Goal: Task Accomplishment & Management: Complete application form

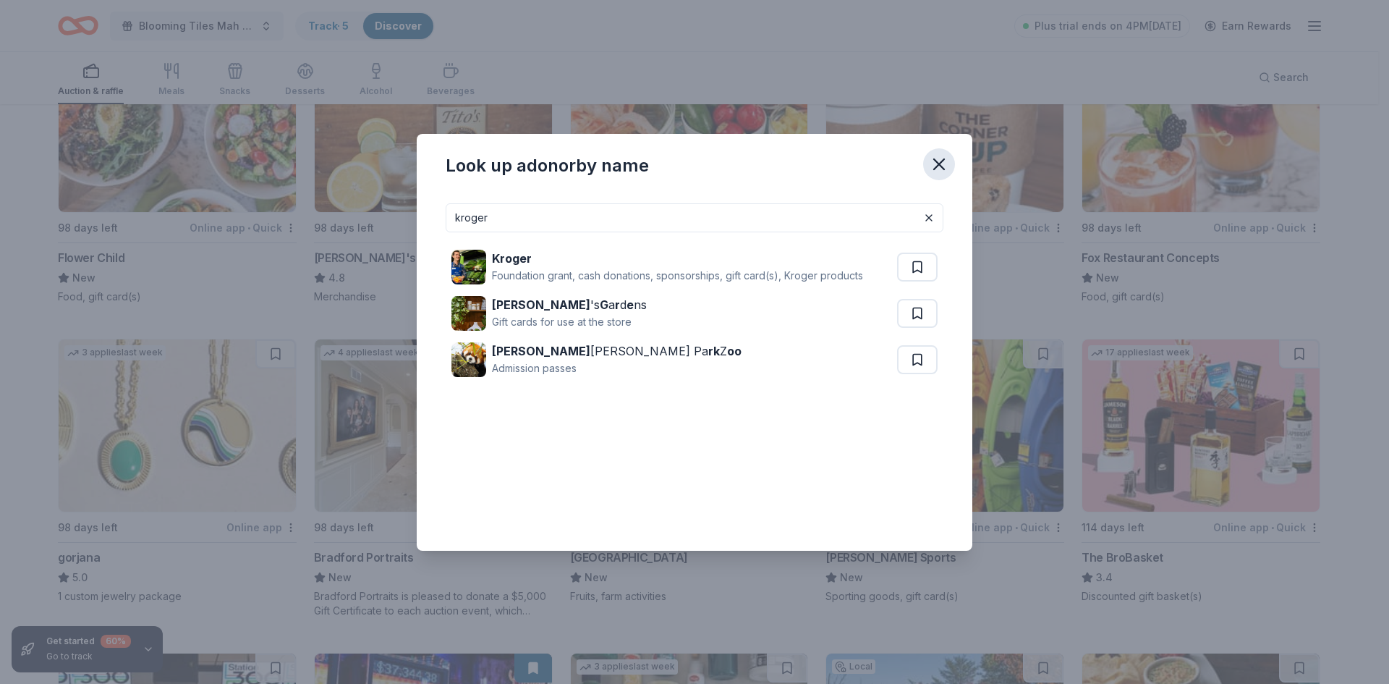
scroll to position [3039, 0]
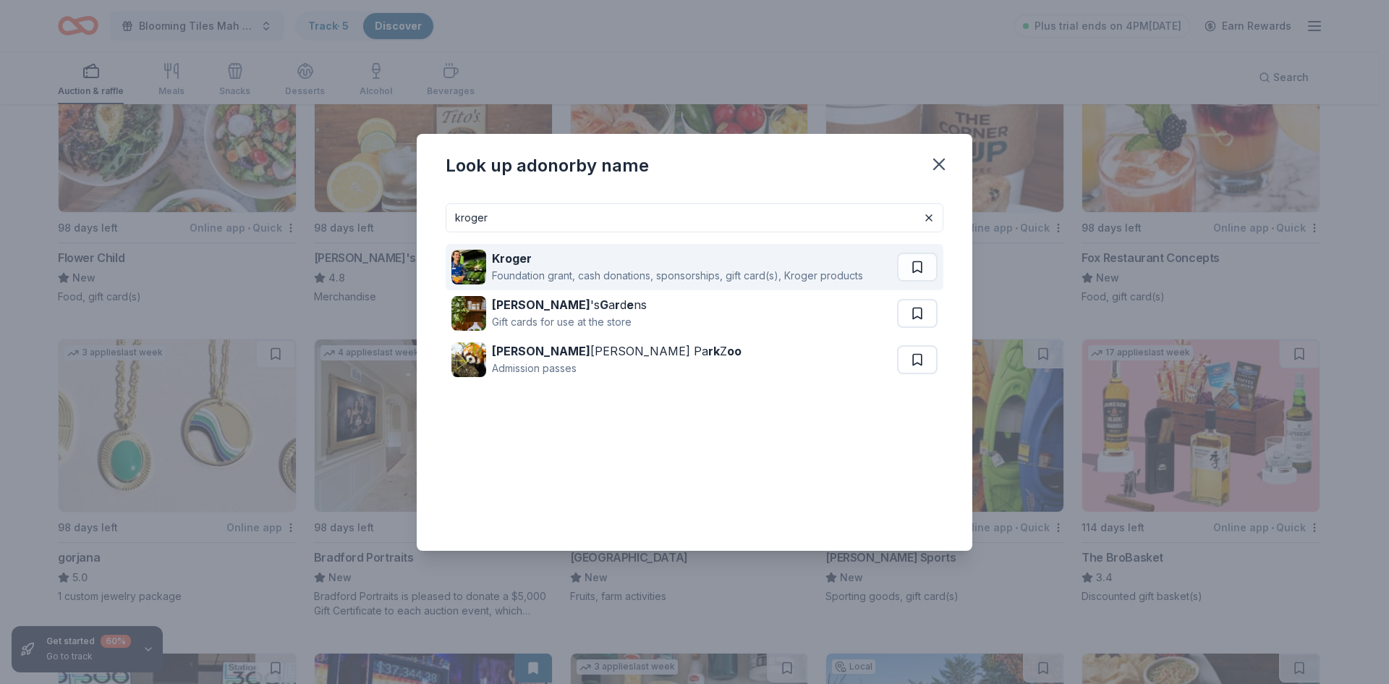
click at [509, 260] on strong "Kroger" at bounding box center [512, 258] width 40 height 14
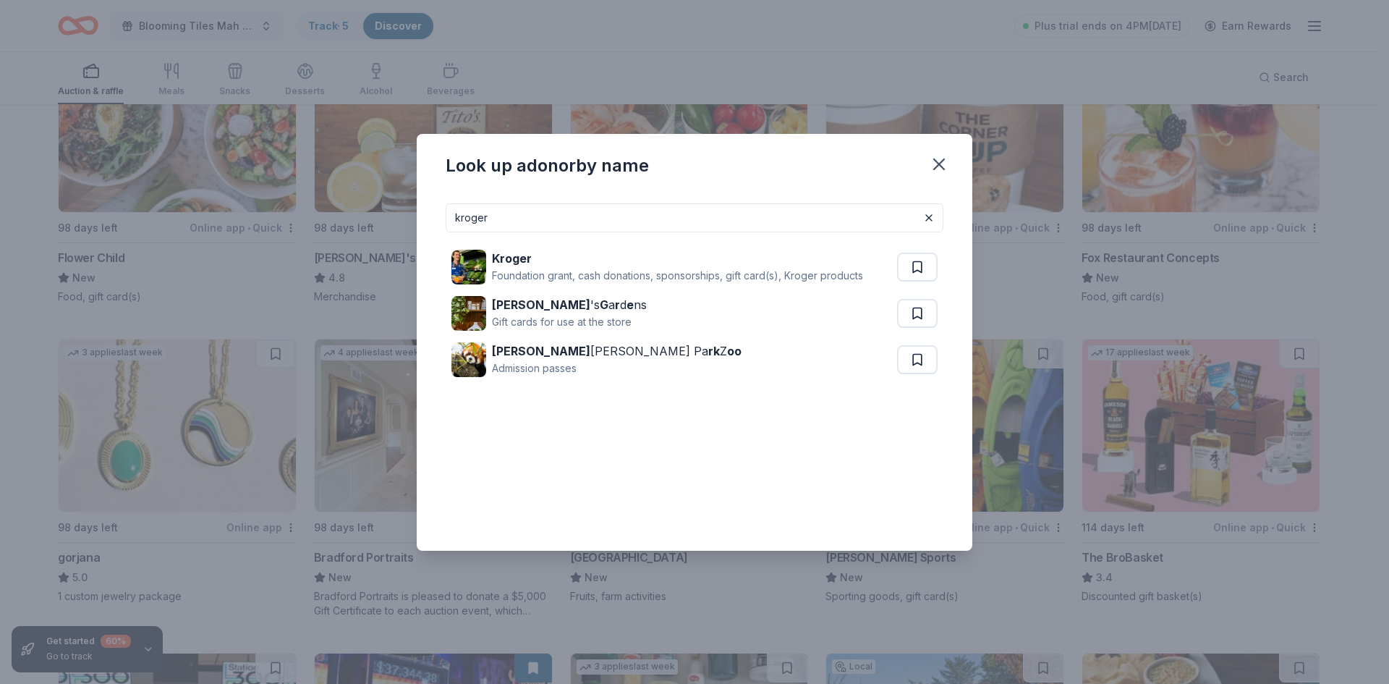
click at [939, 166] on icon "button" at bounding box center [939, 164] width 20 height 20
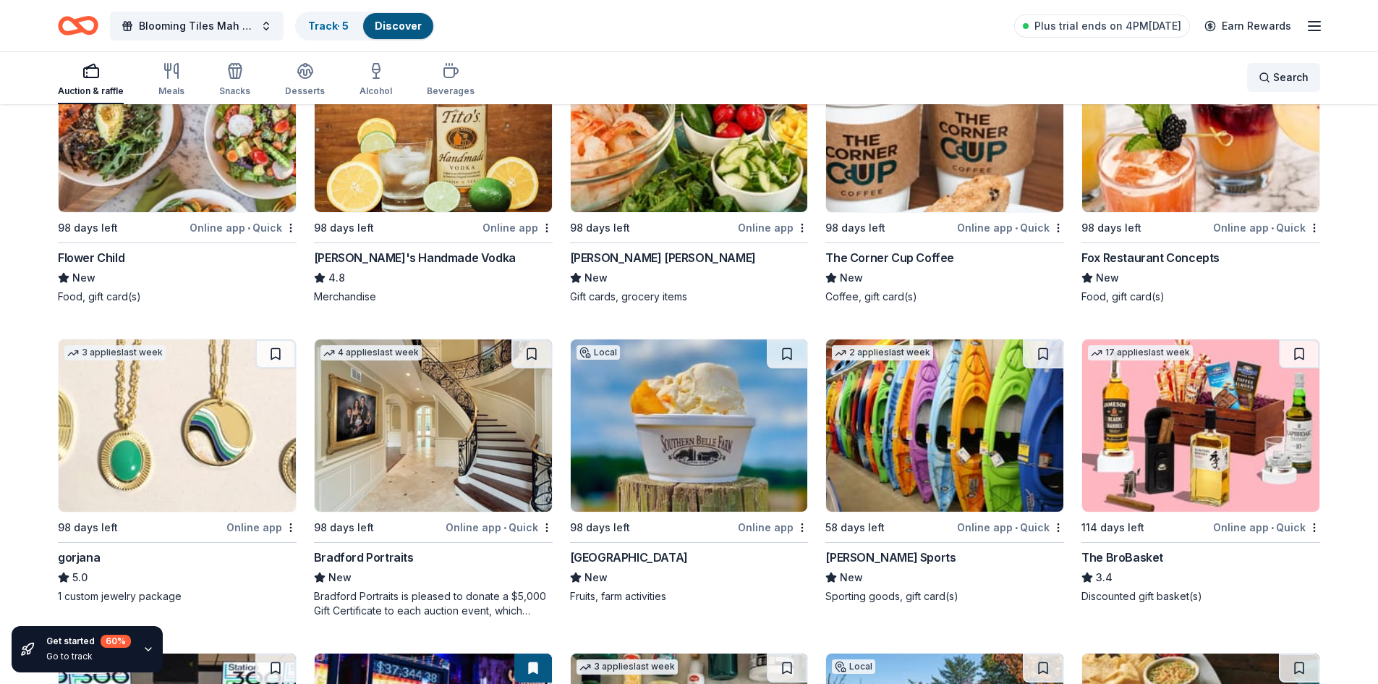
click at [1265, 80] on div "Search" at bounding box center [1284, 77] width 50 height 17
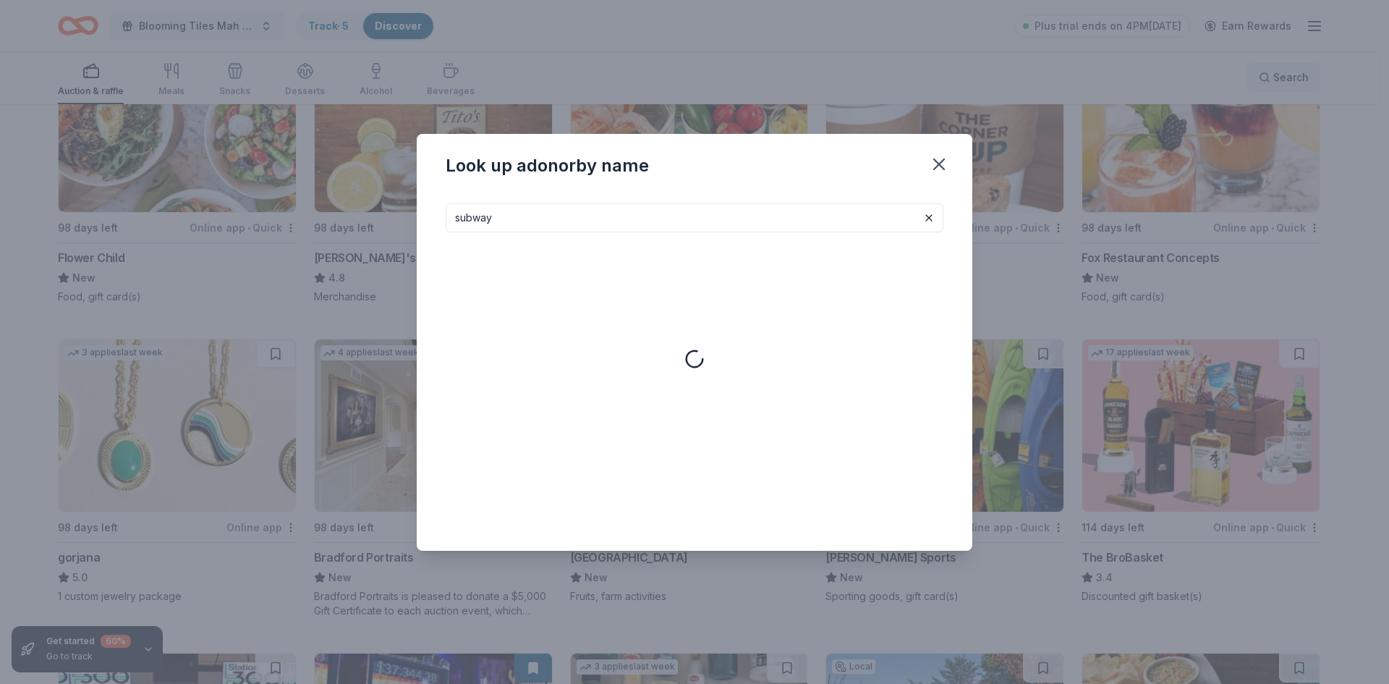
type input "subway"
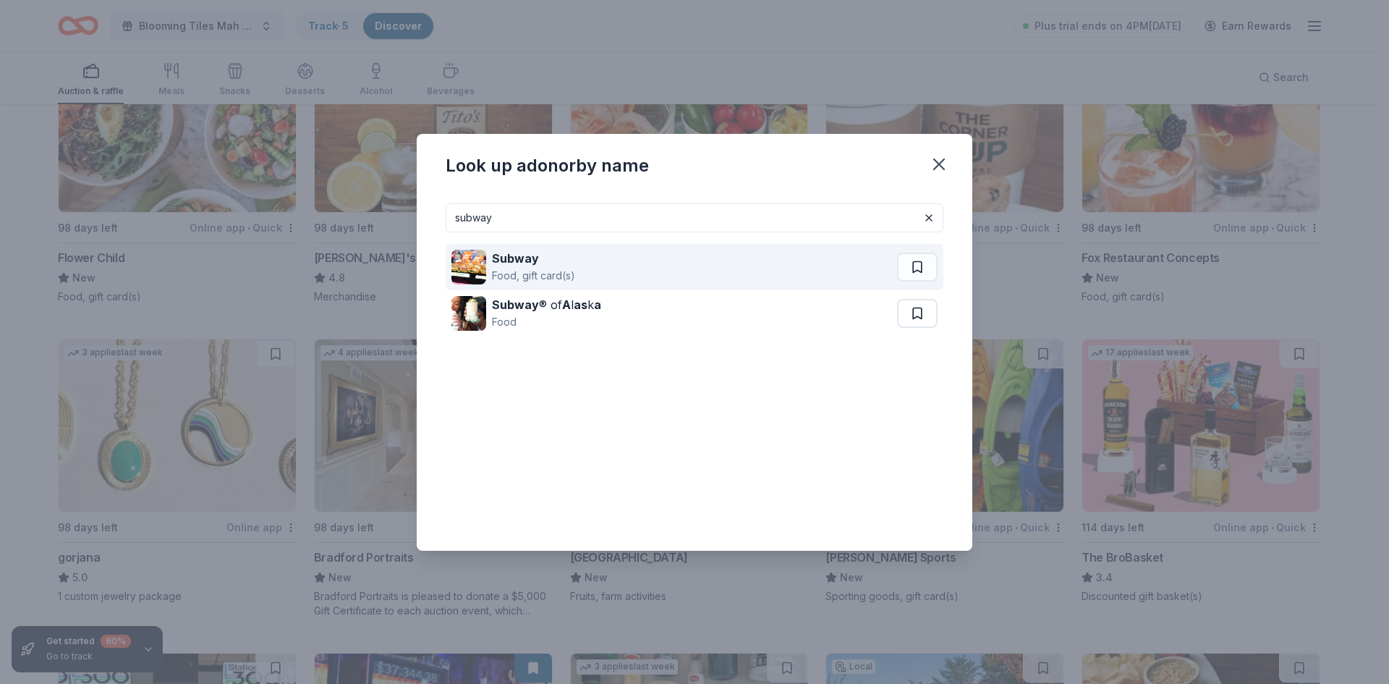
click at [529, 263] on strong "Subway" at bounding box center [515, 258] width 47 height 14
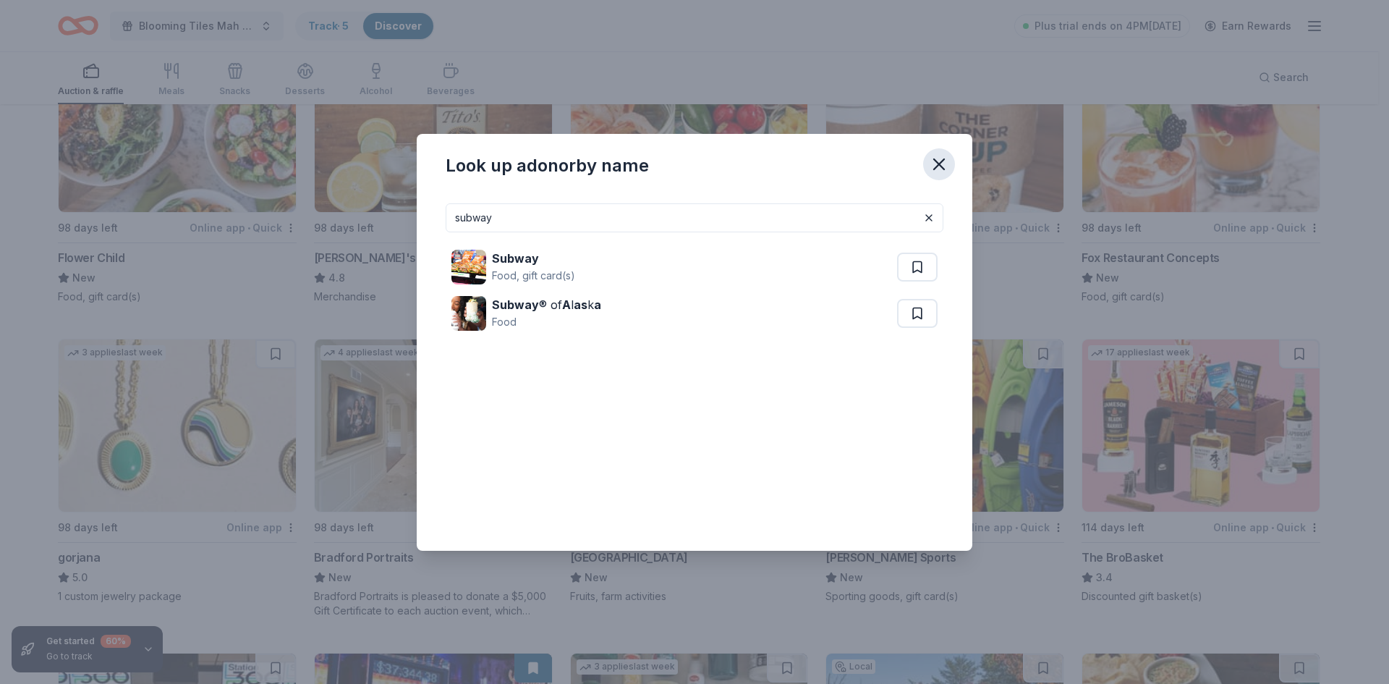
click at [940, 164] on icon "button" at bounding box center [939, 164] width 10 height 10
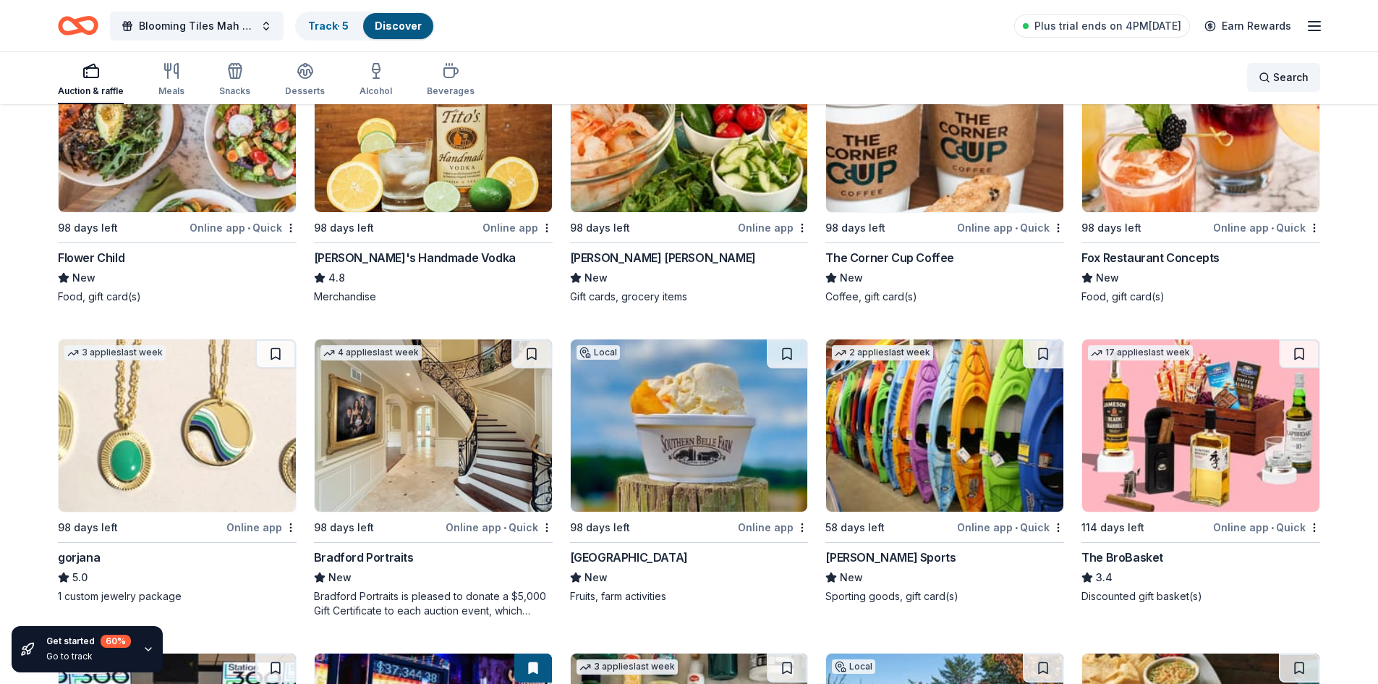
click at [1264, 79] on div "Search" at bounding box center [1284, 77] width 50 height 17
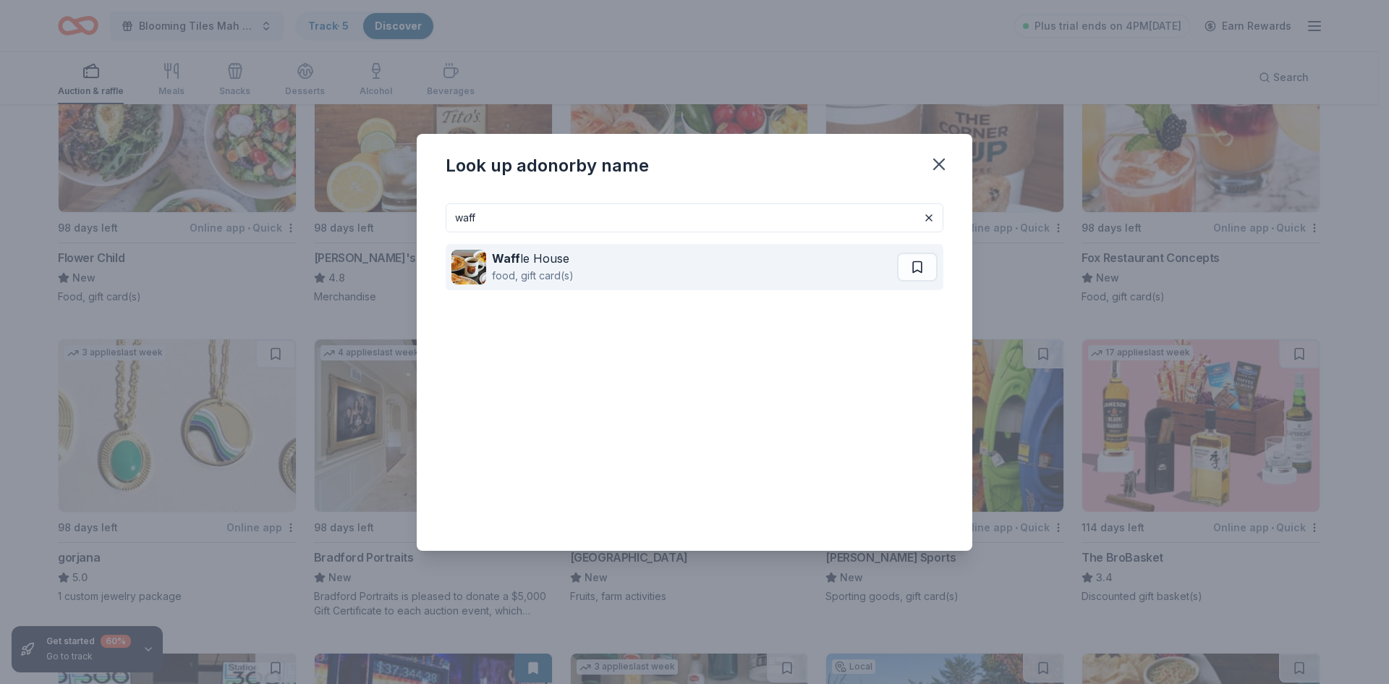
type input "waff"
click at [517, 263] on strong "Waff" at bounding box center [506, 258] width 28 height 14
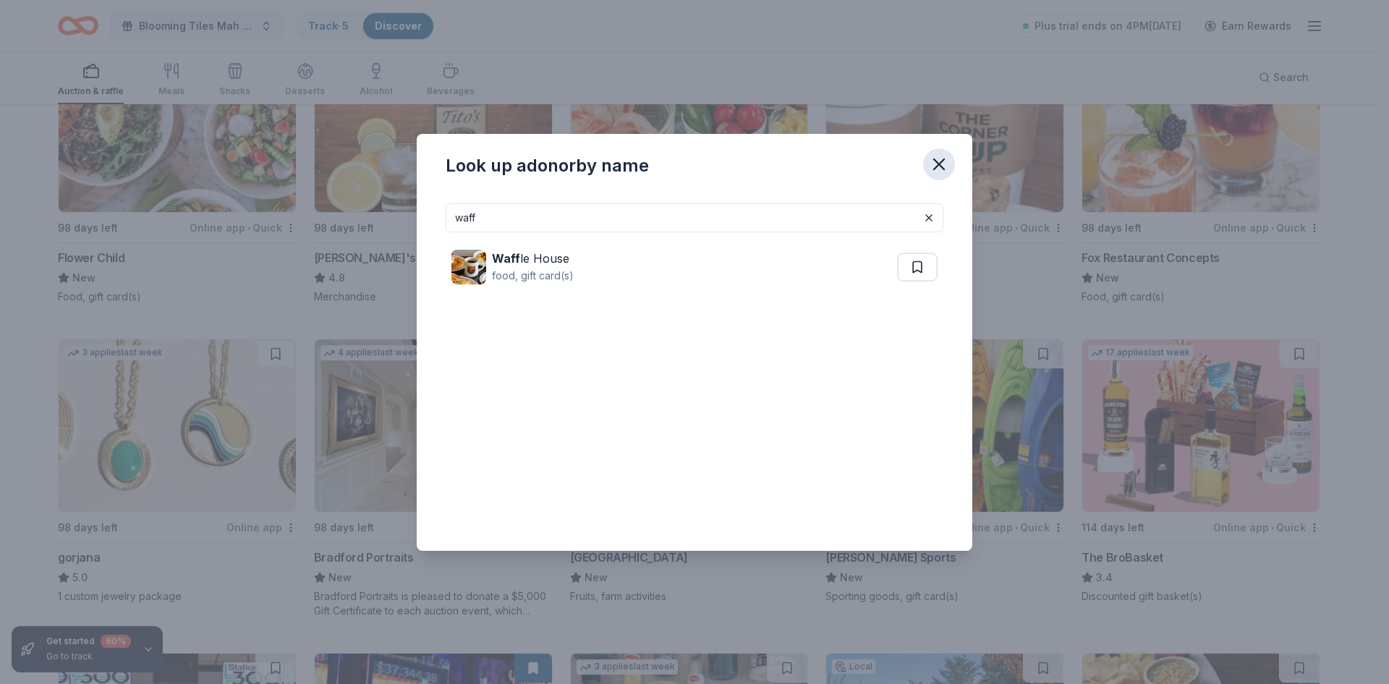
click at [938, 166] on icon "button" at bounding box center [939, 164] width 10 height 10
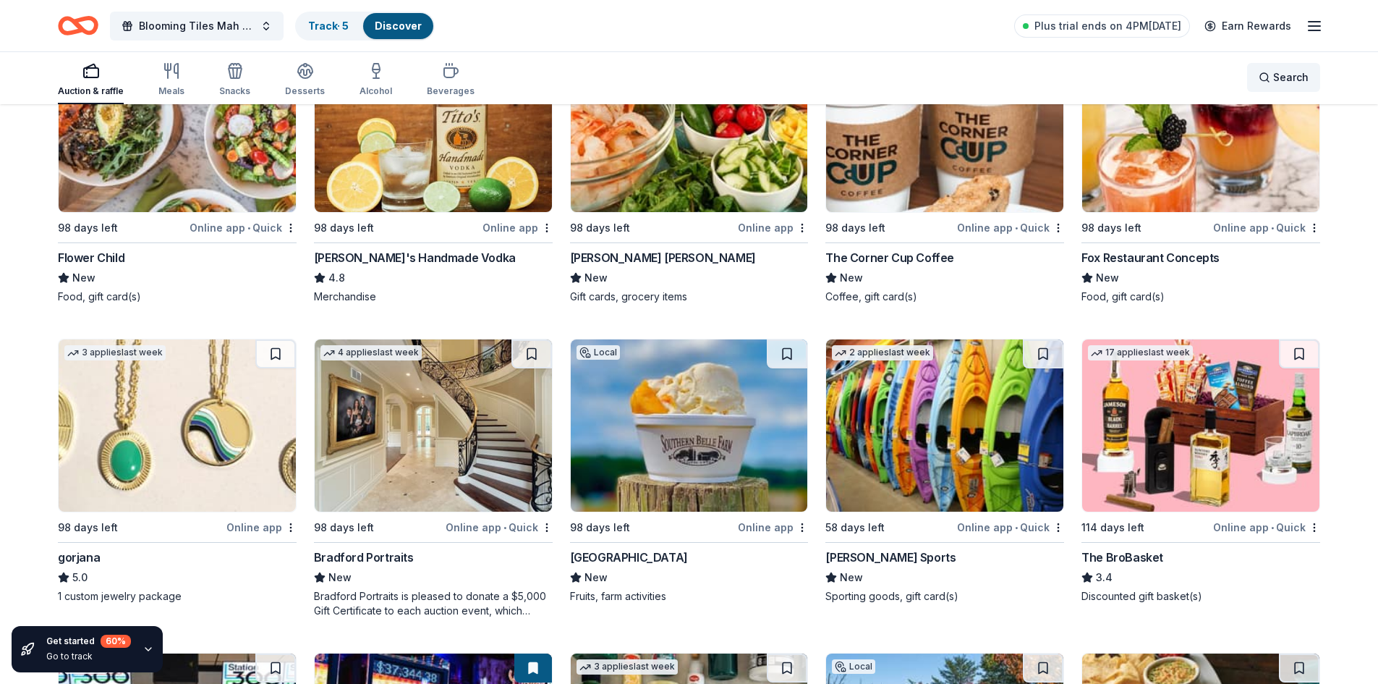
click at [1276, 76] on span "Search" at bounding box center [1290, 77] width 35 height 17
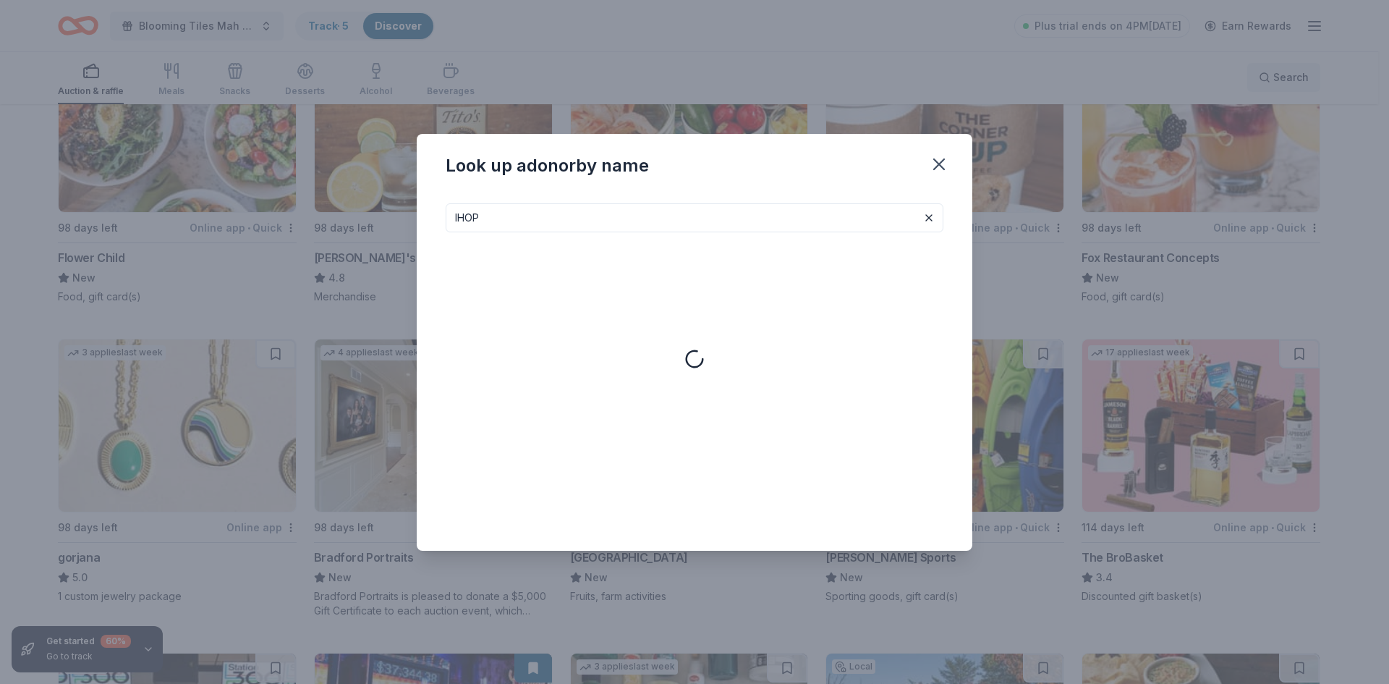
type input "IHOP"
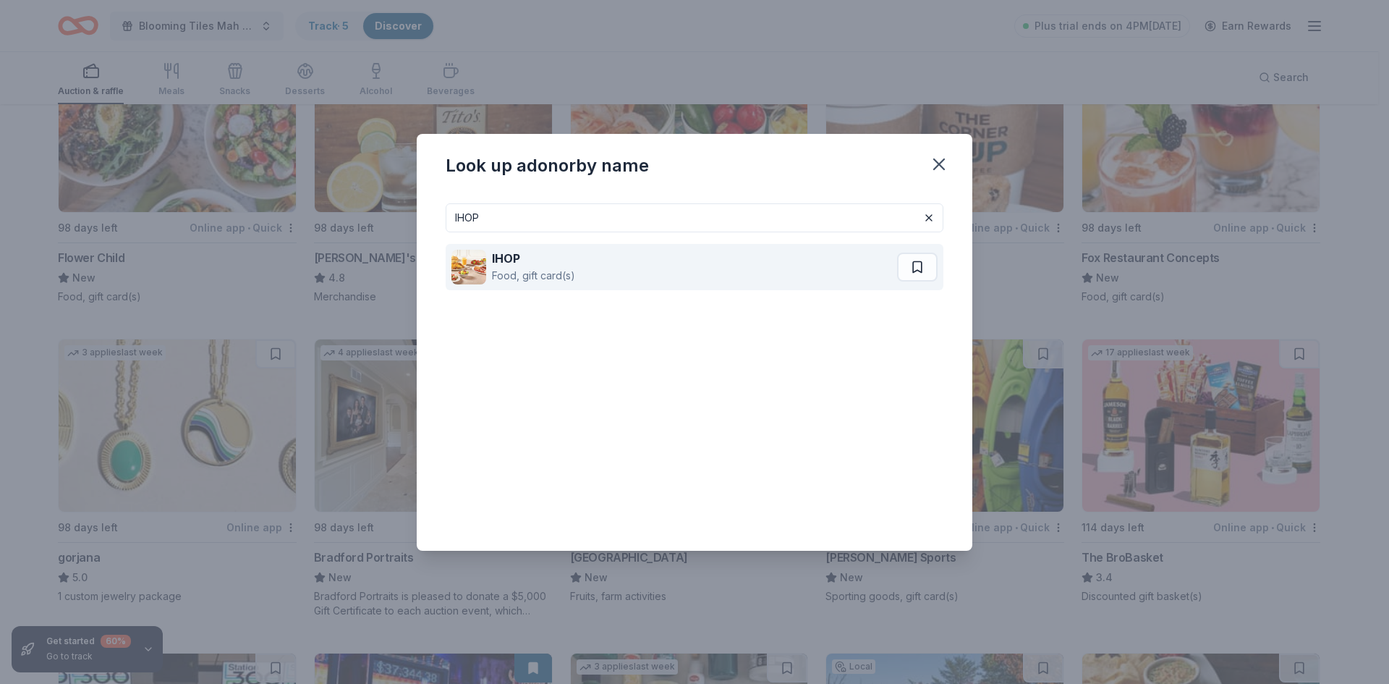
click at [545, 266] on div "IHOP" at bounding box center [533, 258] width 83 height 17
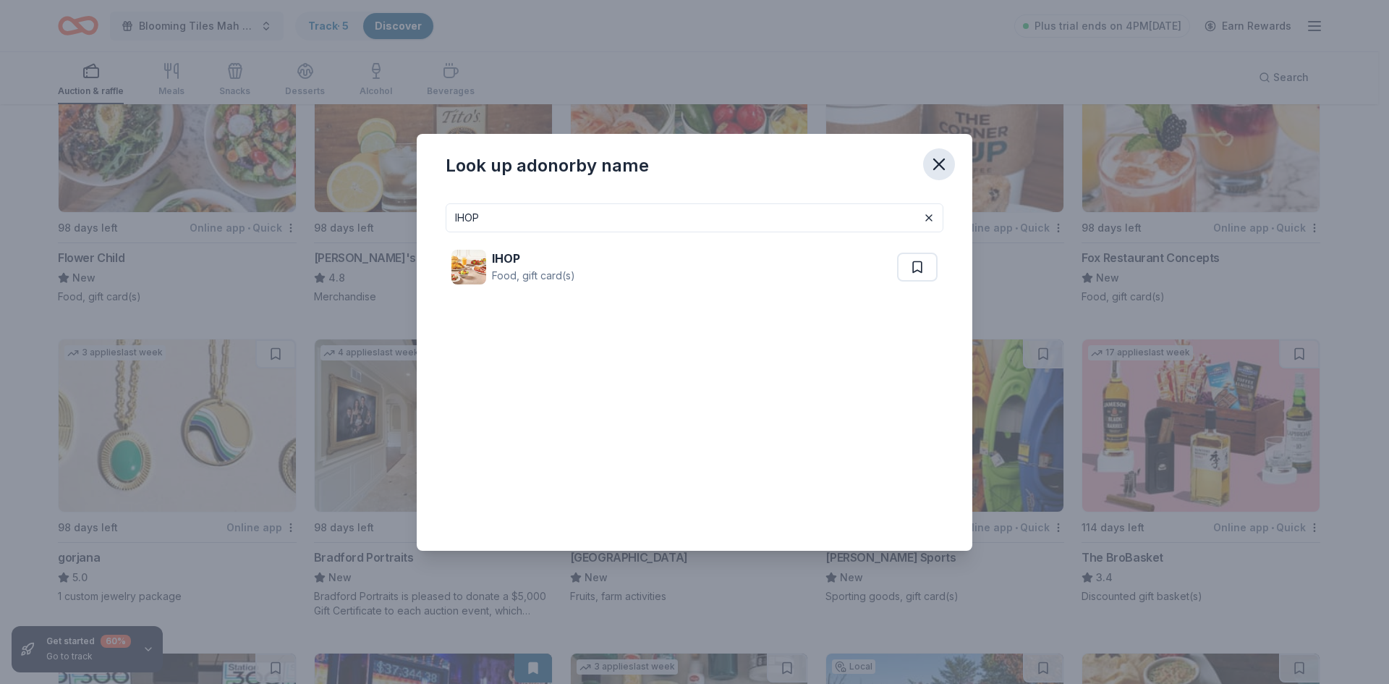
click at [937, 164] on icon "button" at bounding box center [939, 164] width 20 height 20
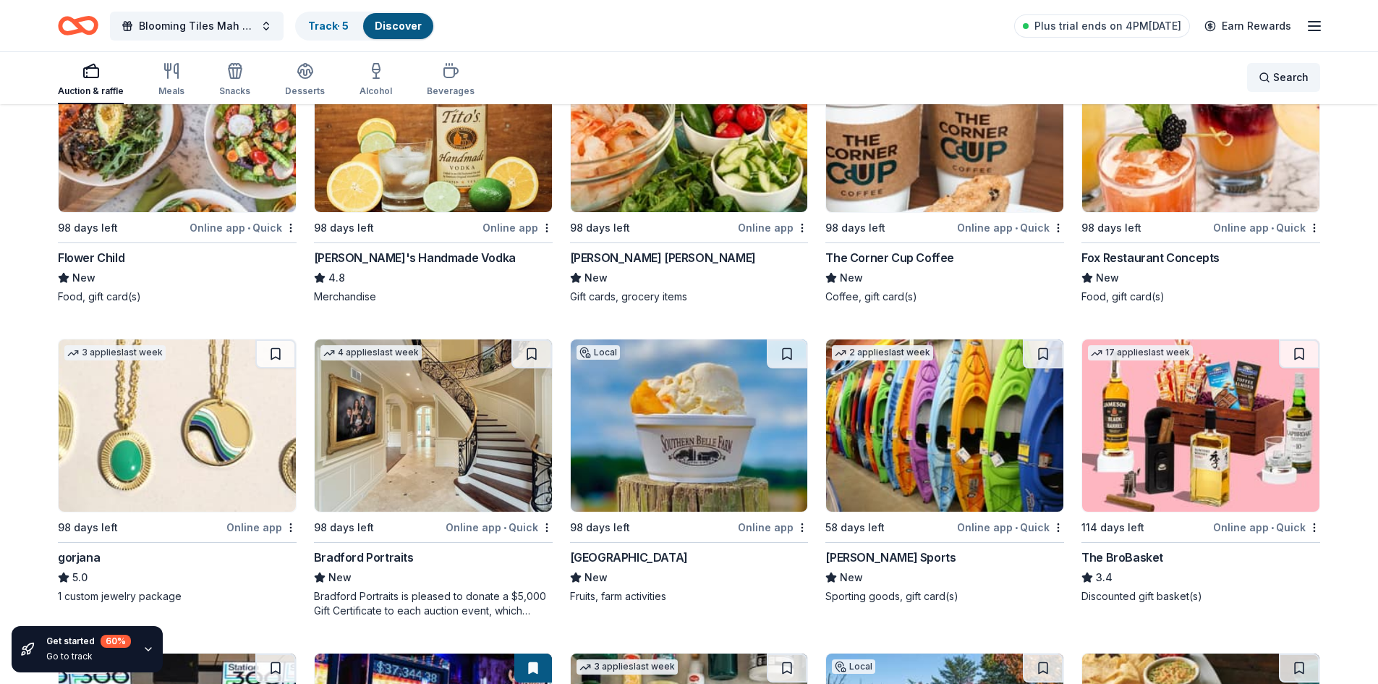
click at [1268, 79] on div "Search" at bounding box center [1284, 77] width 50 height 17
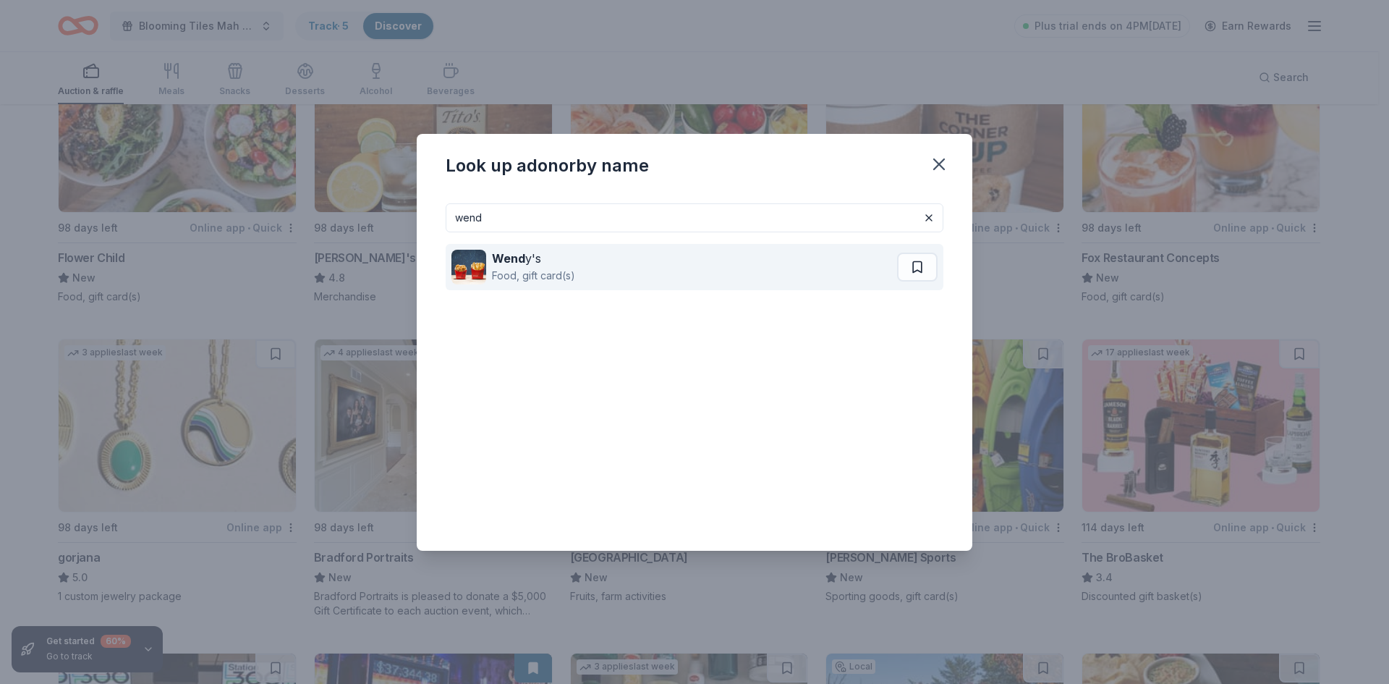
type input "wend"
click at [591, 276] on div "Wend y's Food, gift card(s)" at bounding box center [674, 267] width 446 height 46
click at [528, 278] on div "Food, gift card(s)" at bounding box center [533, 275] width 83 height 17
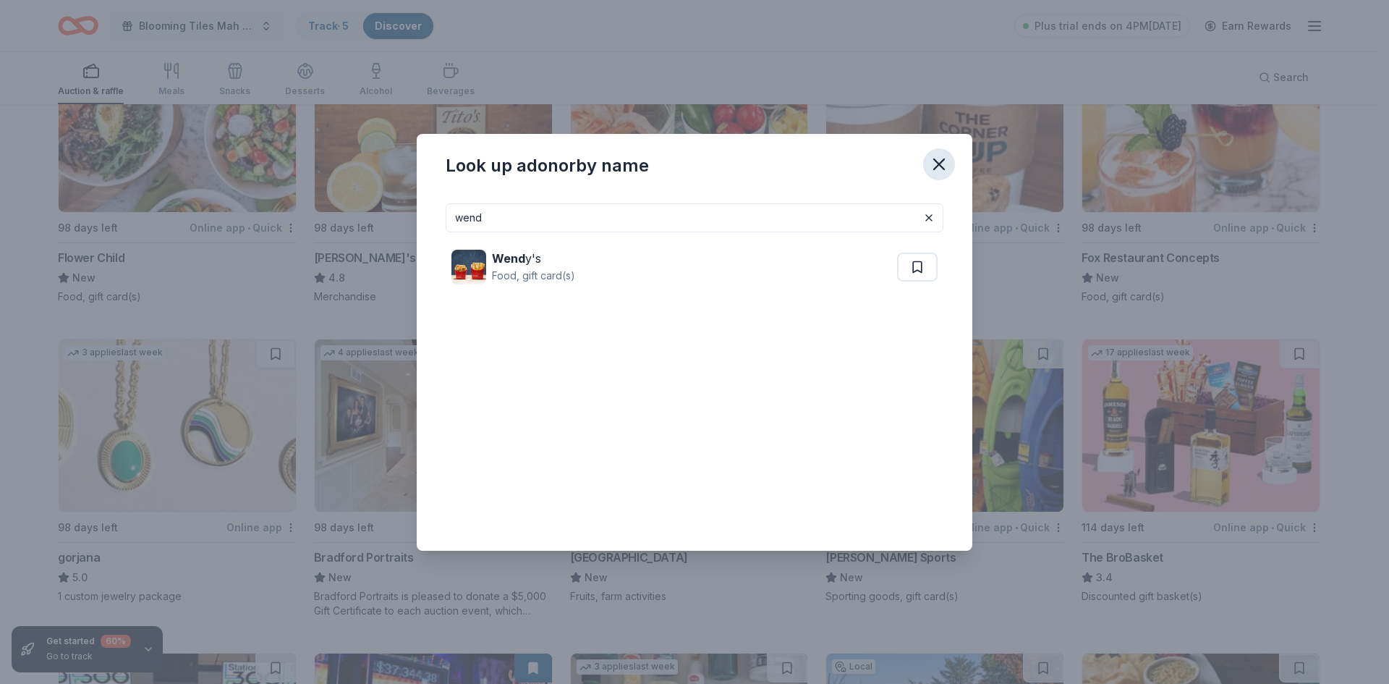
click at [939, 165] on icon "button" at bounding box center [939, 164] width 10 height 10
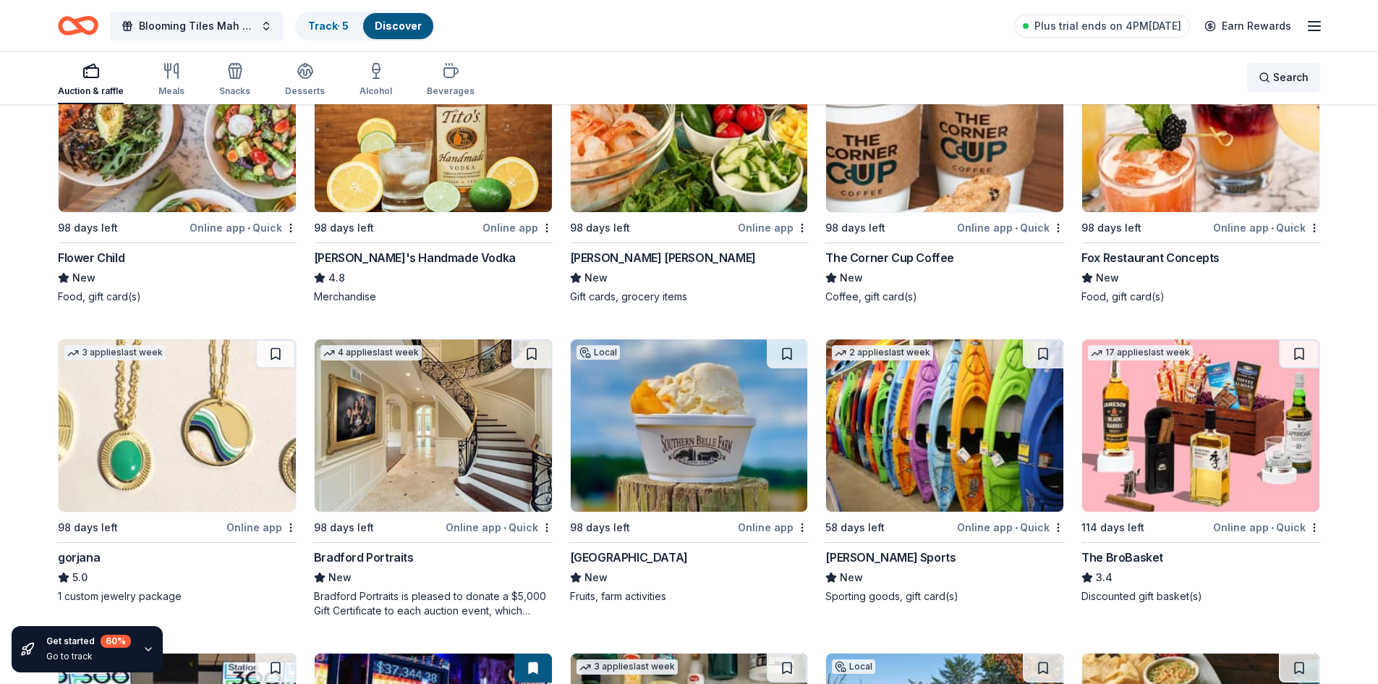
click at [1268, 77] on div "Search" at bounding box center [1284, 77] width 50 height 17
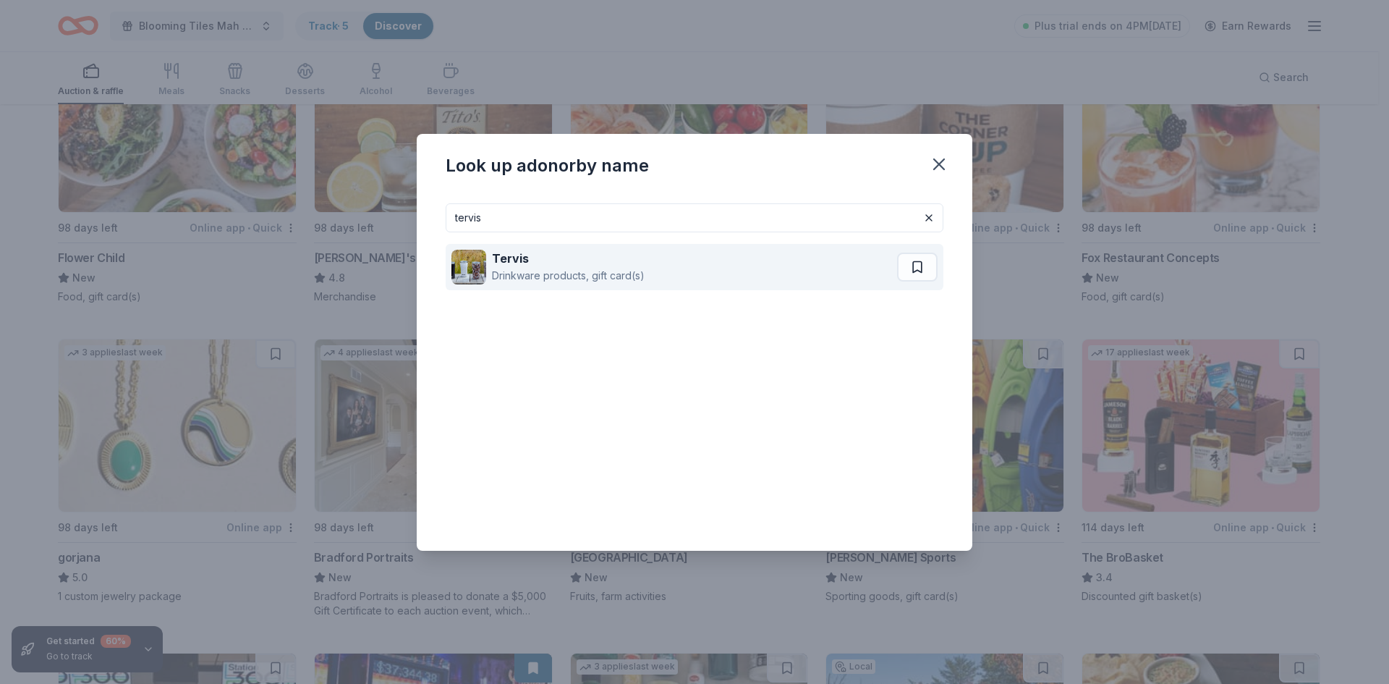
click at [596, 274] on div "Drinkware products, gift card(s)" at bounding box center [568, 275] width 153 height 17
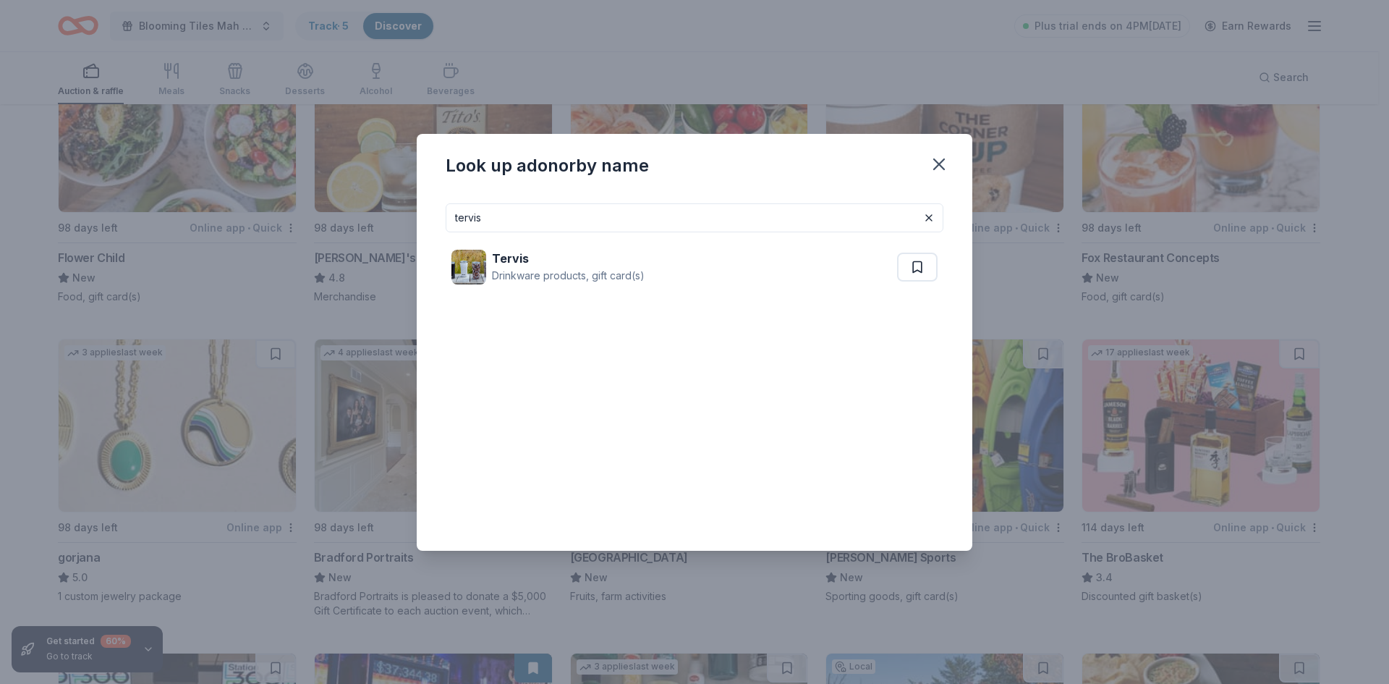
drag, startPoint x: 539, startPoint y: 224, endPoint x: 396, endPoint y: 237, distance: 143.8
click at [396, 237] on div "Look up a donor by name tervis Tervis Drinkware products, gift card(s)" at bounding box center [694, 342] width 1389 height 684
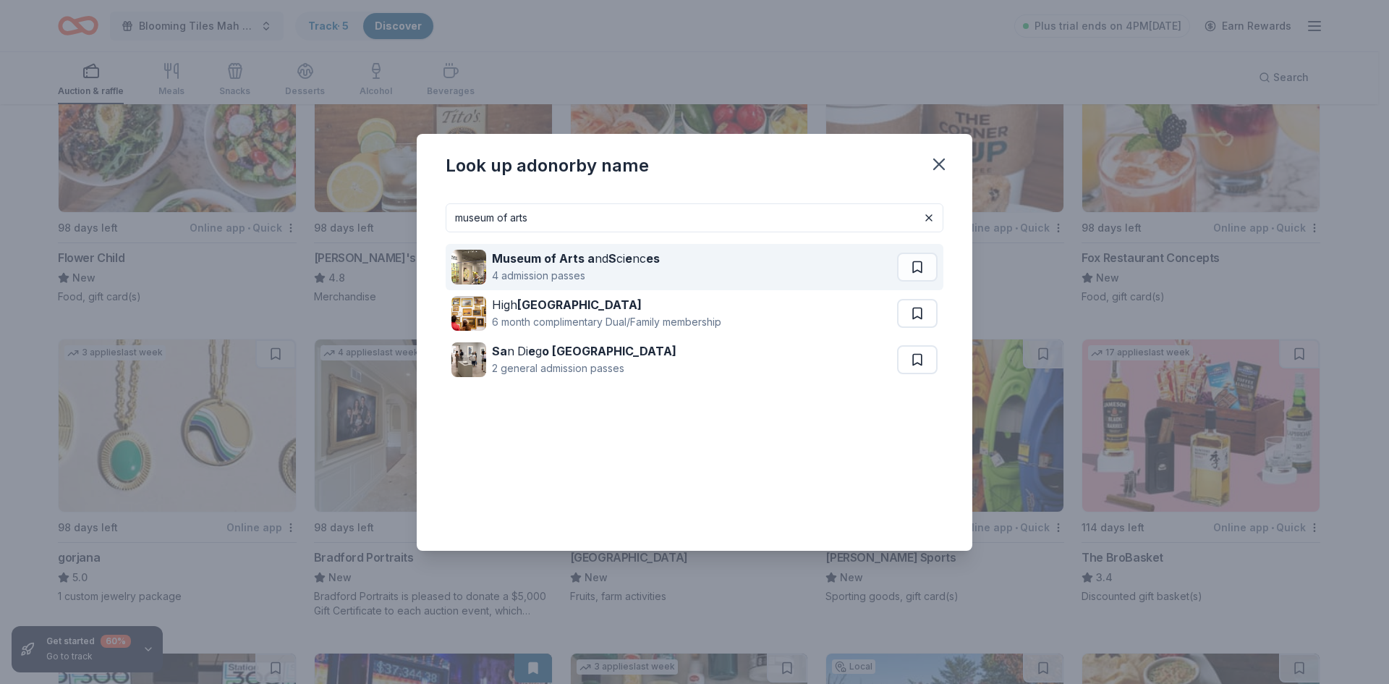
click at [633, 269] on div "4 admission passes" at bounding box center [576, 275] width 168 height 17
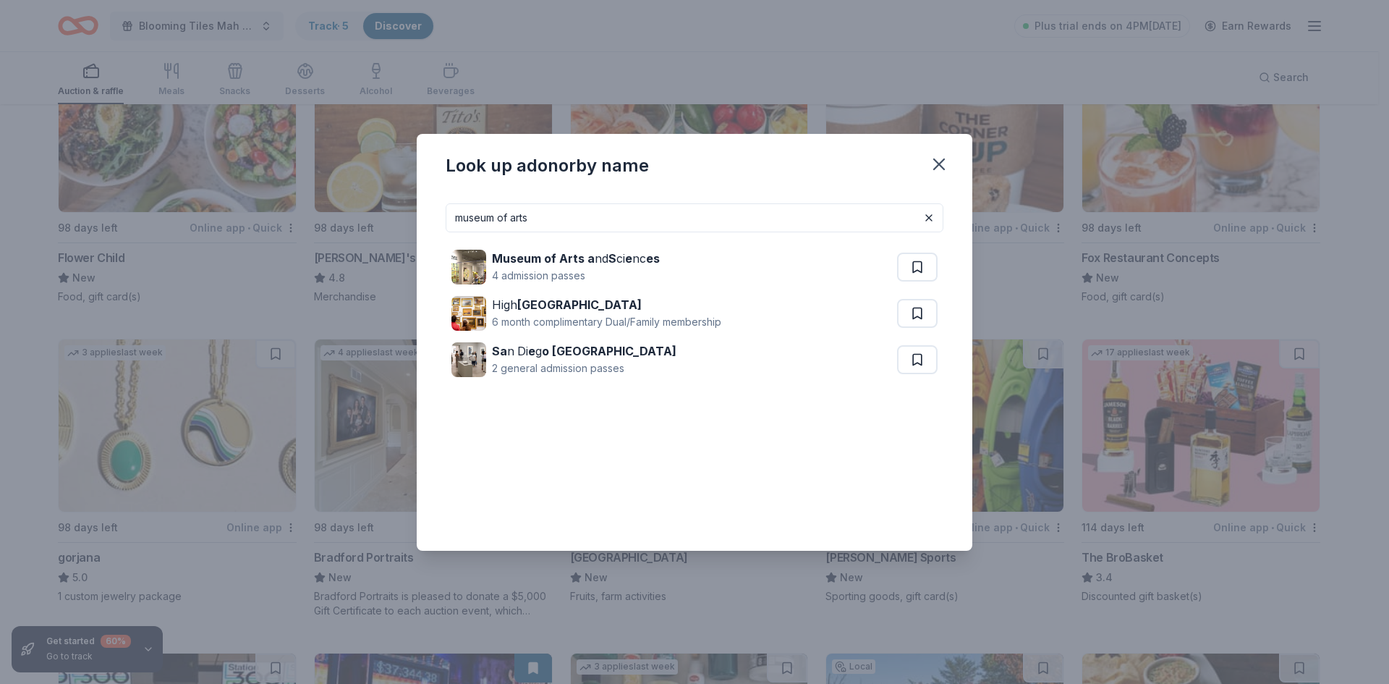
drag, startPoint x: 560, startPoint y: 221, endPoint x: 374, endPoint y: 233, distance: 186.4
click at [374, 233] on div "Look up a donor by name museum of arts Museum of Arts a nd S ci e nc es 4 admis…" at bounding box center [694, 342] width 1389 height 684
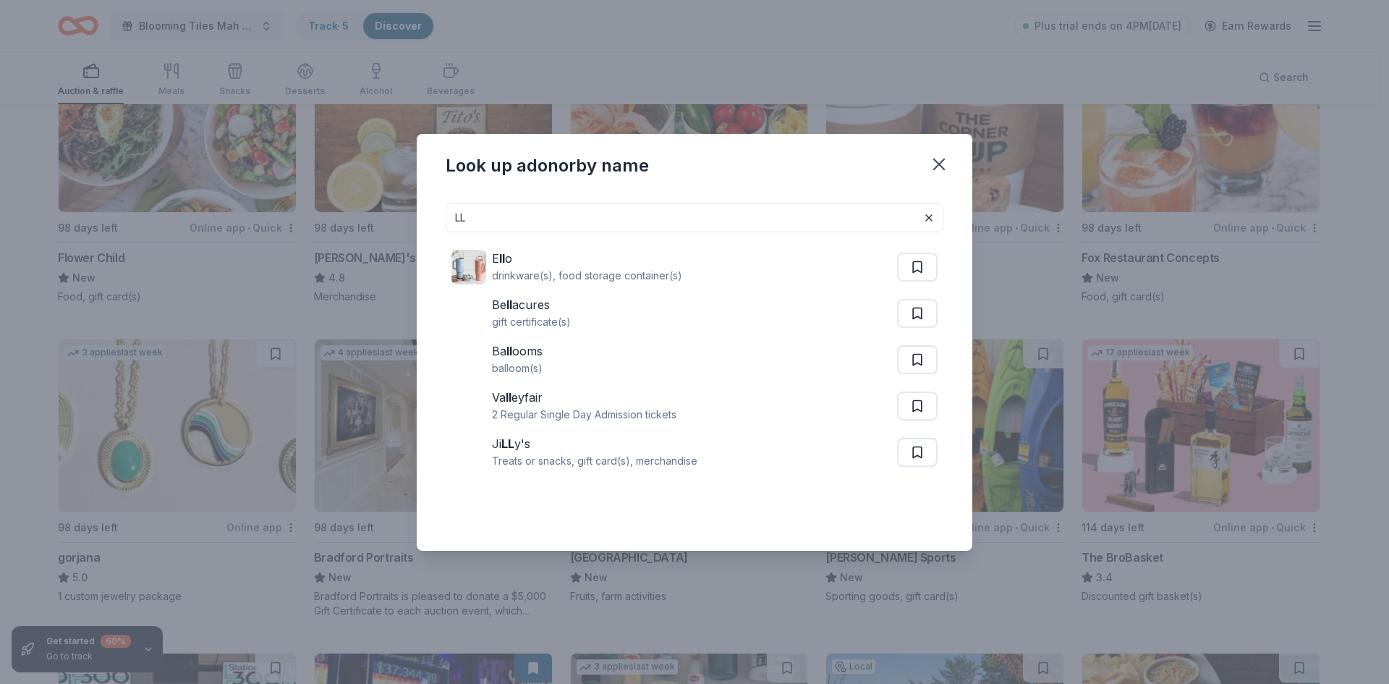
type input "L"
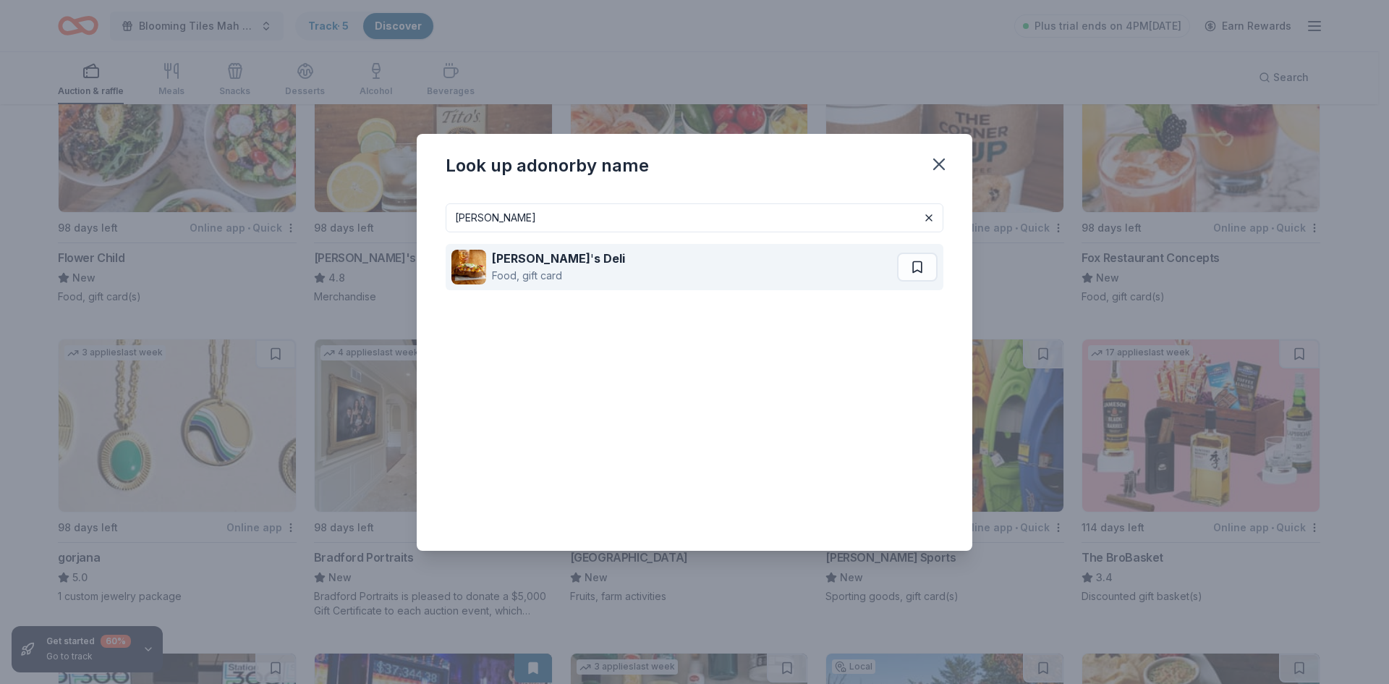
click at [594, 257] on strong "s Deli" at bounding box center [609, 258] width 31 height 14
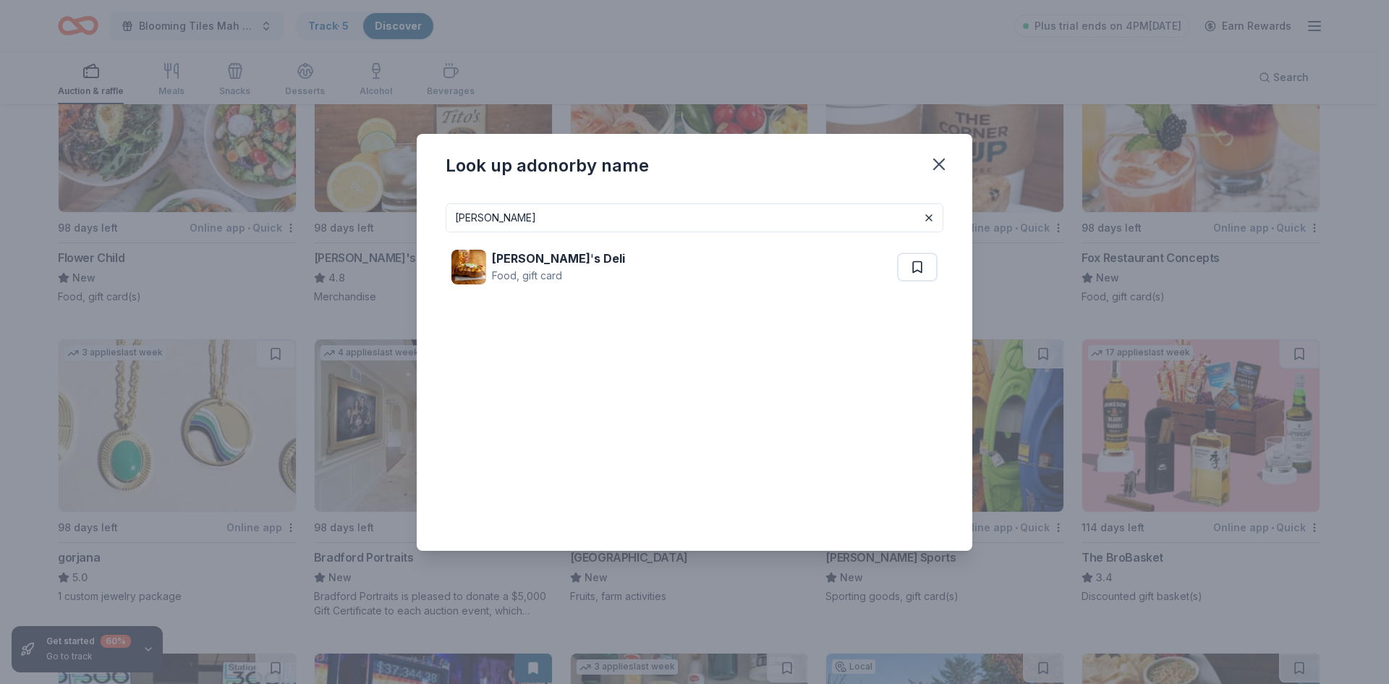
drag, startPoint x: 556, startPoint y: 218, endPoint x: 393, endPoint y: 223, distance: 163.6
click at [393, 223] on div "Look up a donor by name Jason Deli Jason ' s Deli Food, gift card" at bounding box center [694, 342] width 1389 height 684
type input "publix"
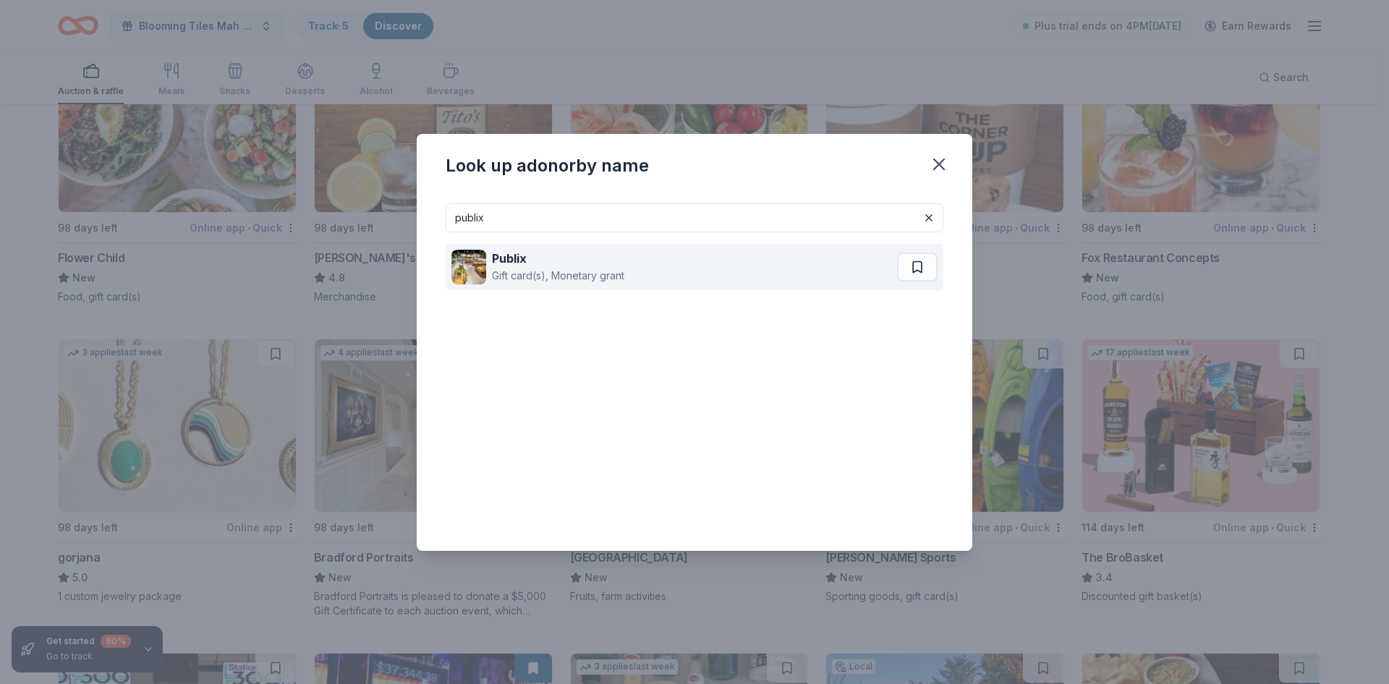
click at [514, 258] on strong "Publix" at bounding box center [509, 258] width 35 height 14
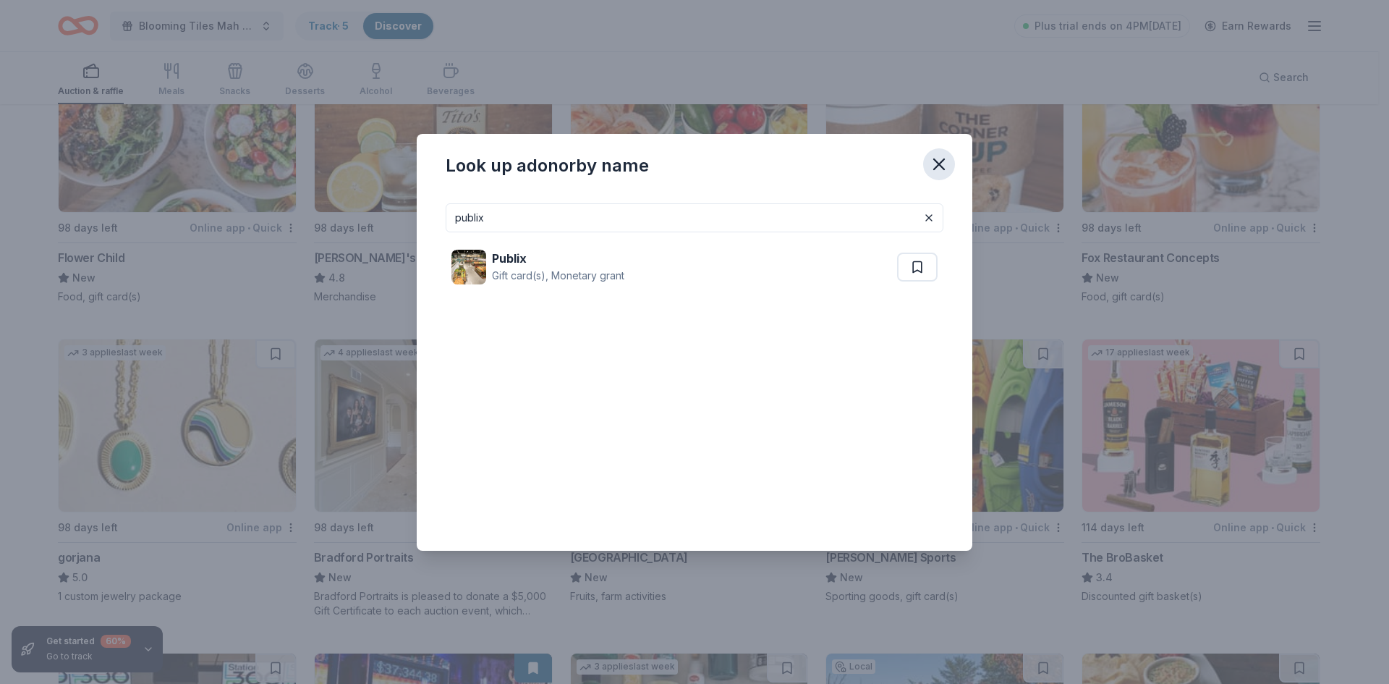
click at [938, 160] on icon "button" at bounding box center [939, 164] width 20 height 20
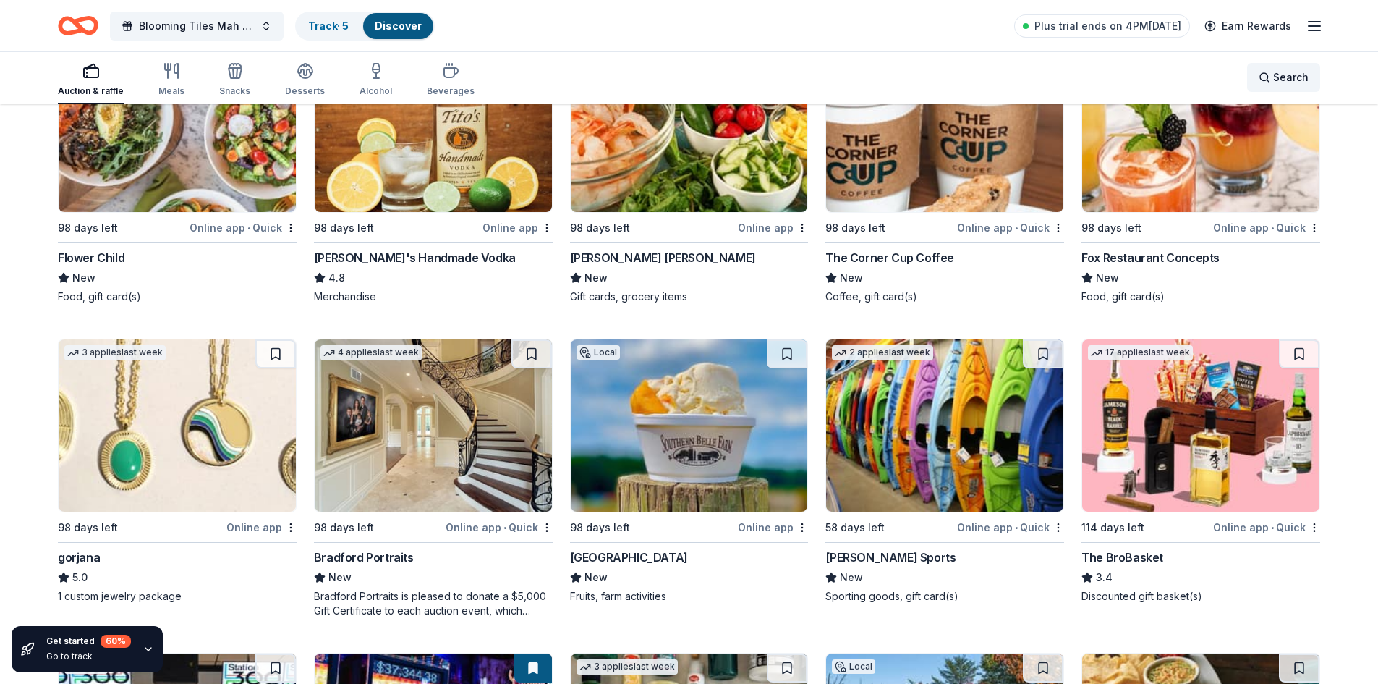
click at [1291, 78] on span "Search" at bounding box center [1290, 77] width 35 height 17
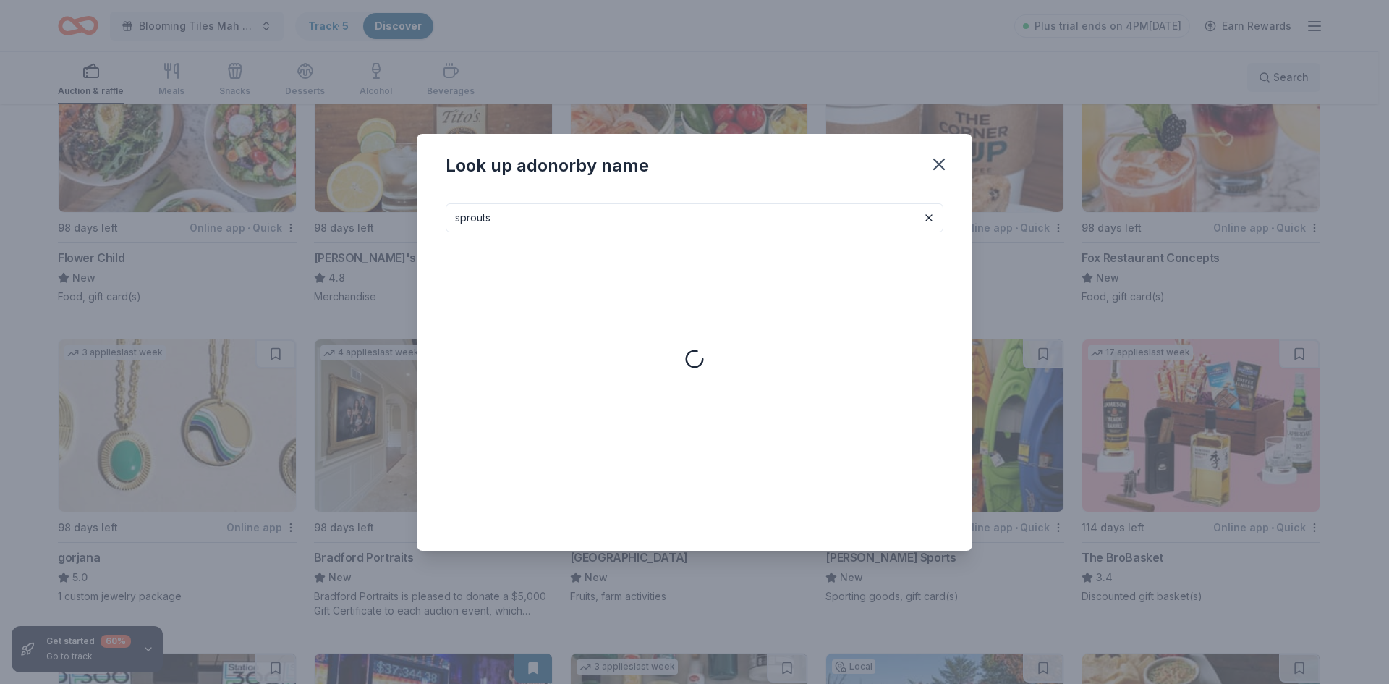
type input "sprouts"
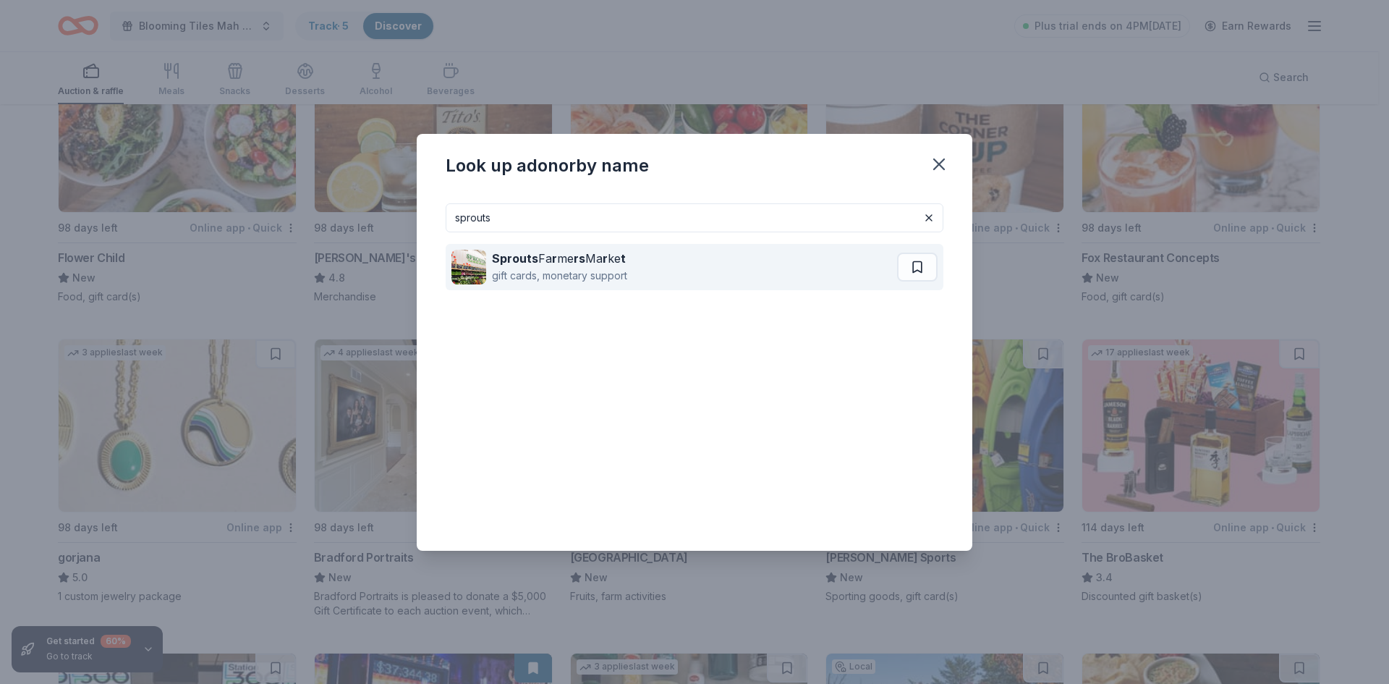
click at [612, 267] on div "gift cards, monetary support" at bounding box center [559, 275] width 135 height 17
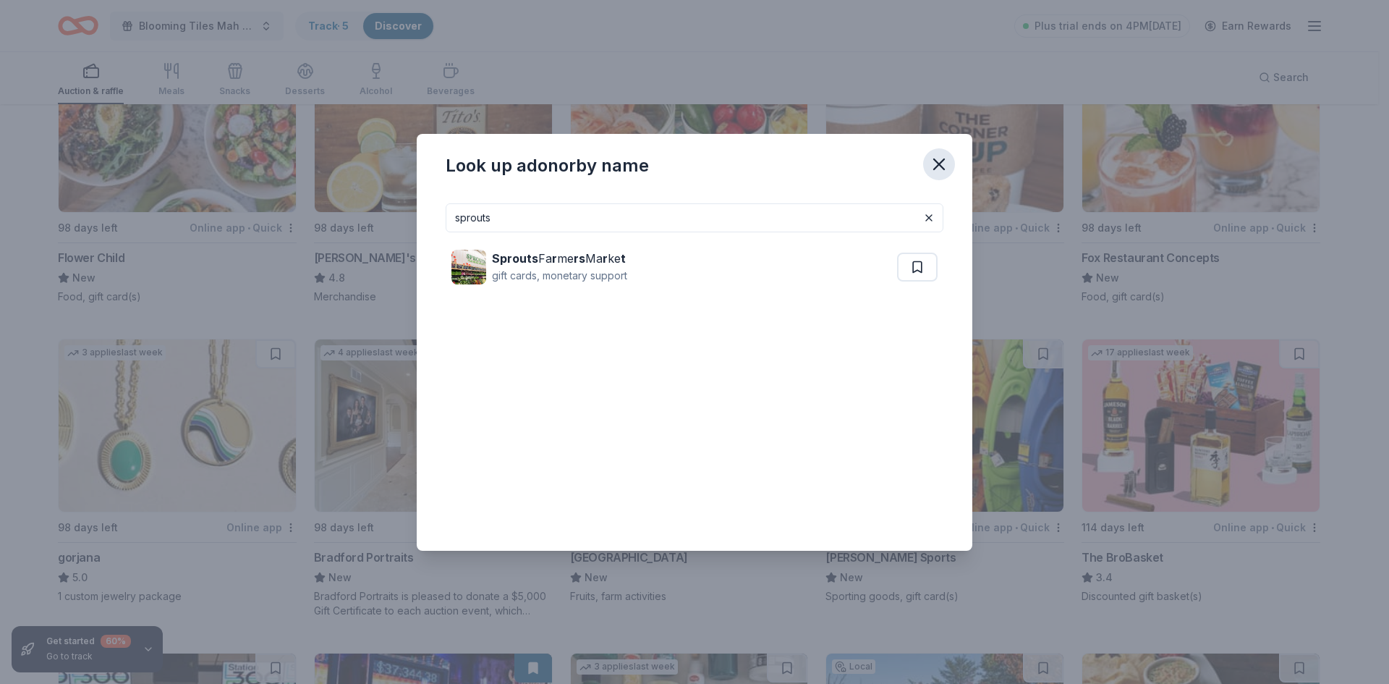
click at [937, 165] on icon "button" at bounding box center [939, 164] width 10 height 10
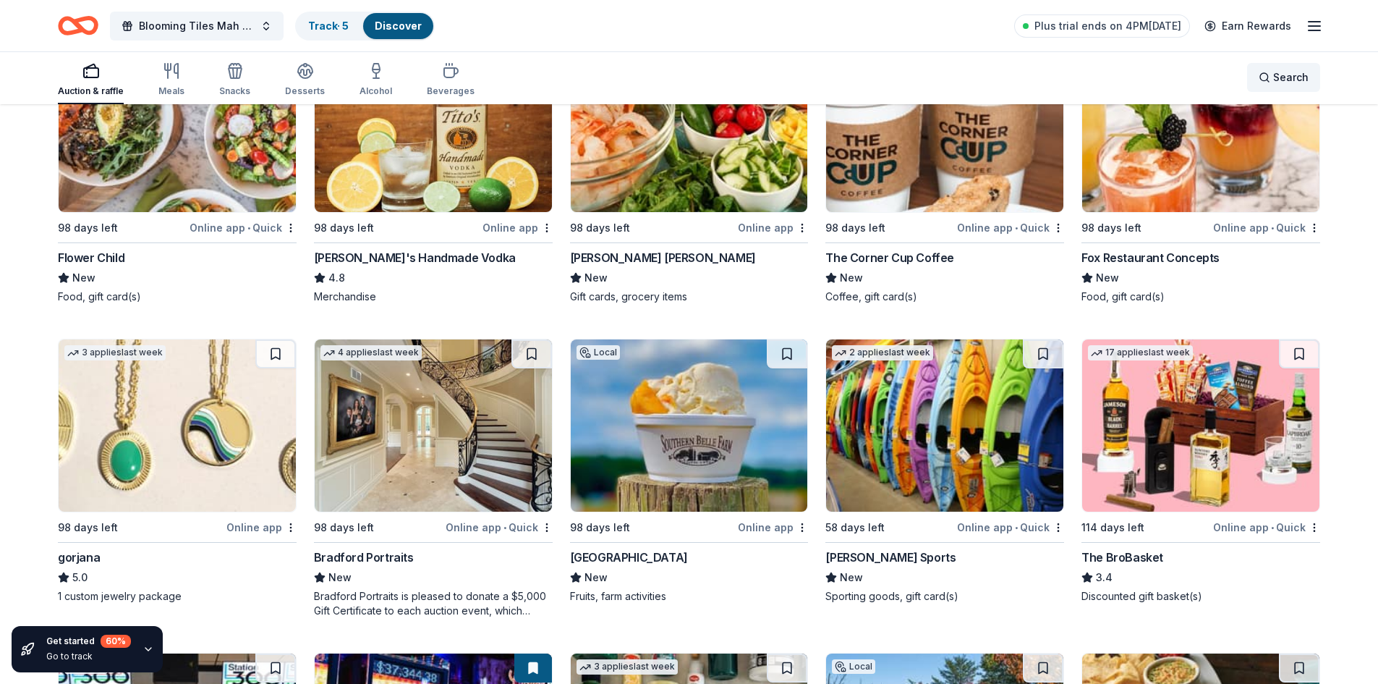
click at [1274, 81] on span "Search" at bounding box center [1290, 77] width 35 height 17
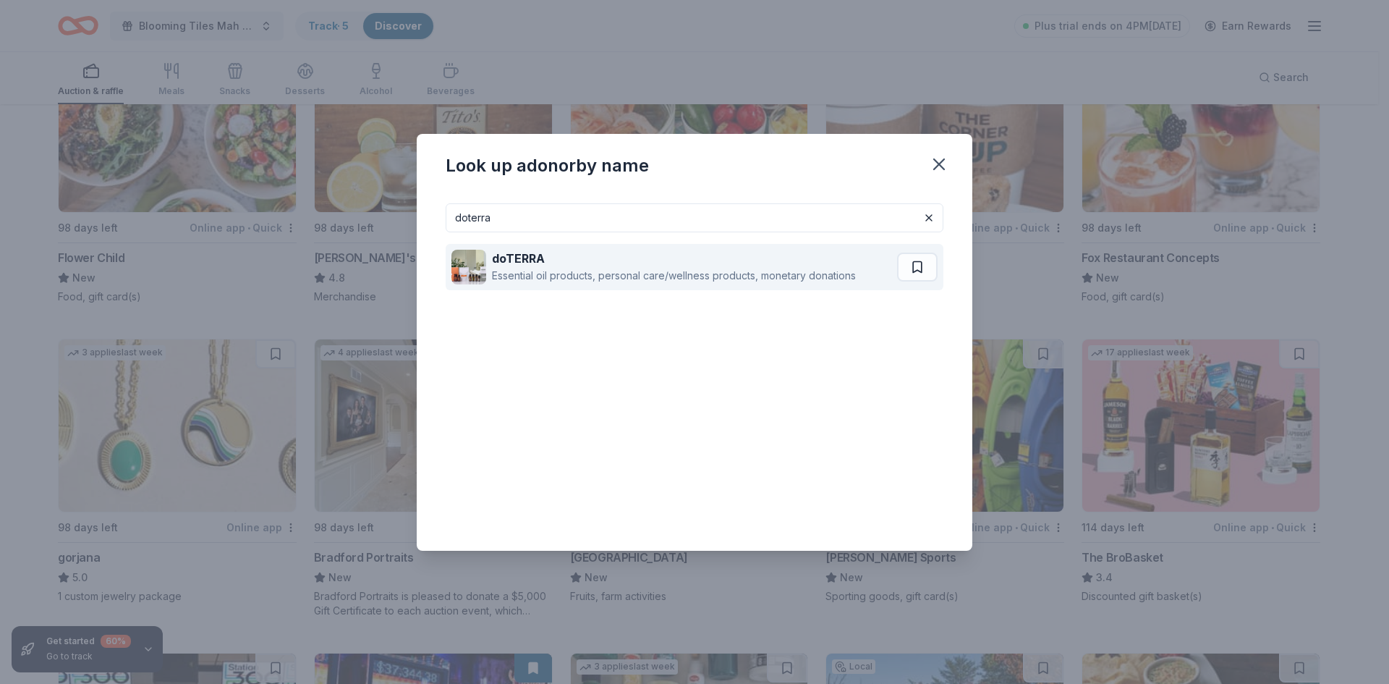
click at [574, 265] on div "doTERRA" at bounding box center [674, 258] width 364 height 17
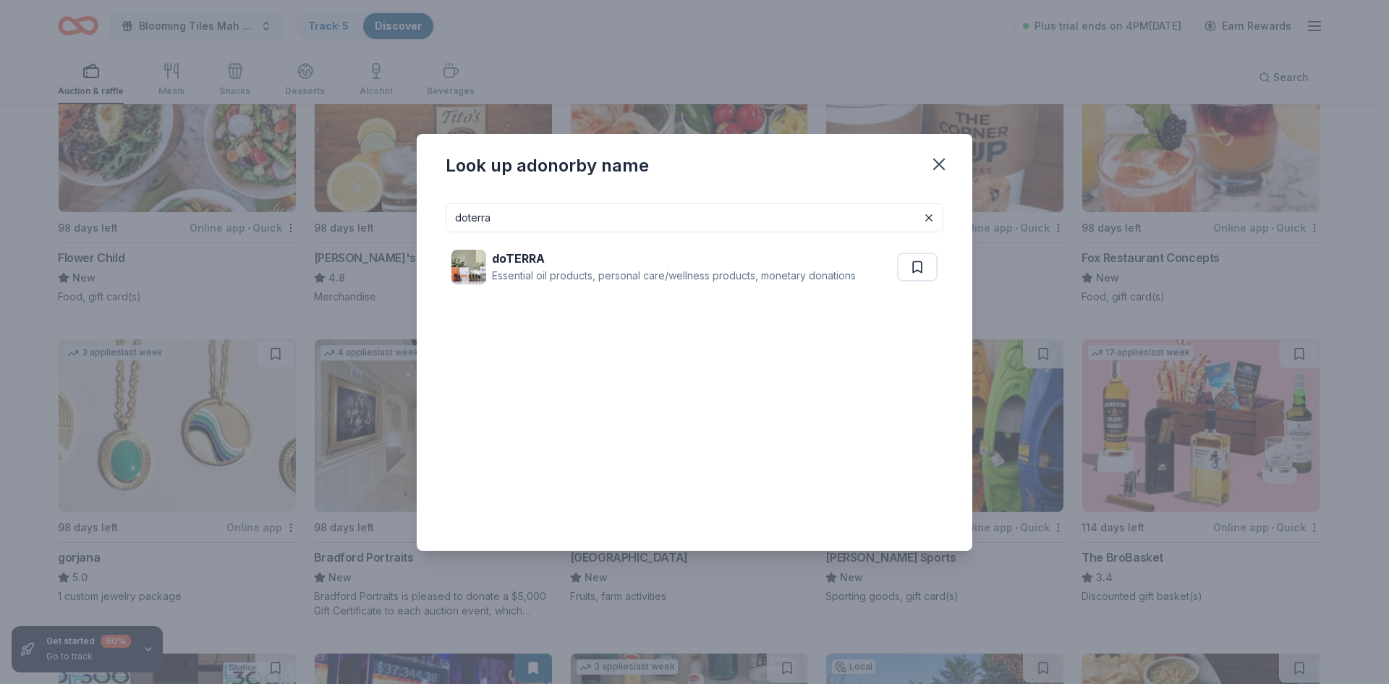
drag, startPoint x: 425, startPoint y: 223, endPoint x: 407, endPoint y: 227, distance: 18.6
click at [407, 227] on div "Look up a donor by name doterra doTERRA Essential oil products, personal care/w…" at bounding box center [694, 342] width 1389 height 684
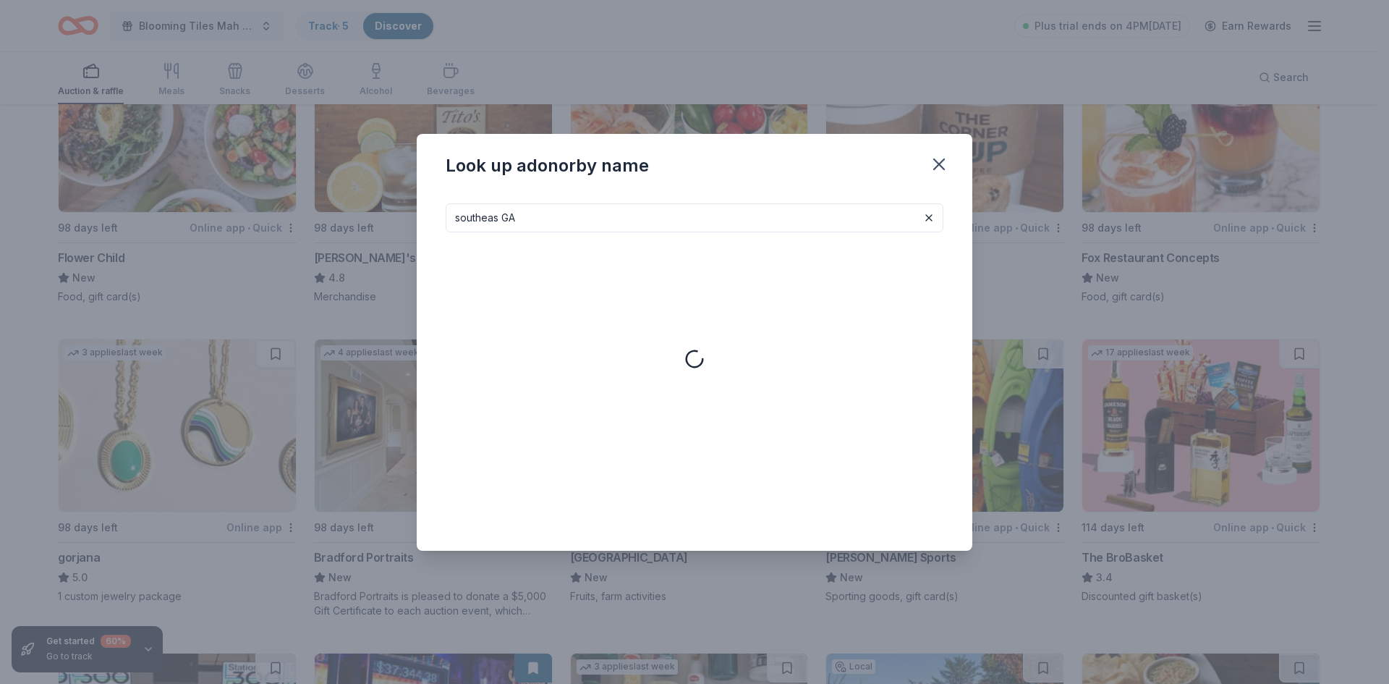
type input "southeas GA"
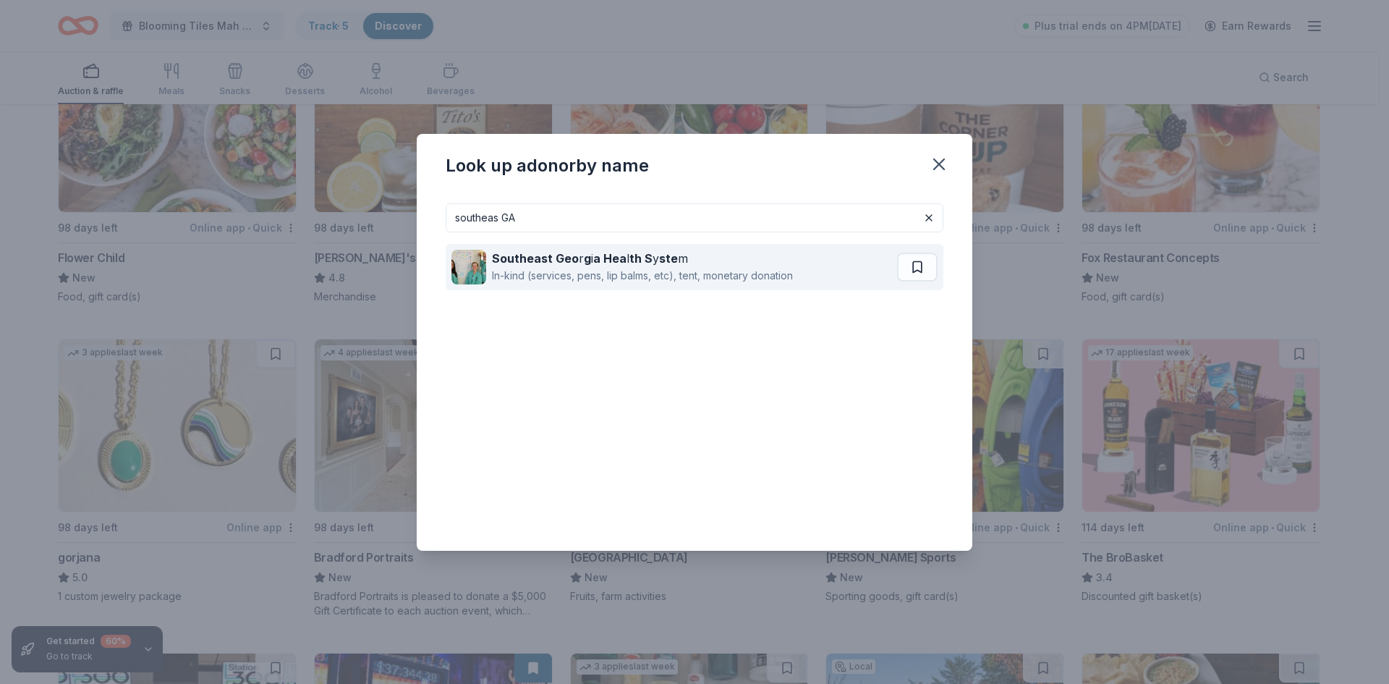
click at [579, 268] on div "In-kind (services, pens, lip balms, etc), tent, monetary donation" at bounding box center [642, 275] width 301 height 17
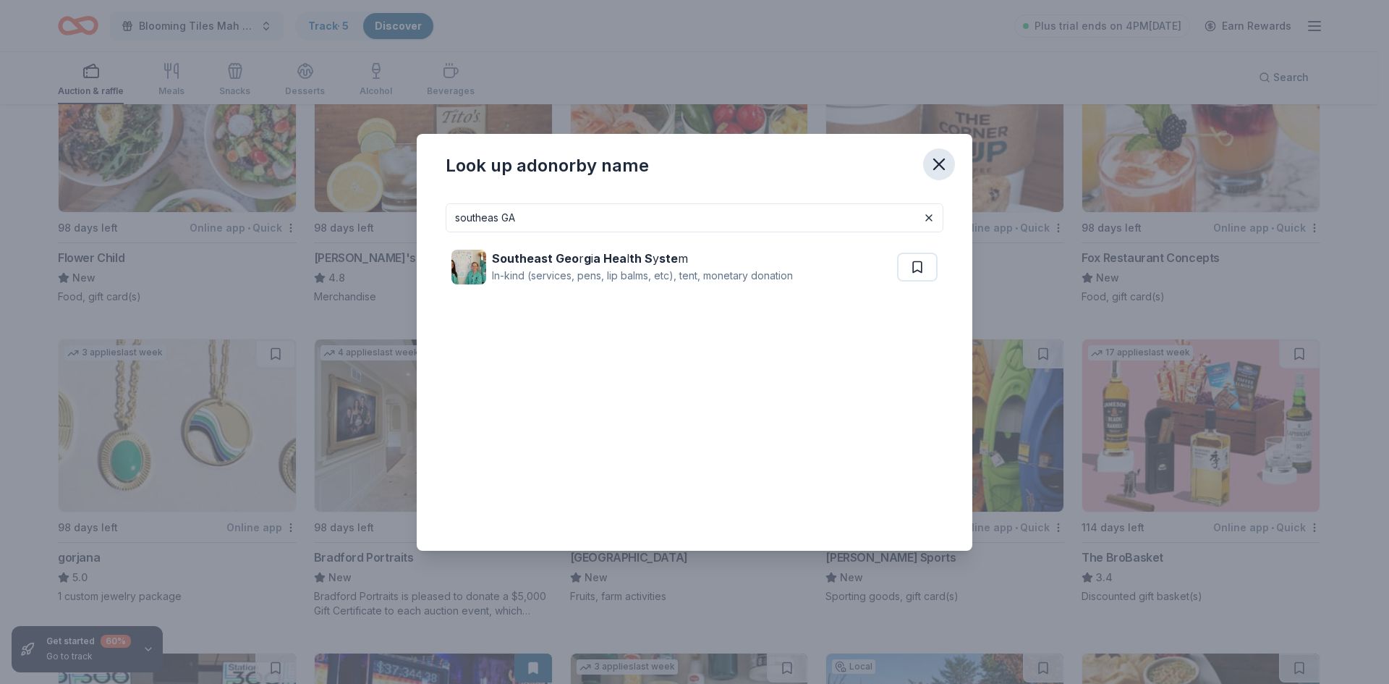
click at [940, 162] on icon "button" at bounding box center [939, 164] width 10 height 10
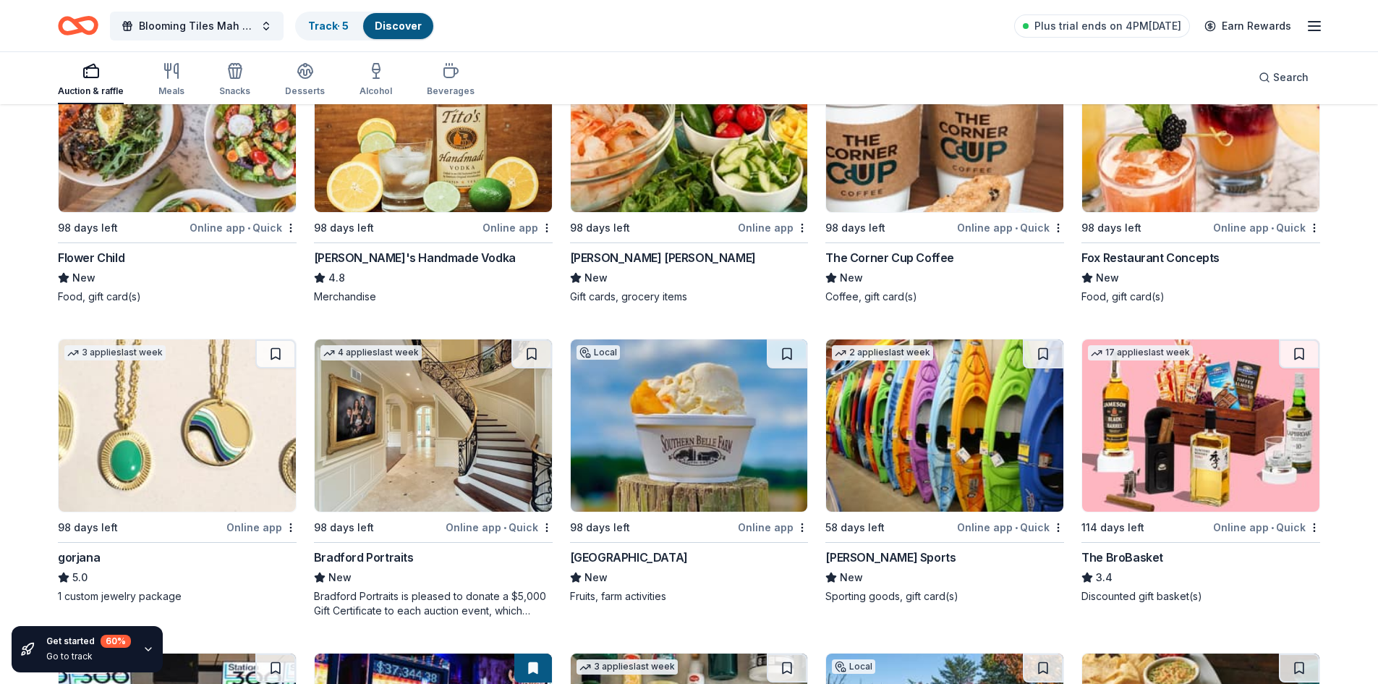
drag, startPoint x: 23, startPoint y: 69, endPoint x: 564, endPoint y: 40, distance: 541.3
click at [23, 69] on div "Auction & raffle Meals Snacks Desserts Alcohol Beverages Search" at bounding box center [689, 78] width 1378 height 54
click at [1287, 84] on span "Search" at bounding box center [1290, 77] width 35 height 17
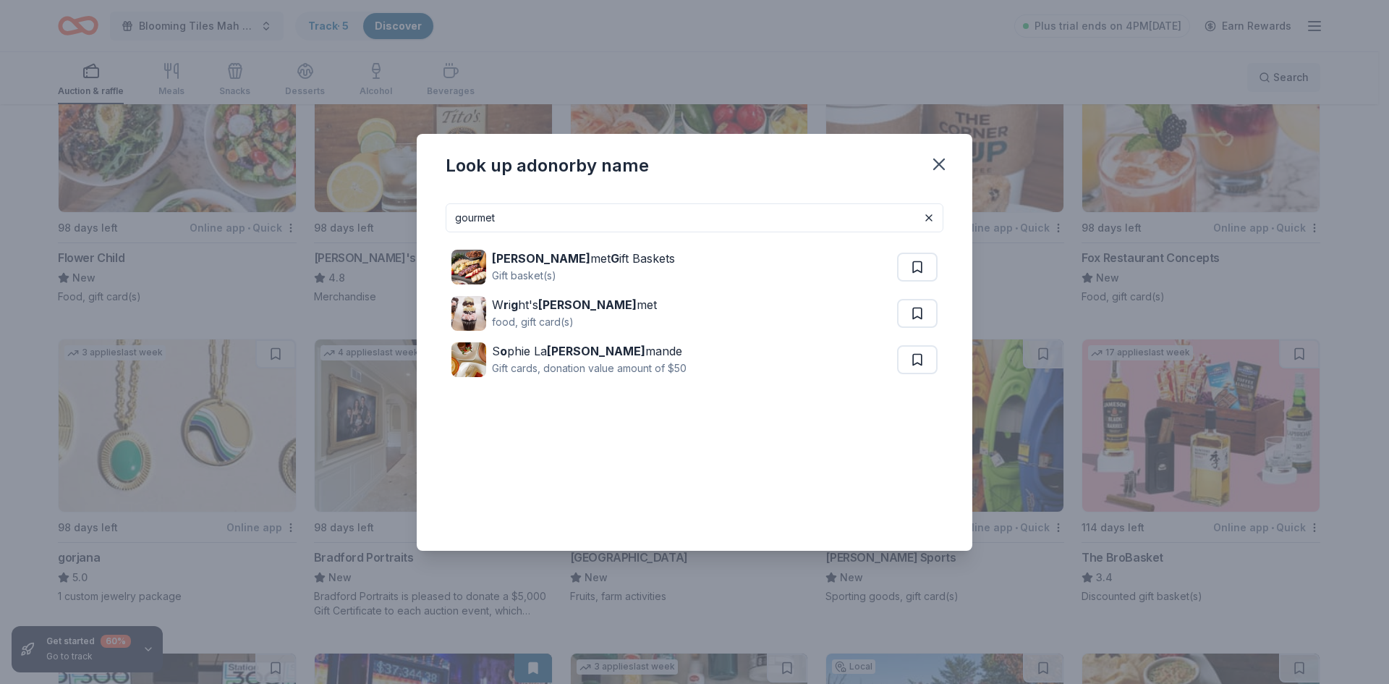
type input "gourmet"
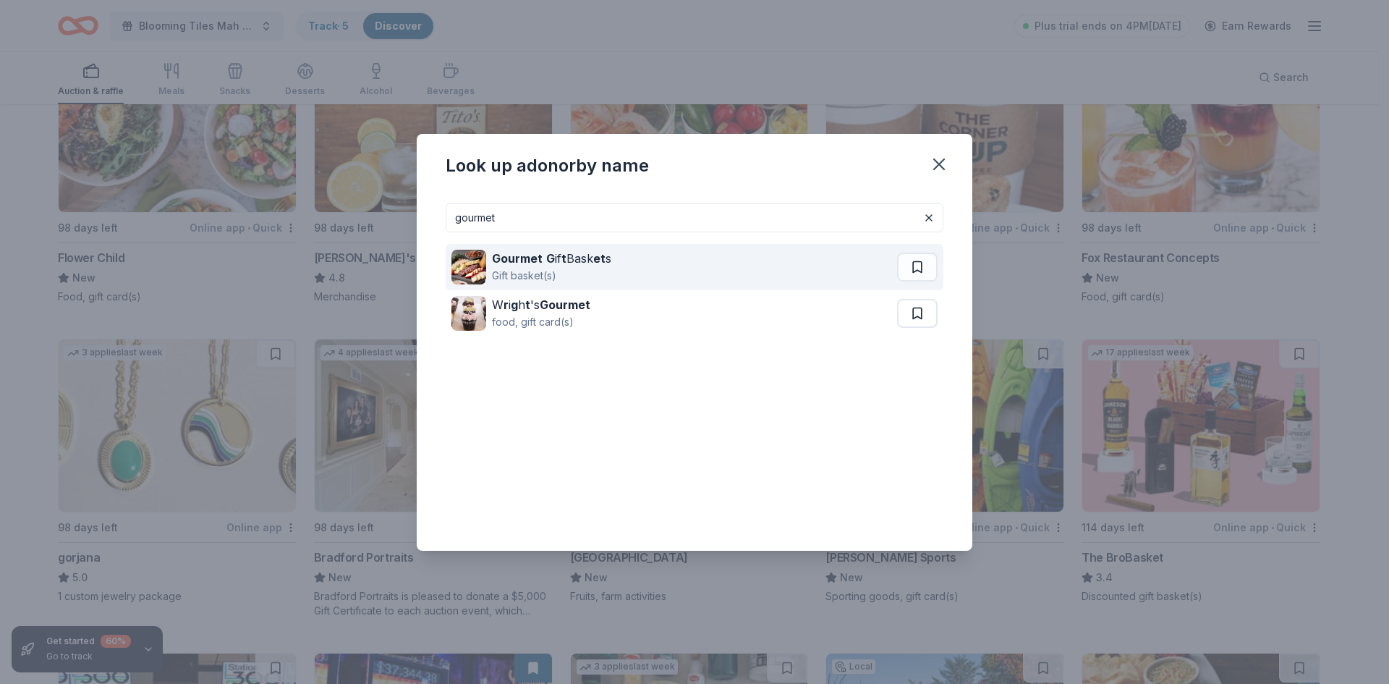
click at [616, 258] on div "Gourmet G if t Bask et s Gift basket(s)" at bounding box center [674, 267] width 446 height 46
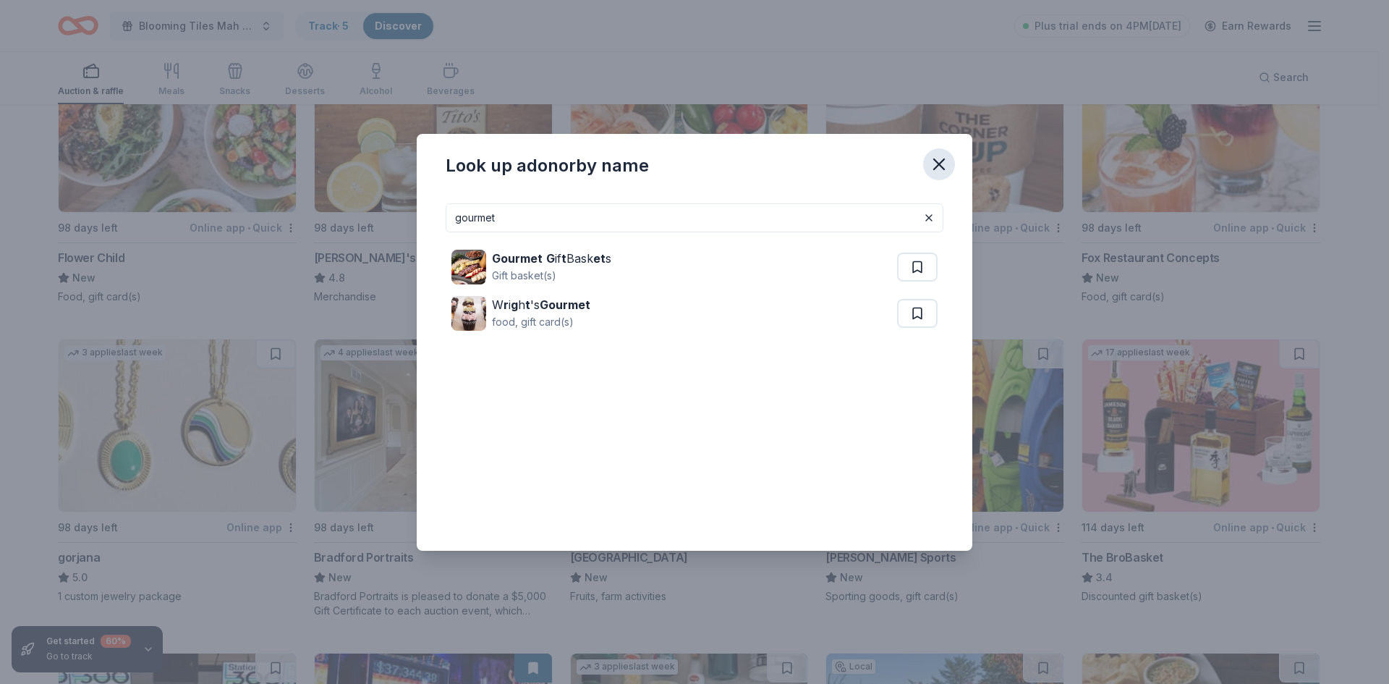
click at [944, 164] on icon "button" at bounding box center [939, 164] width 20 height 20
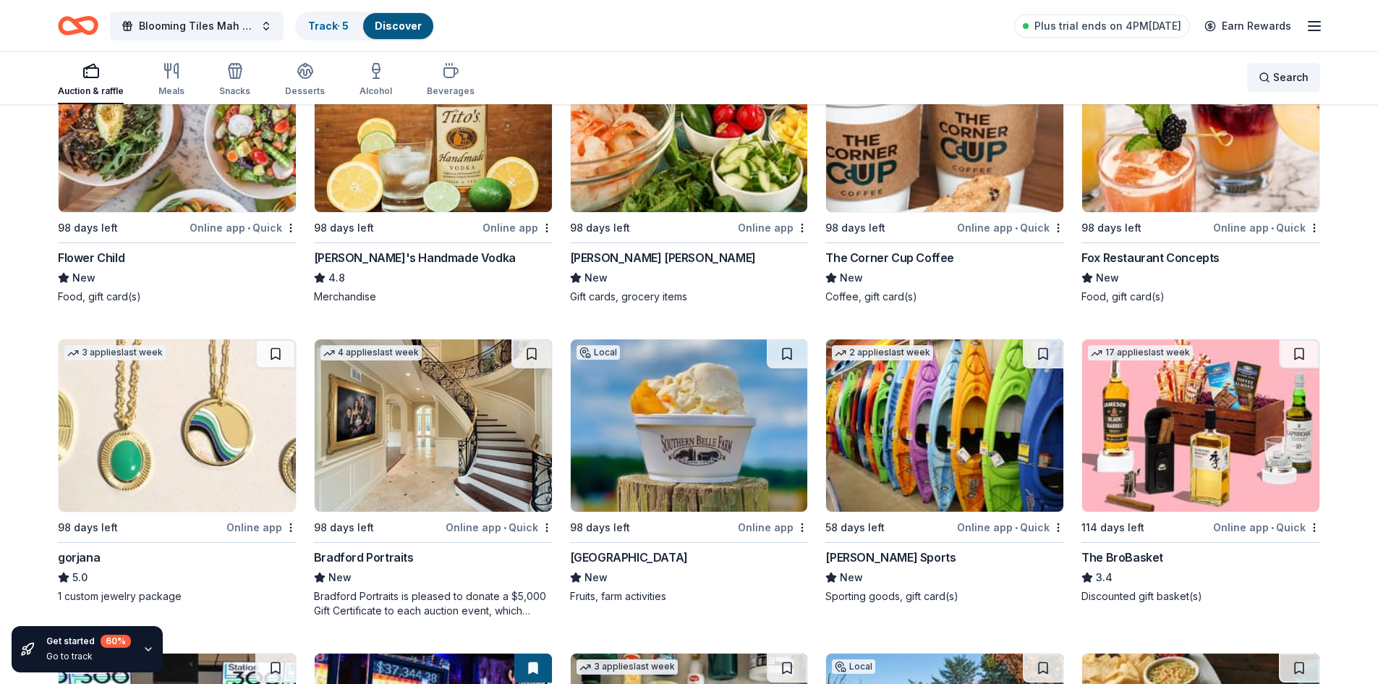
click at [1271, 77] on div "Search" at bounding box center [1284, 77] width 50 height 17
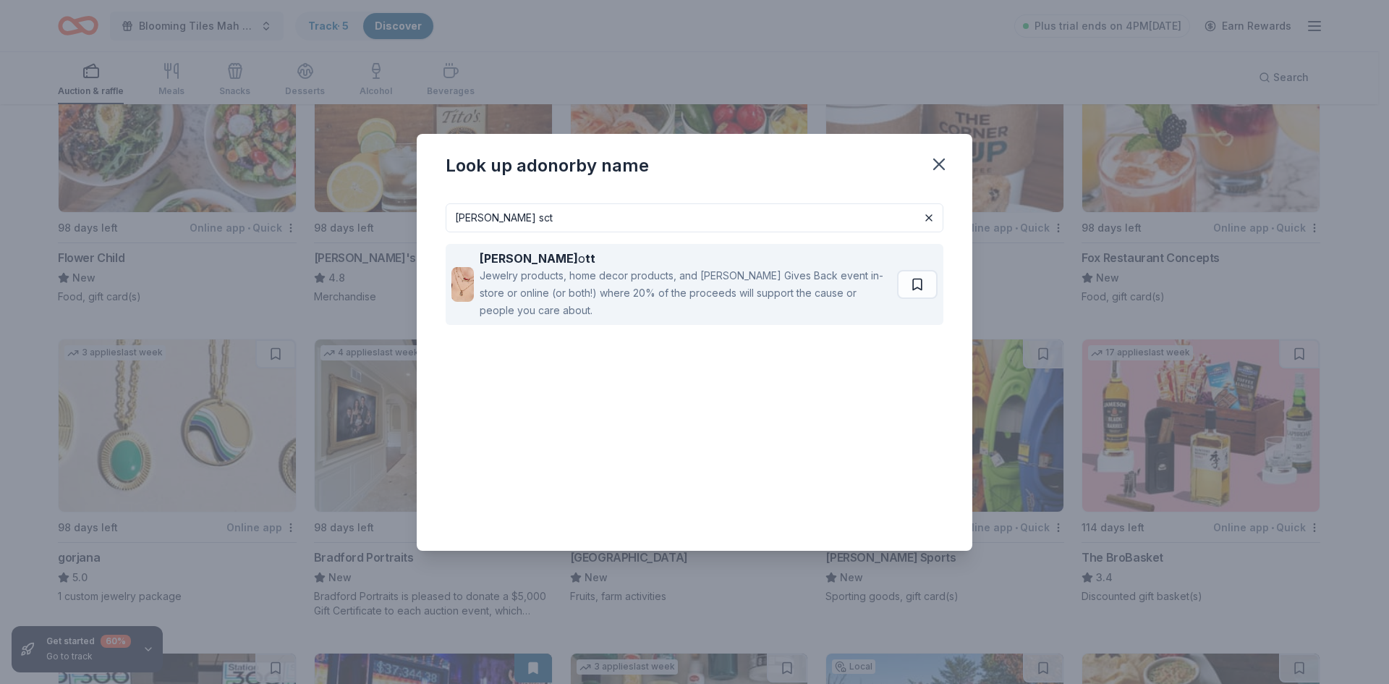
click at [538, 252] on div "Kendra Sc o tt" at bounding box center [686, 258] width 412 height 17
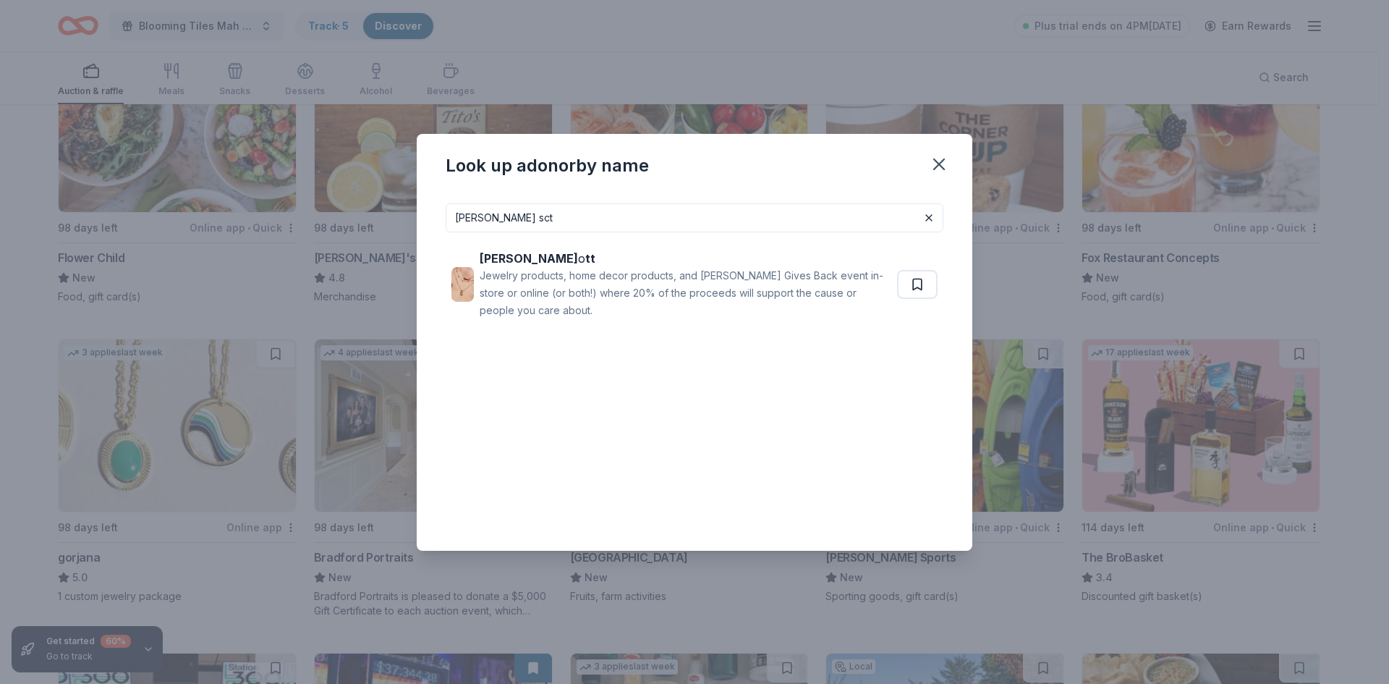
drag, startPoint x: 533, startPoint y: 226, endPoint x: 407, endPoint y: 229, distance: 125.9
click at [409, 229] on div "Look up a donor by name Kendra sct Kendra Sc o tt Jewelry products, home decor …" at bounding box center [694, 342] width 1389 height 684
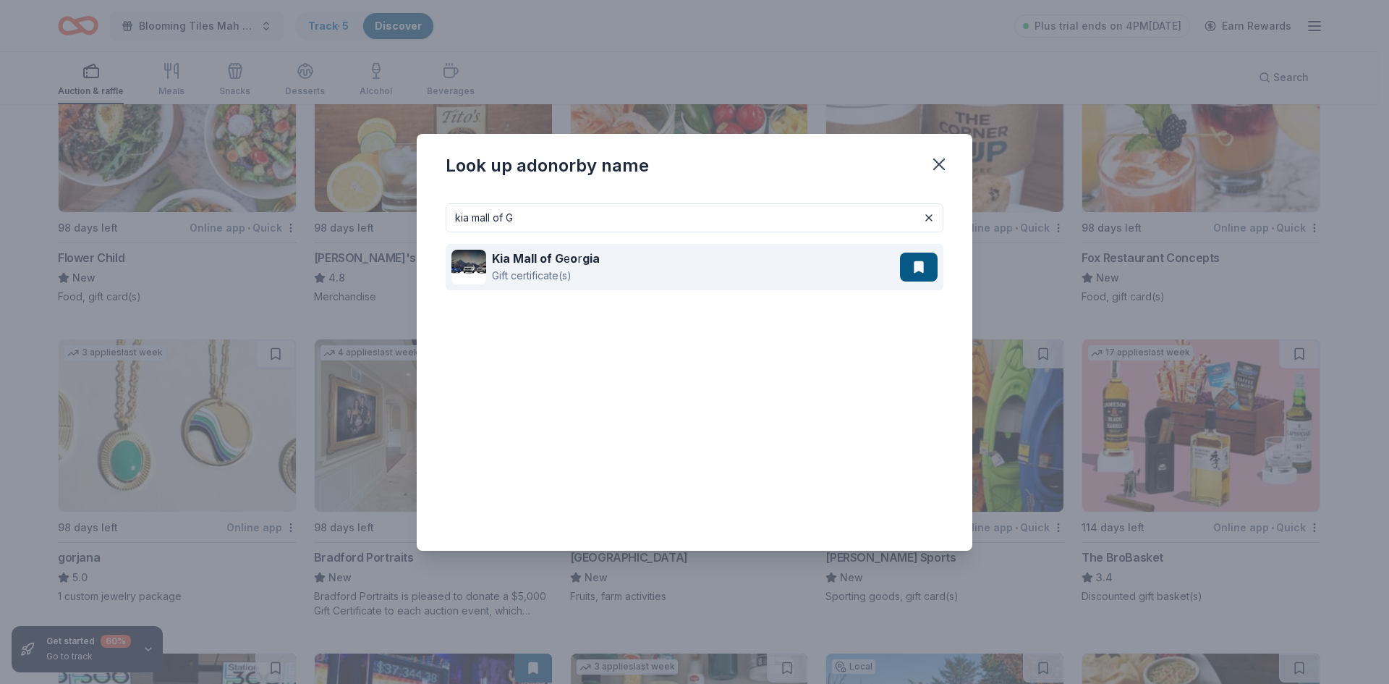
click at [529, 275] on div "Gift certificate(s)" at bounding box center [546, 275] width 108 height 17
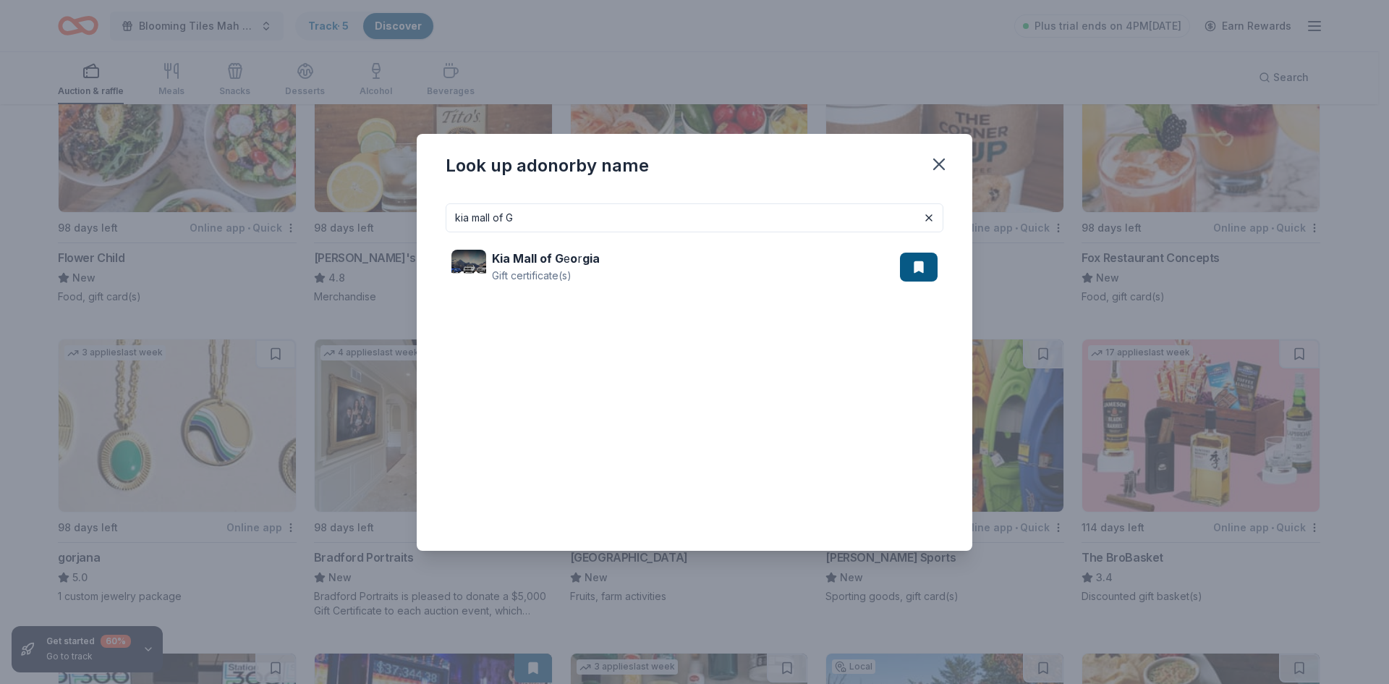
drag, startPoint x: 467, startPoint y: 227, endPoint x: 357, endPoint y: 234, distance: 110.9
click at [357, 234] on div "Look up a donor by name kia mall of G Kia Mall of G e o r gia Gift certificate(…" at bounding box center [694, 342] width 1389 height 684
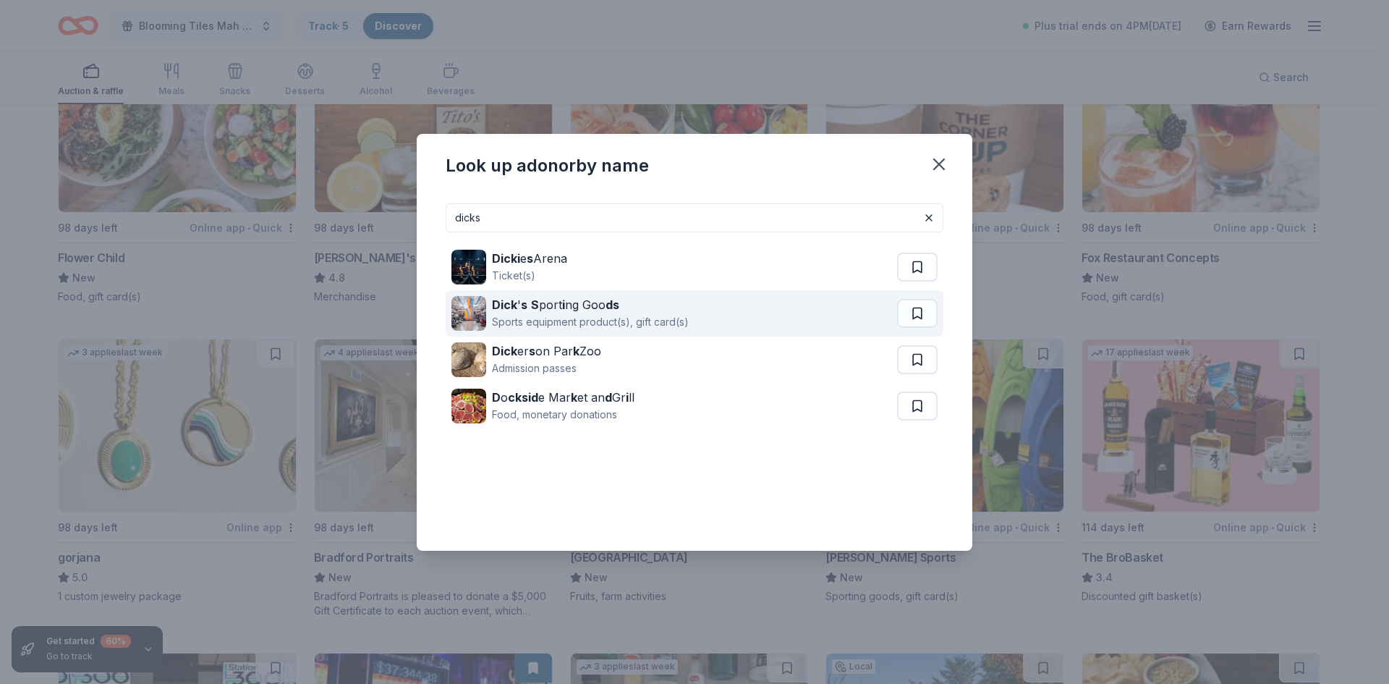
click at [533, 311] on strong "S" at bounding box center [535, 304] width 8 height 14
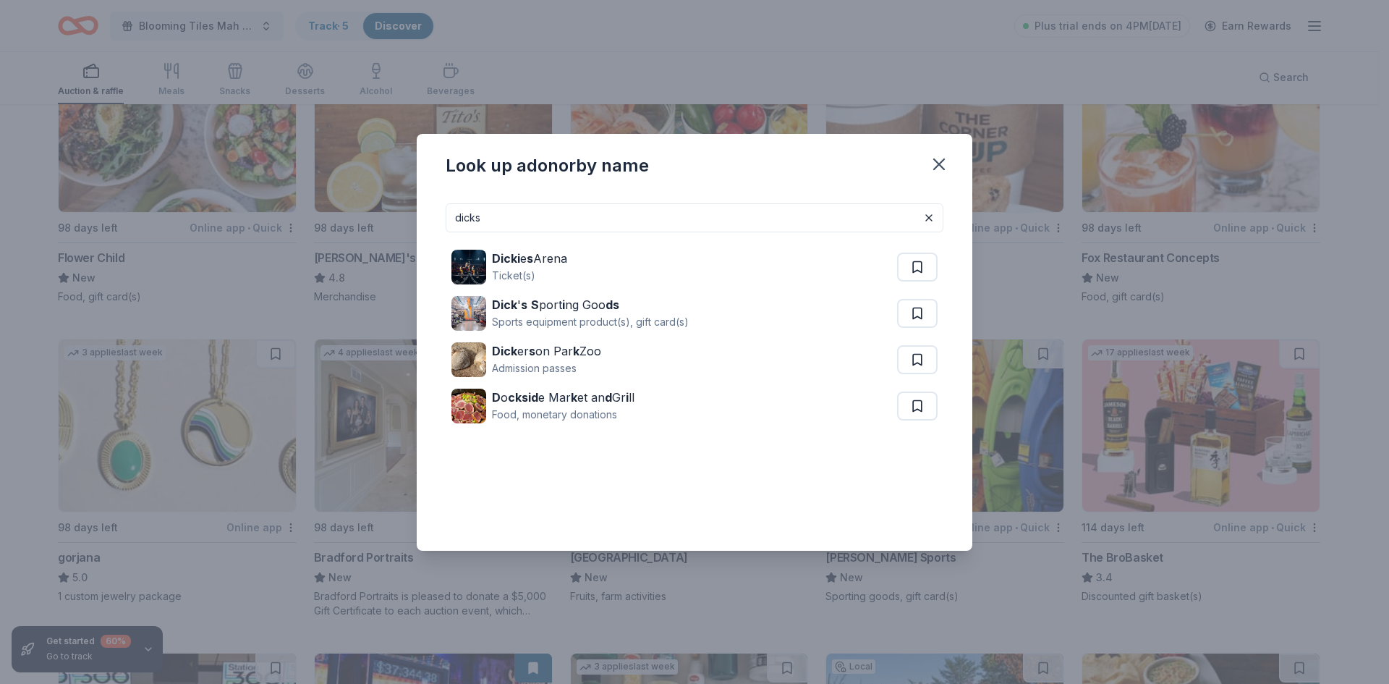
drag, startPoint x: 593, startPoint y: 221, endPoint x: 575, endPoint y: 223, distance: 18.2
click at [589, 222] on input "dicks" at bounding box center [695, 217] width 498 height 29
drag, startPoint x: 492, startPoint y: 224, endPoint x: 331, endPoint y: 196, distance: 163.1
click at [378, 217] on div "Look up a donor by name dicks Dicki e s Arena Ticket(s) Dick ' s S port i ng Go…" at bounding box center [694, 342] width 1389 height 684
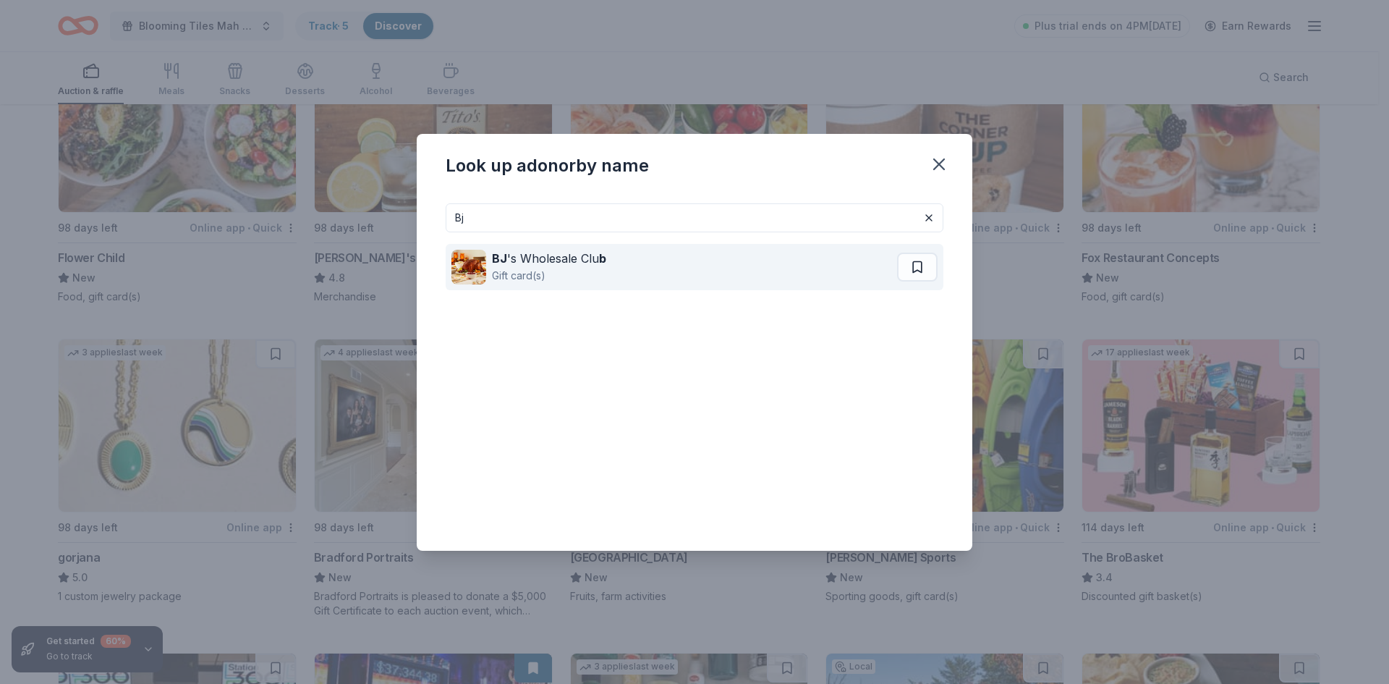
type input "Bj"
click at [560, 263] on div "BJ 's Wholesale Clu b" at bounding box center [549, 258] width 114 height 17
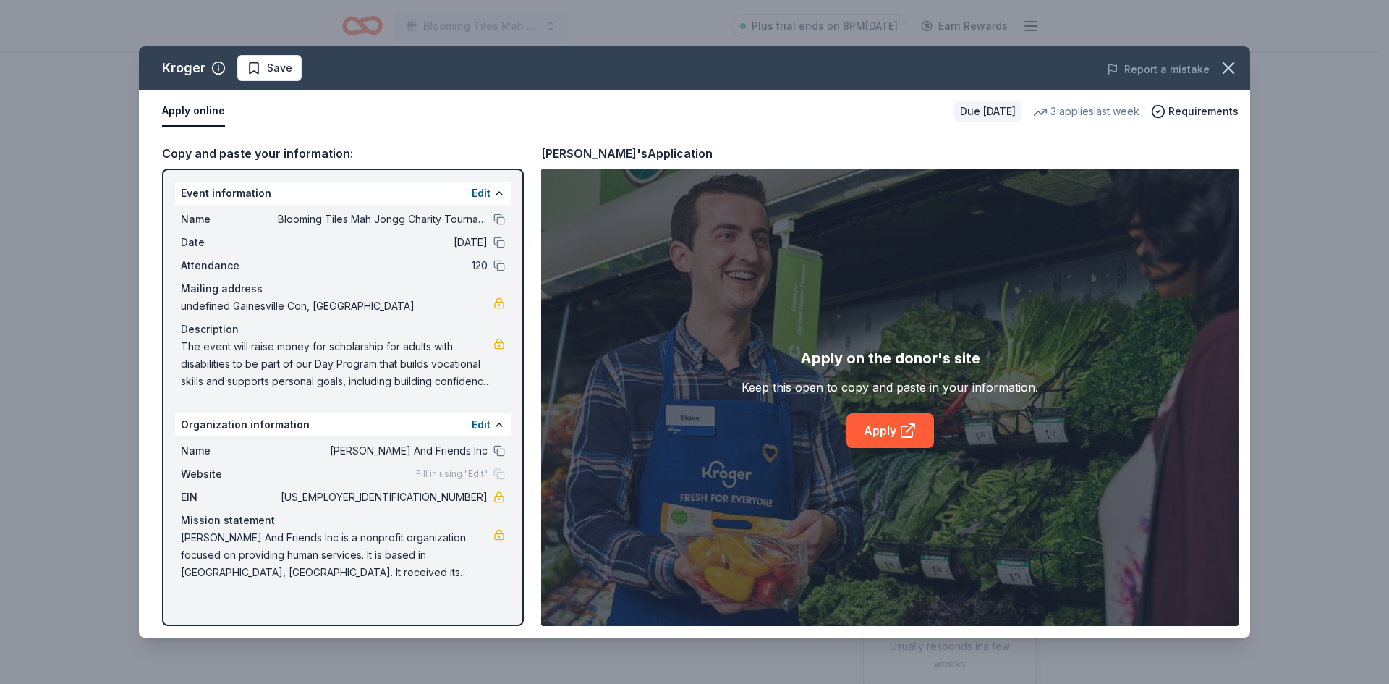
scroll to position [289, 0]
click at [876, 436] on link "Apply" at bounding box center [891, 430] width 88 height 35
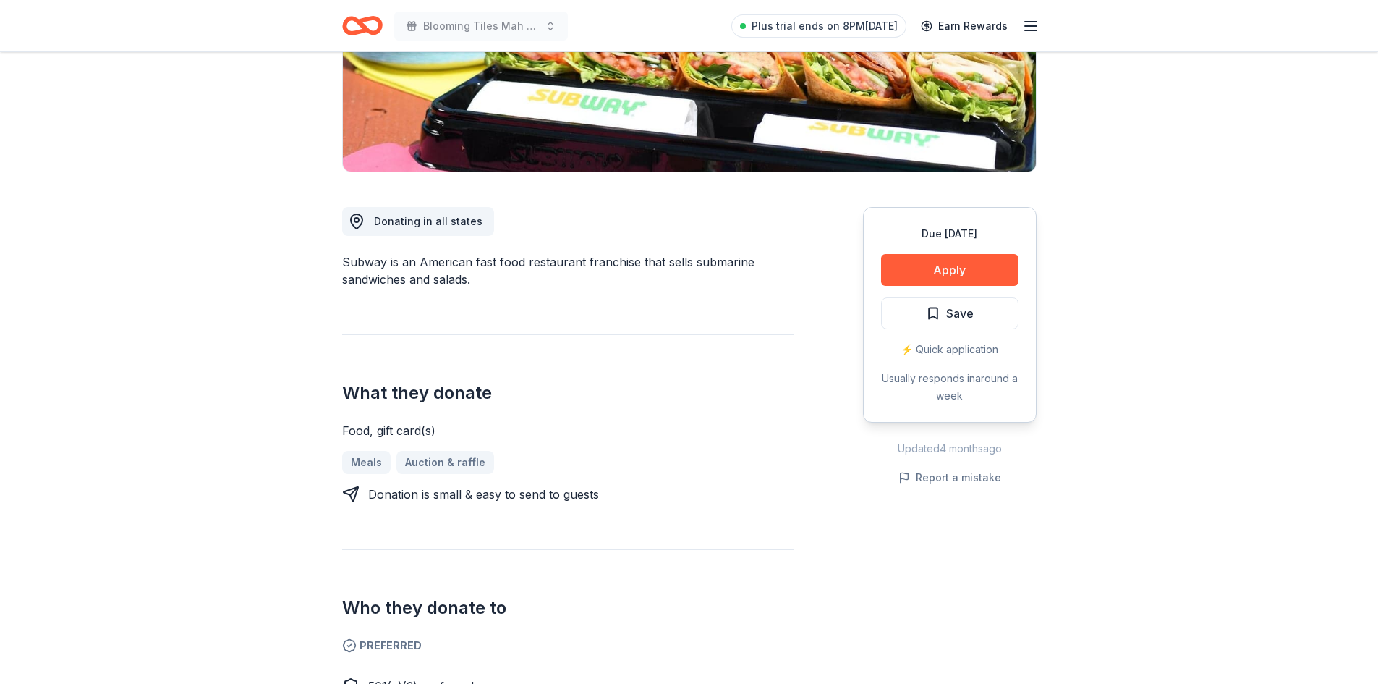
scroll to position [362, 0]
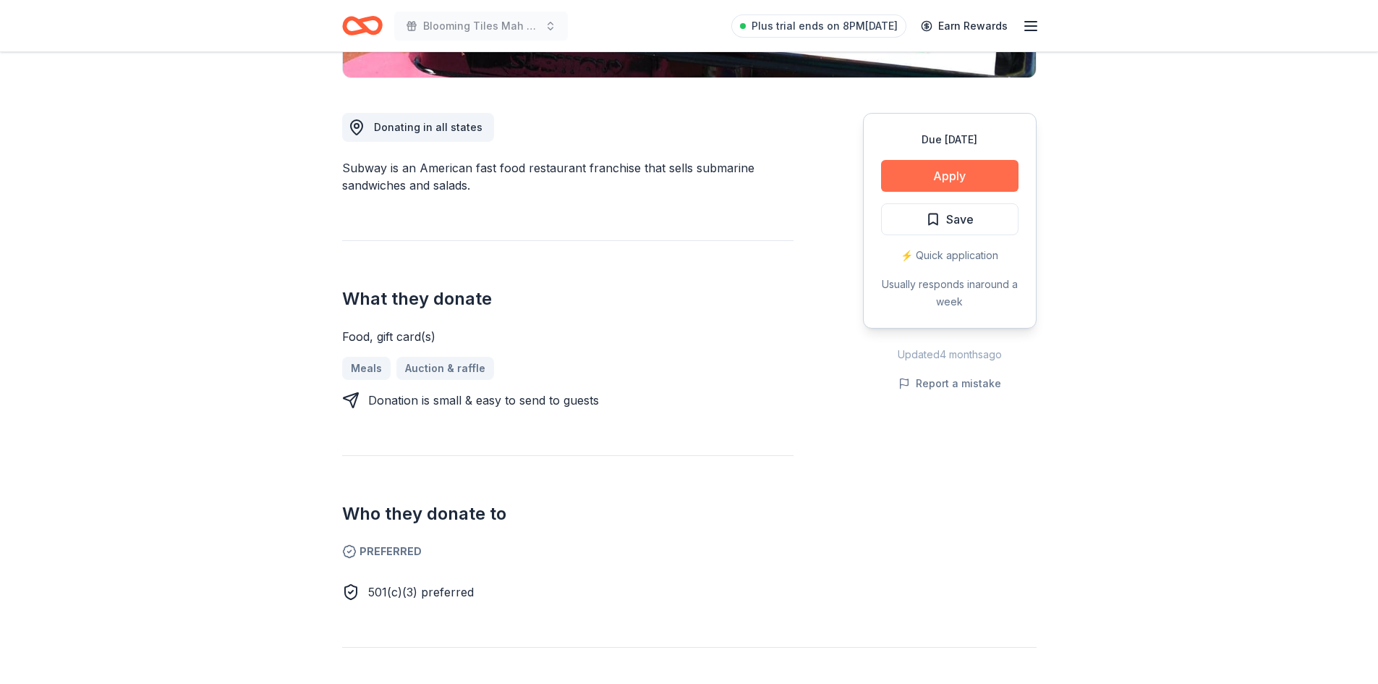
click at [964, 174] on button "Apply" at bounding box center [949, 176] width 137 height 32
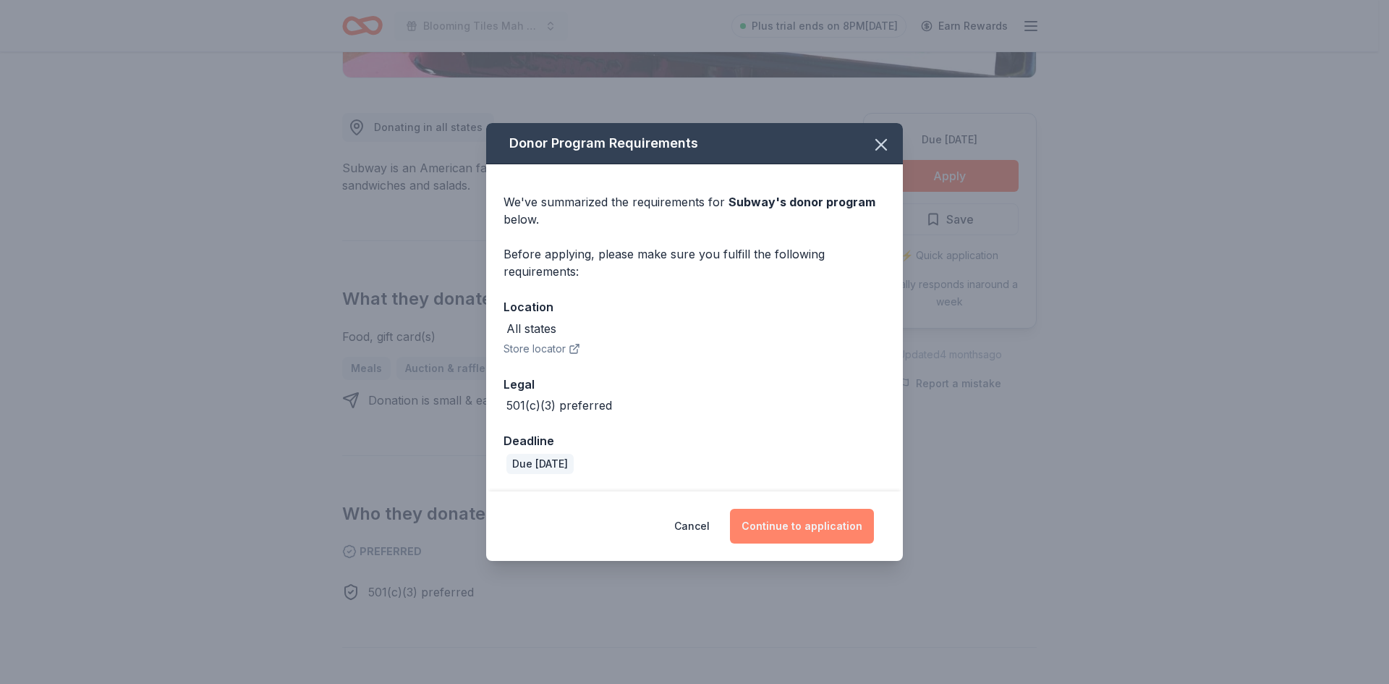
click at [776, 525] on button "Continue to application" at bounding box center [802, 526] width 144 height 35
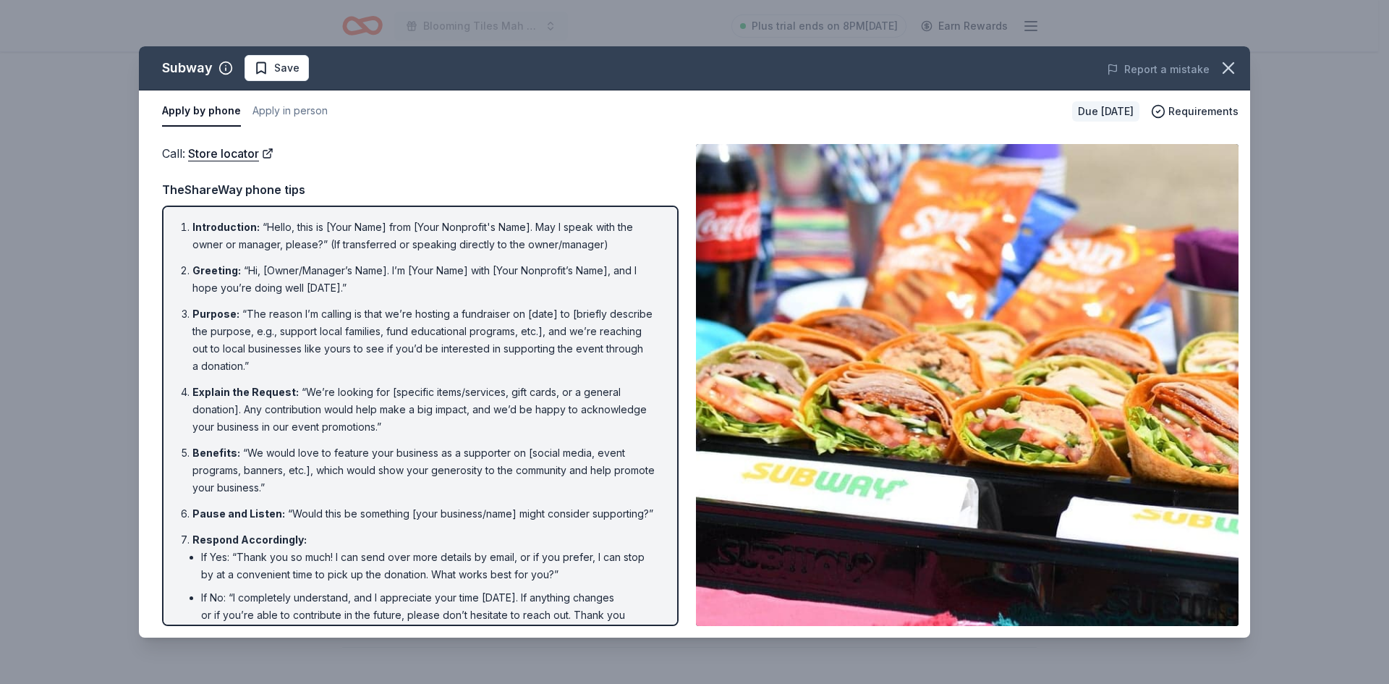
click at [54, 360] on div "Subway Save Report a mistake Apply by phone Apply in person Due in 98 days Requ…" at bounding box center [694, 342] width 1389 height 684
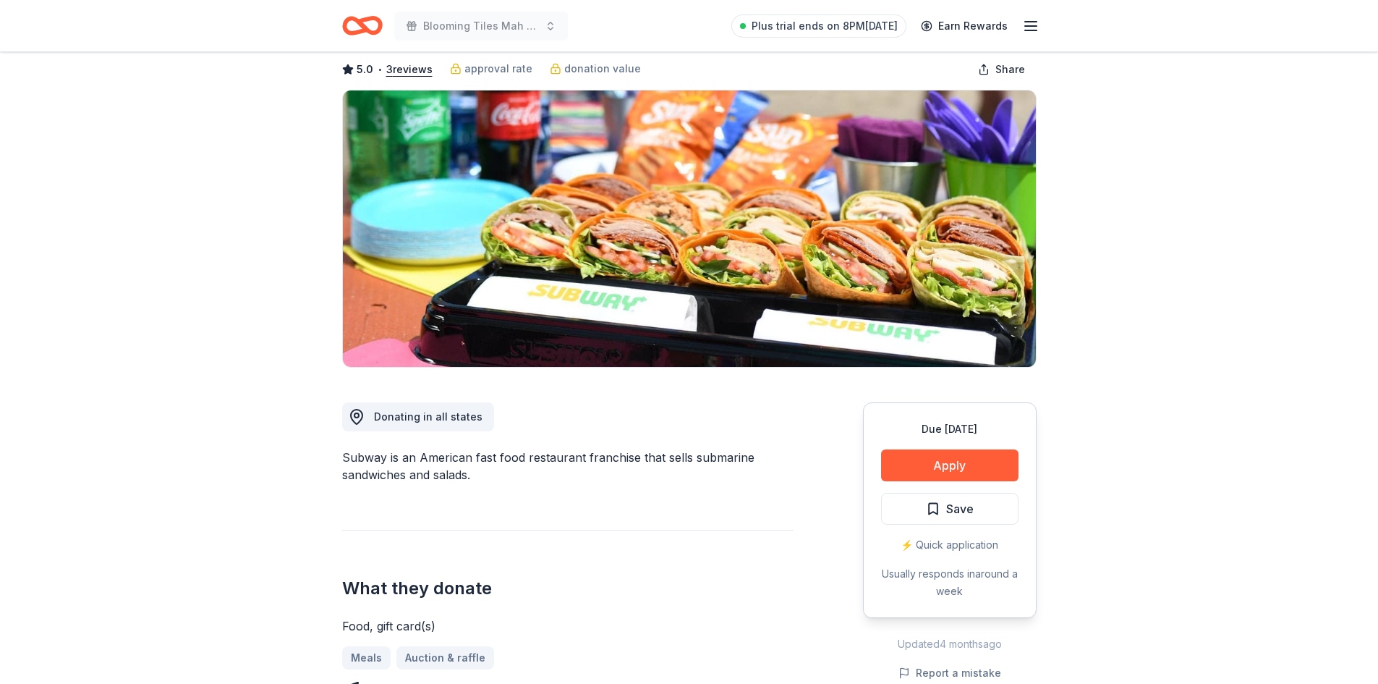
scroll to position [0, 0]
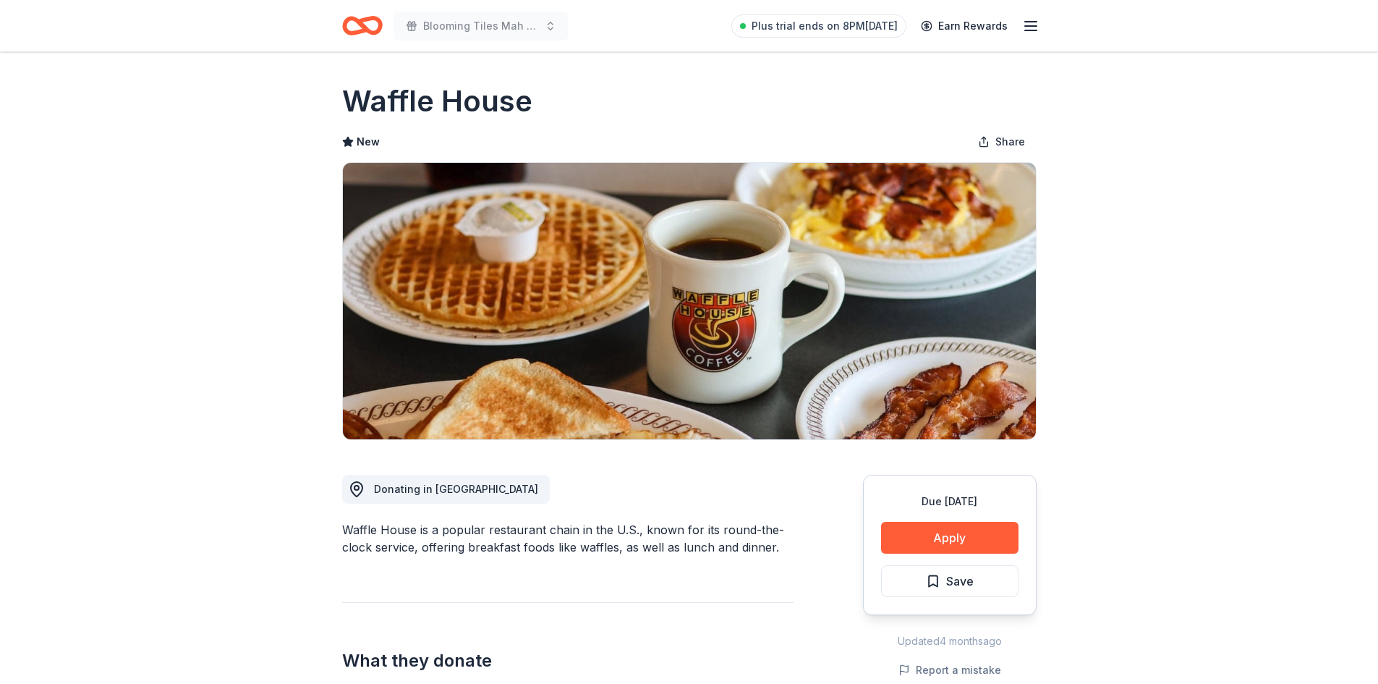
scroll to position [289, 0]
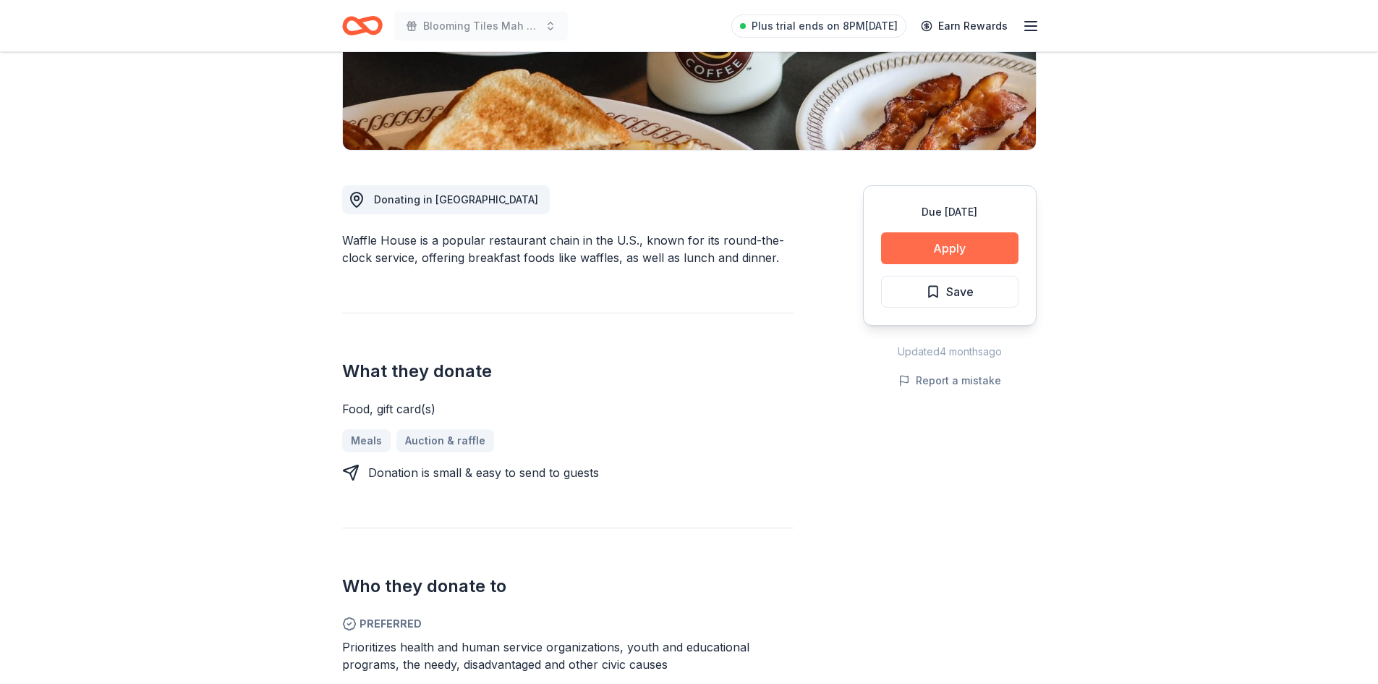
click at [947, 242] on button "Apply" at bounding box center [949, 248] width 137 height 32
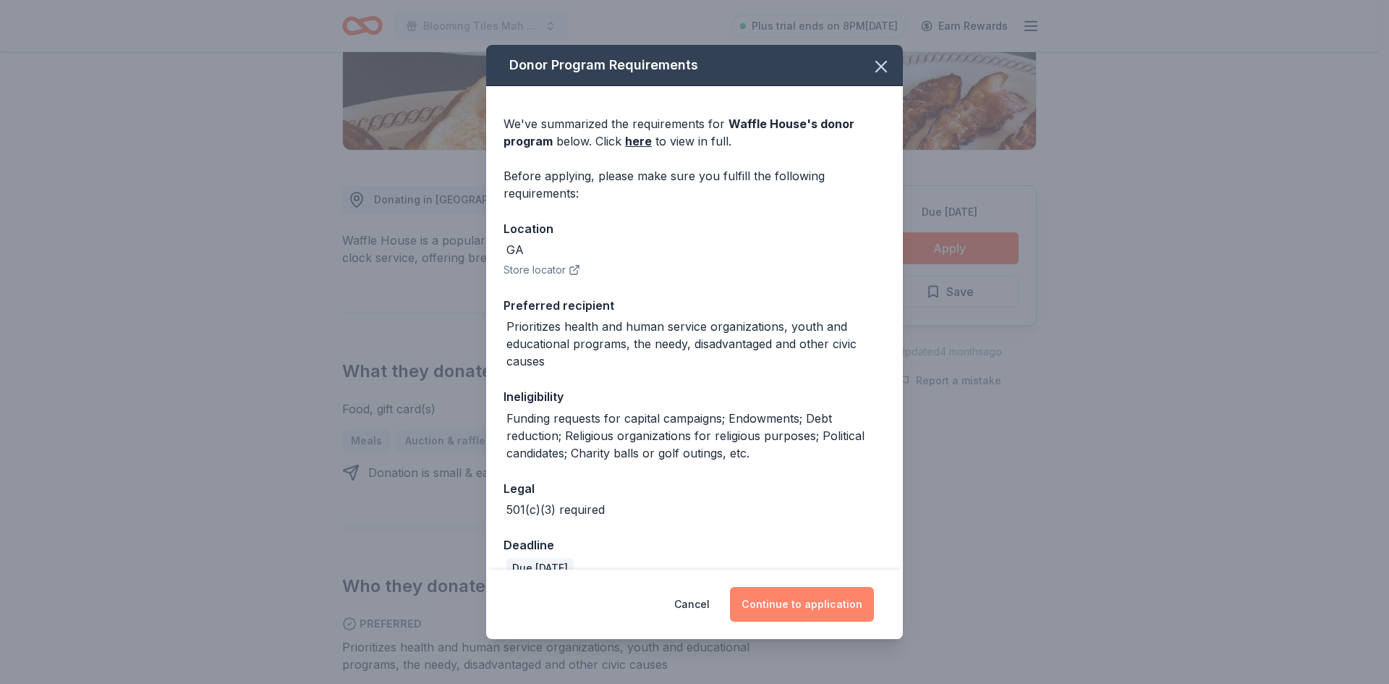
click at [815, 605] on button "Continue to application" at bounding box center [802, 604] width 144 height 35
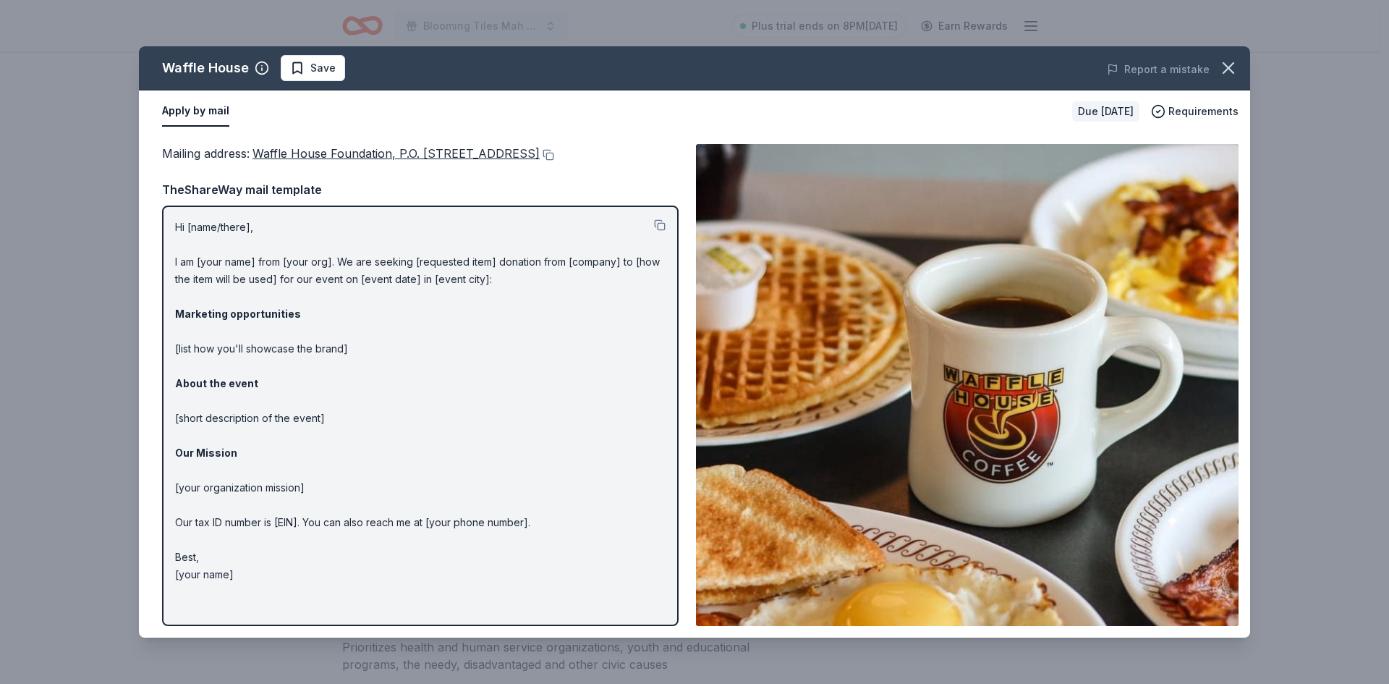
drag, startPoint x: 355, startPoint y: 152, endPoint x: 469, endPoint y: 127, distance: 116.2
click at [467, 127] on div "Apply by mail Due [DATE] Requirements" at bounding box center [694, 111] width 1111 height 42
click at [554, 154] on button at bounding box center [547, 155] width 14 height 12
click at [1229, 72] on icon "button" at bounding box center [1228, 68] width 20 height 20
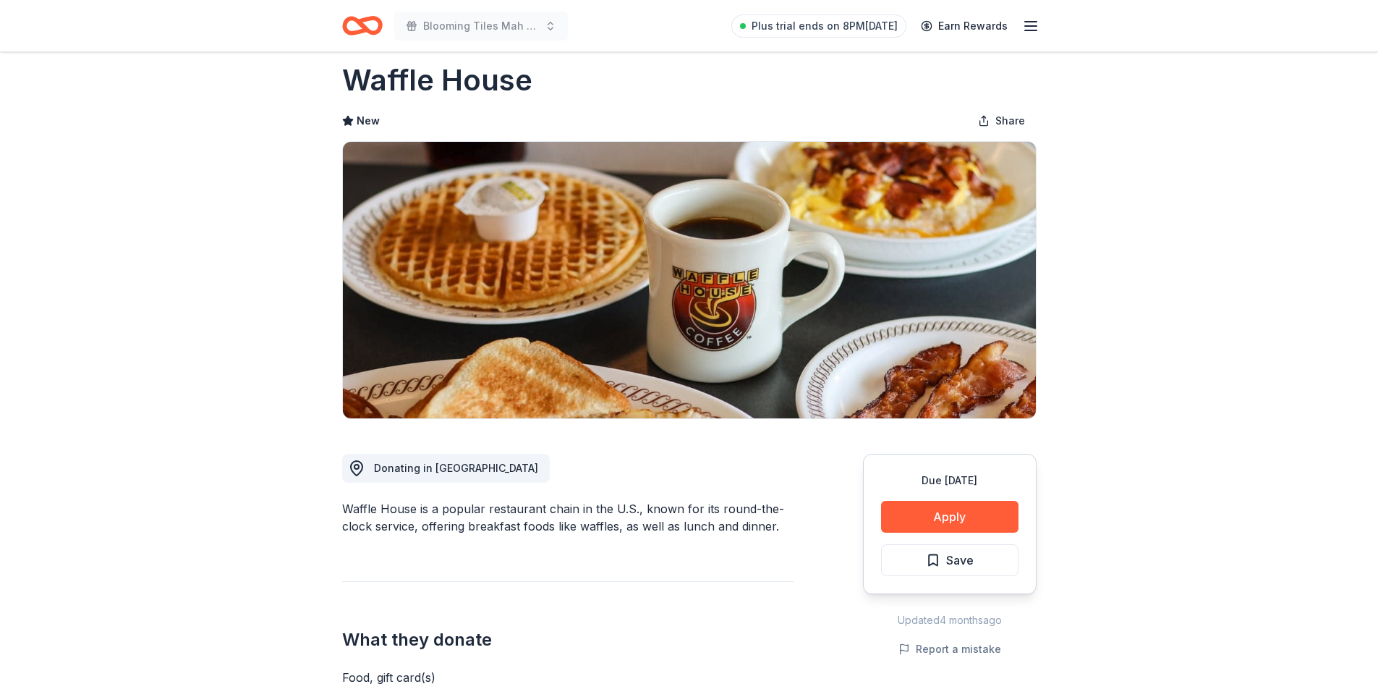
scroll to position [0, 0]
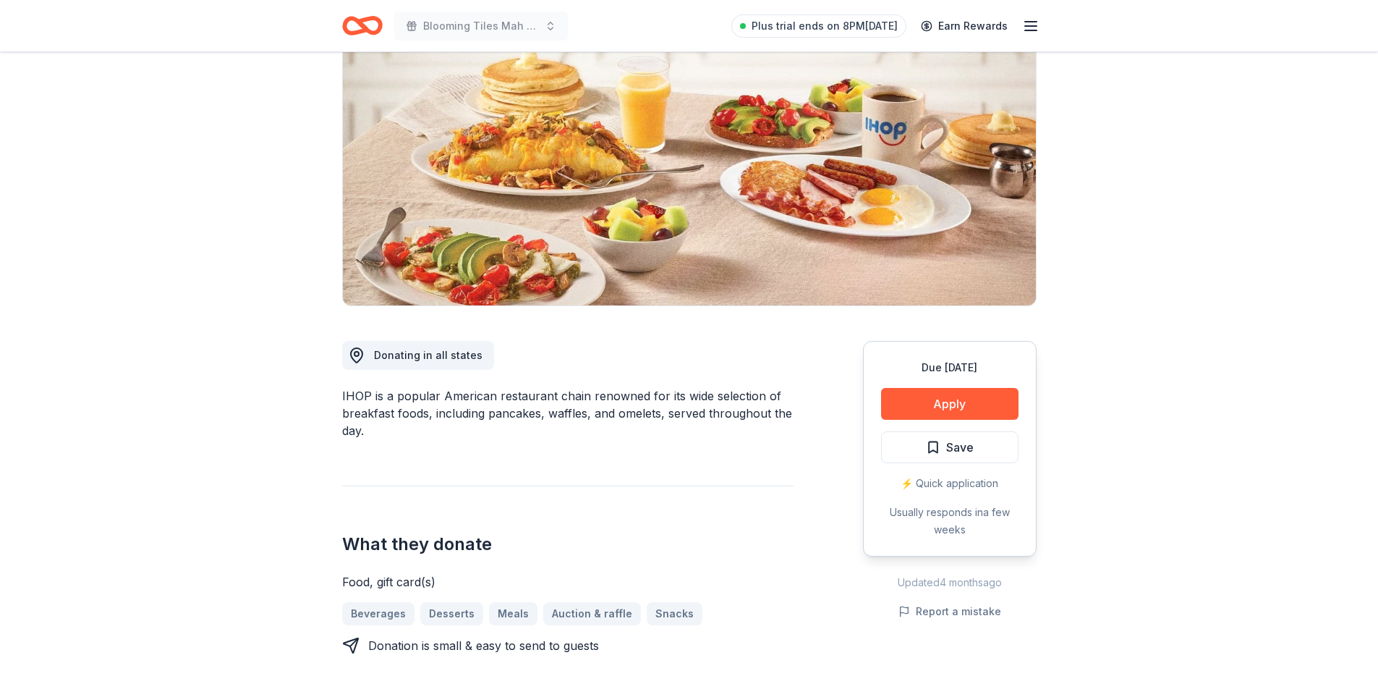
scroll to position [434, 0]
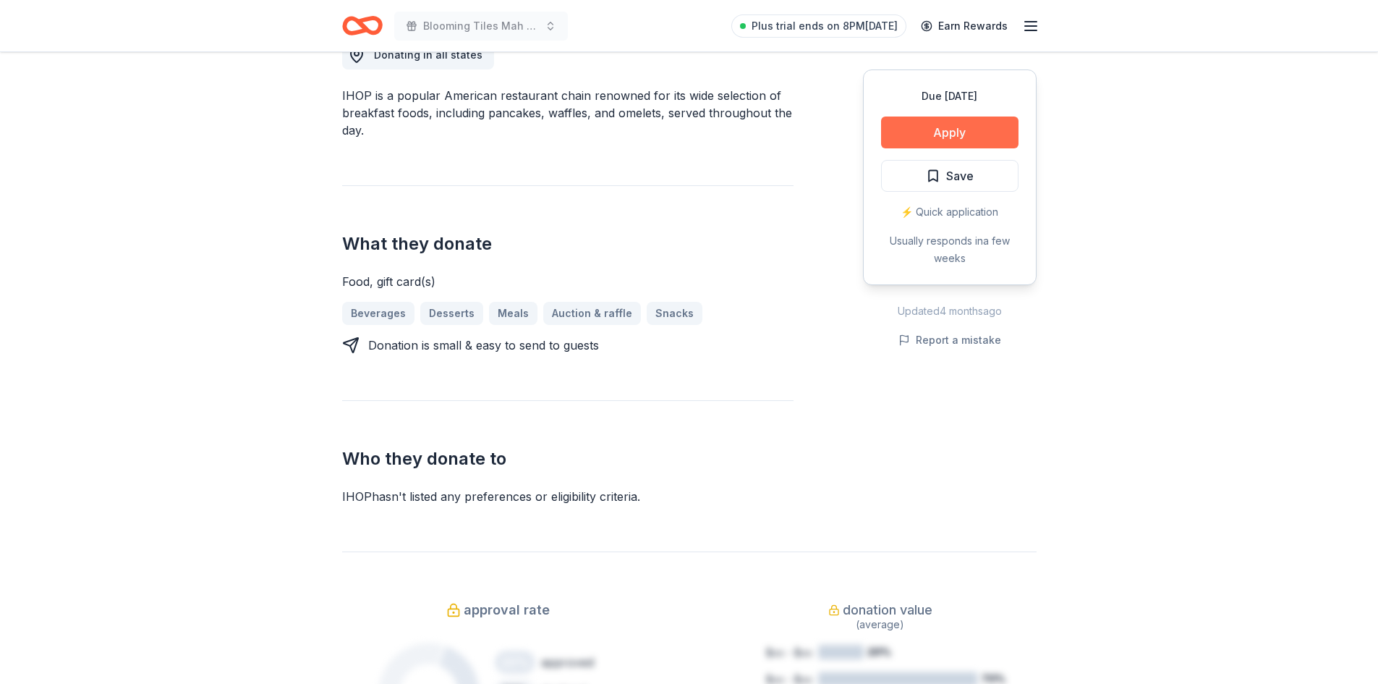
click at [962, 130] on button "Apply" at bounding box center [949, 132] width 137 height 32
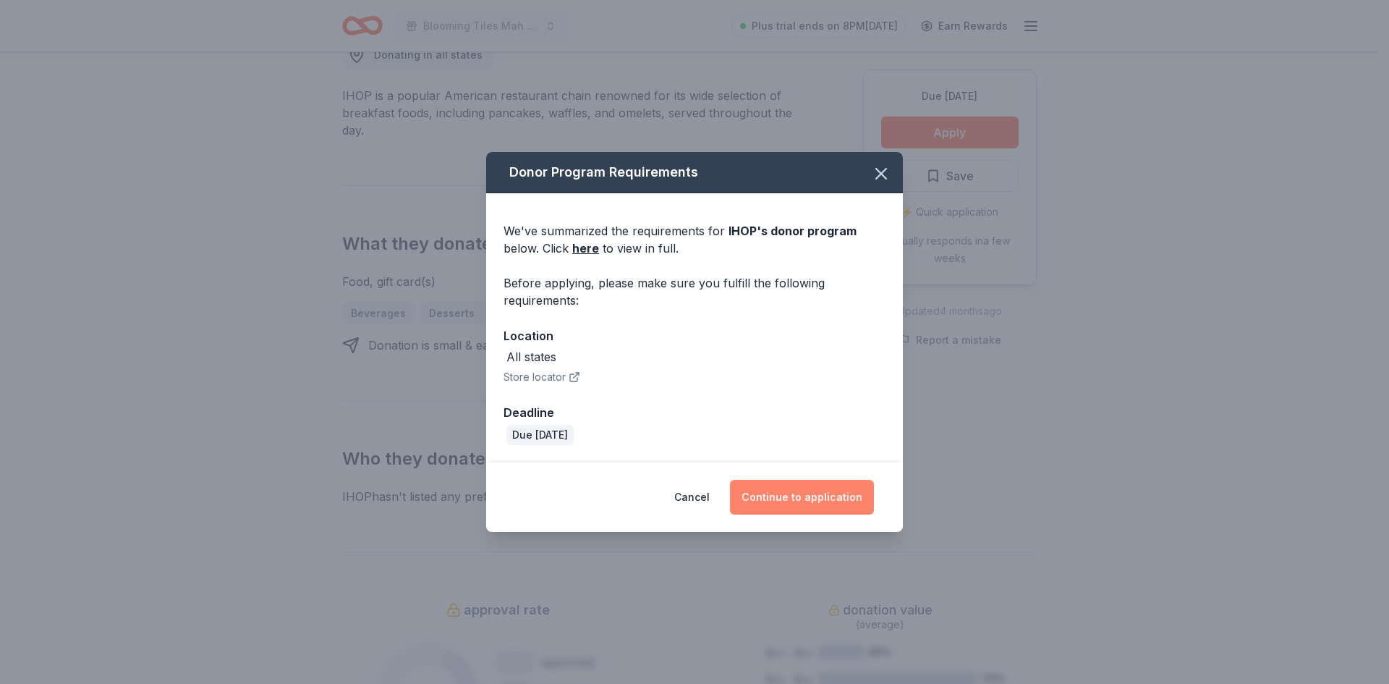
click at [797, 501] on button "Continue to application" at bounding box center [802, 497] width 144 height 35
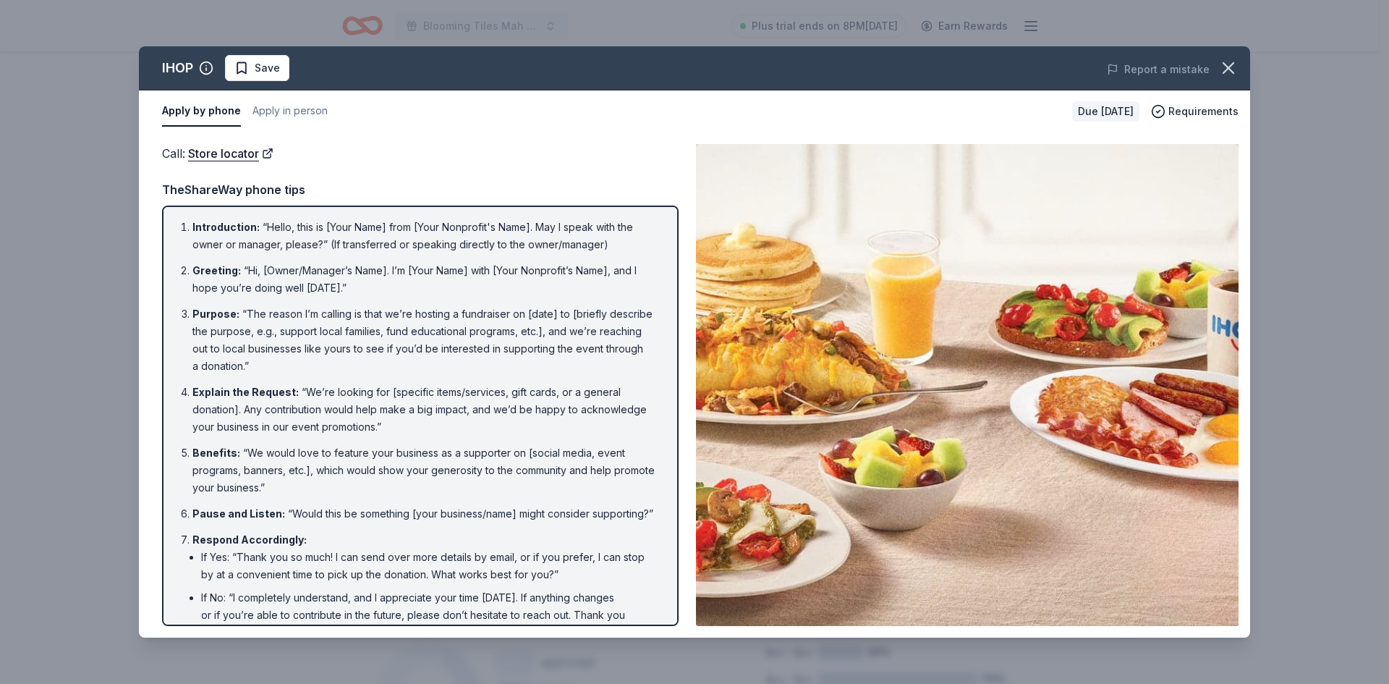
drag, startPoint x: 112, startPoint y: 417, endPoint x: 273, endPoint y: 287, distance: 207.2
click at [112, 417] on div "IHOP Save Report a mistake Apply by phone Apply in person Due in 98 days Requir…" at bounding box center [694, 342] width 1389 height 684
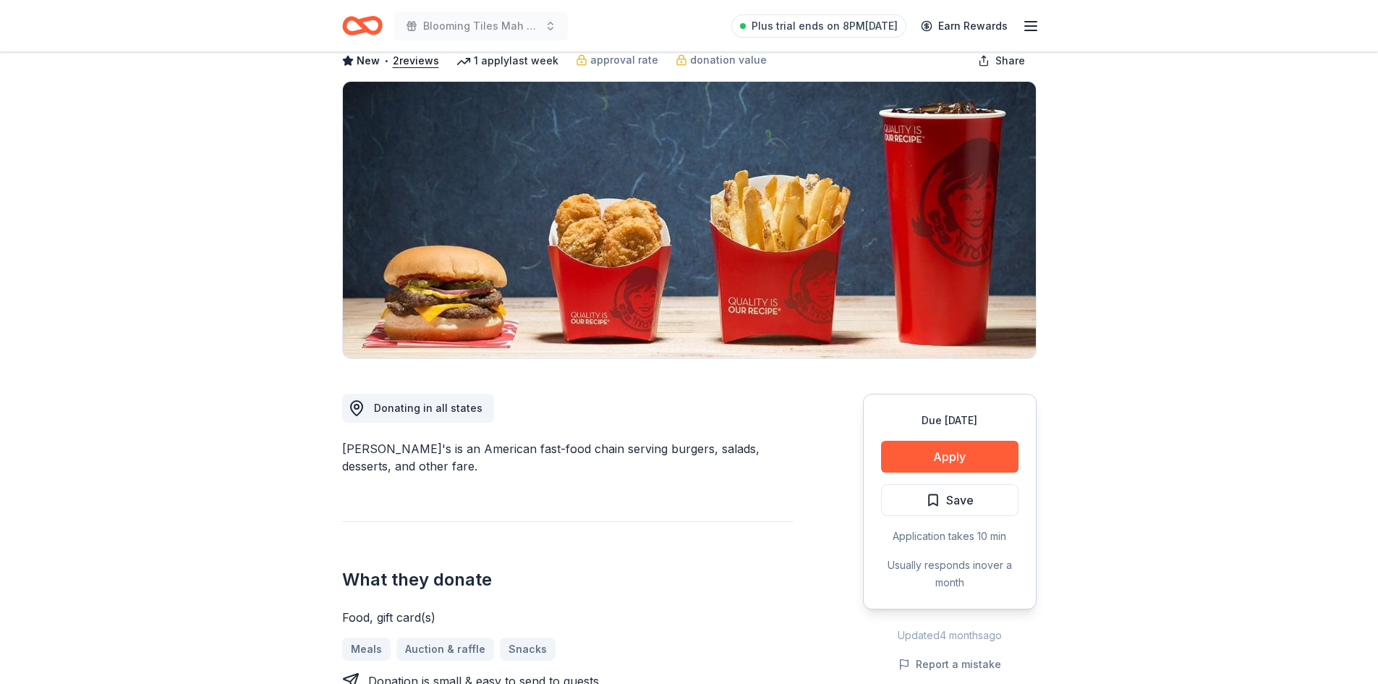
scroll to position [289, 0]
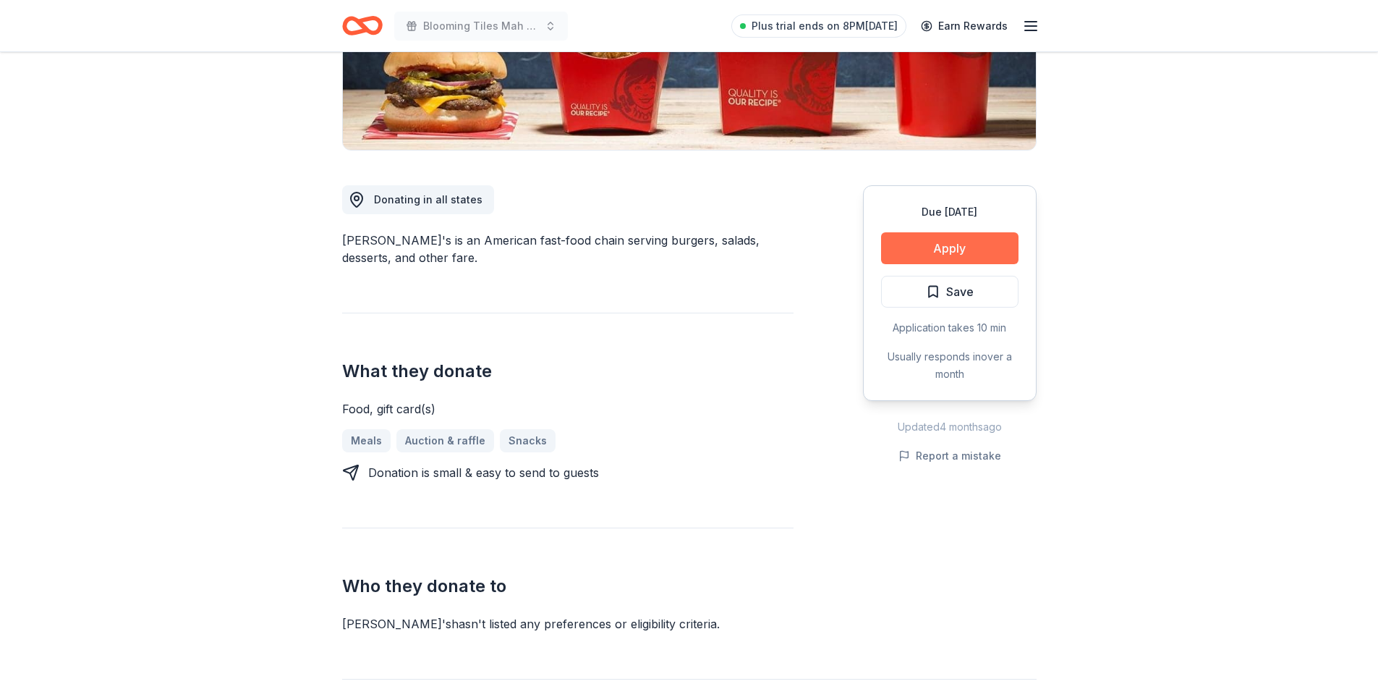
click at [937, 249] on button "Apply" at bounding box center [949, 248] width 137 height 32
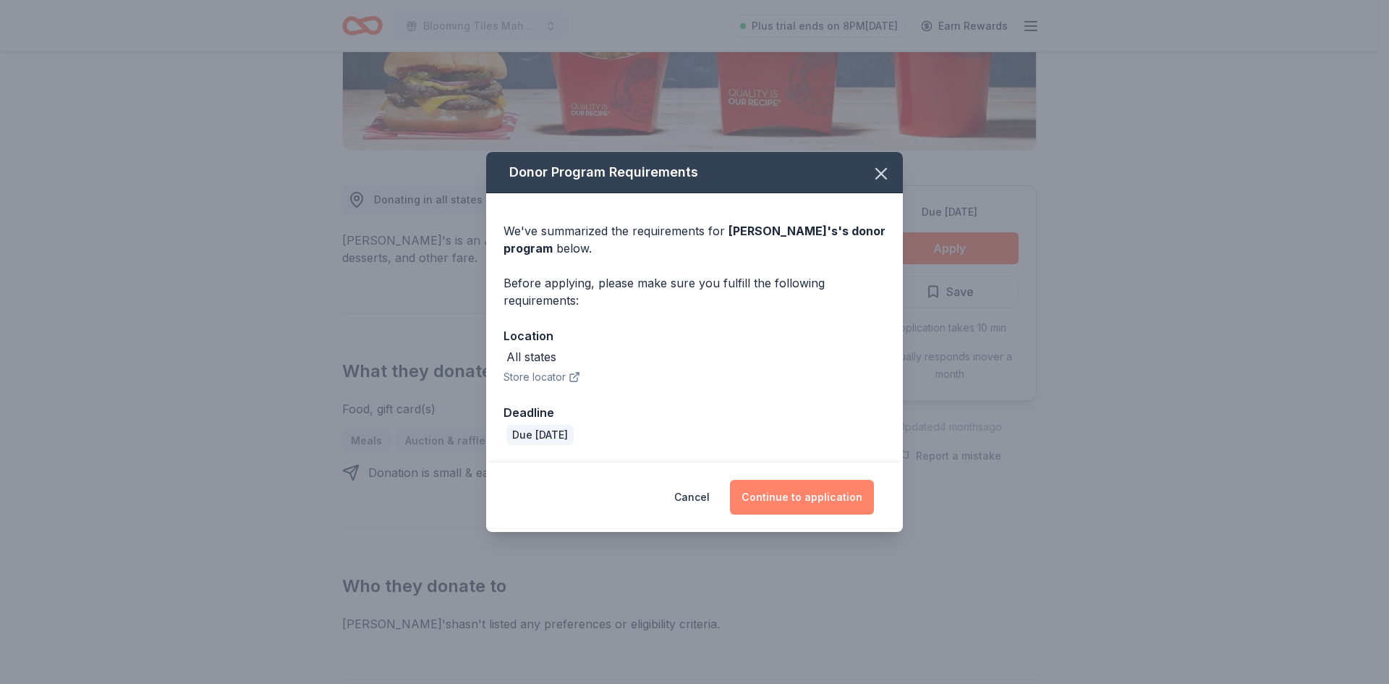
click at [792, 502] on button "Continue to application" at bounding box center [802, 497] width 144 height 35
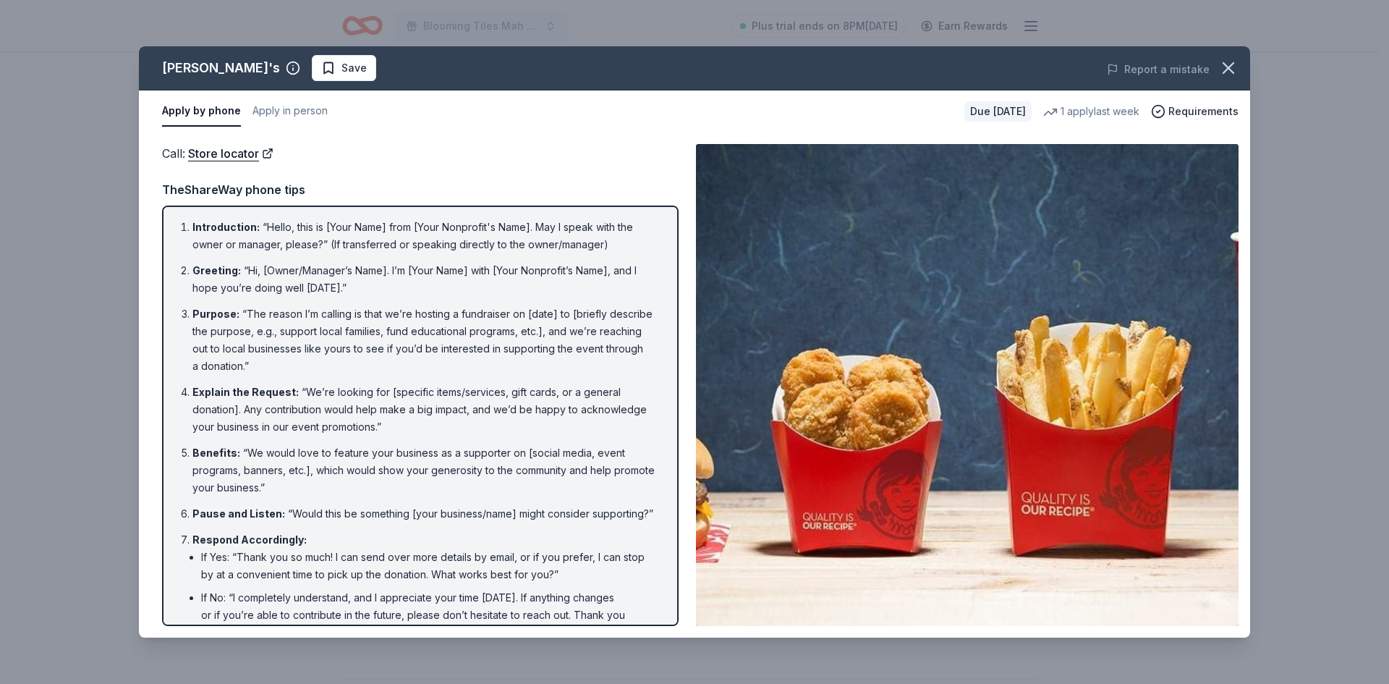
drag, startPoint x: 93, startPoint y: 187, endPoint x: 467, endPoint y: 80, distance: 388.9
click at [93, 187] on div "Wendy's Save Report a mistake Apply by phone Apply in person Due in 98 days 1 a…" at bounding box center [694, 342] width 1389 height 684
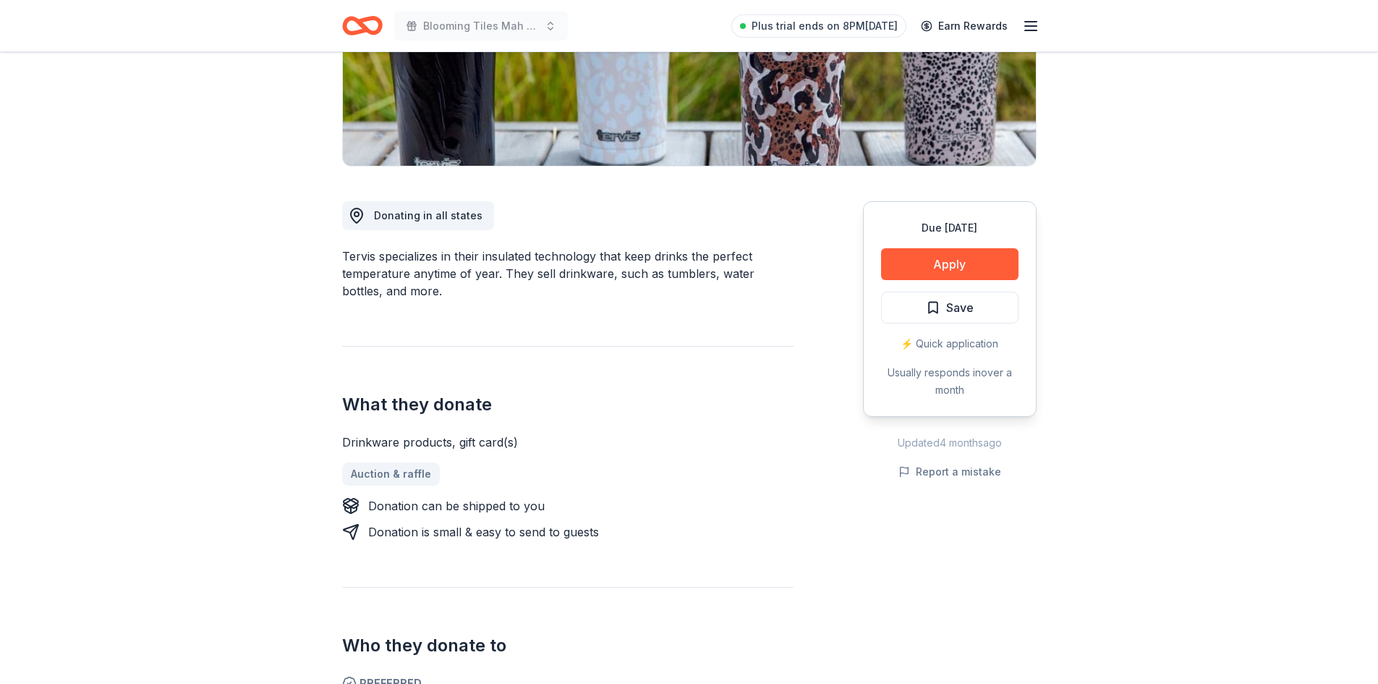
scroll to position [289, 0]
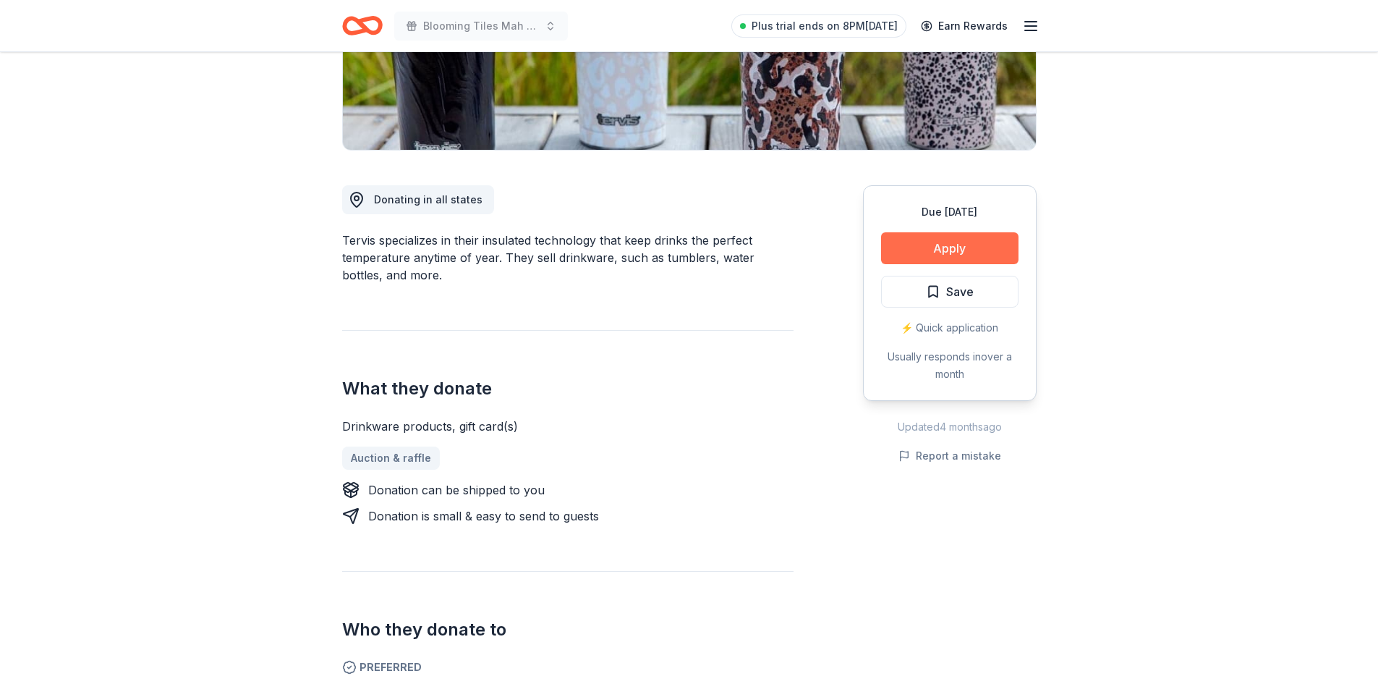
click at [932, 255] on button "Apply" at bounding box center [949, 248] width 137 height 32
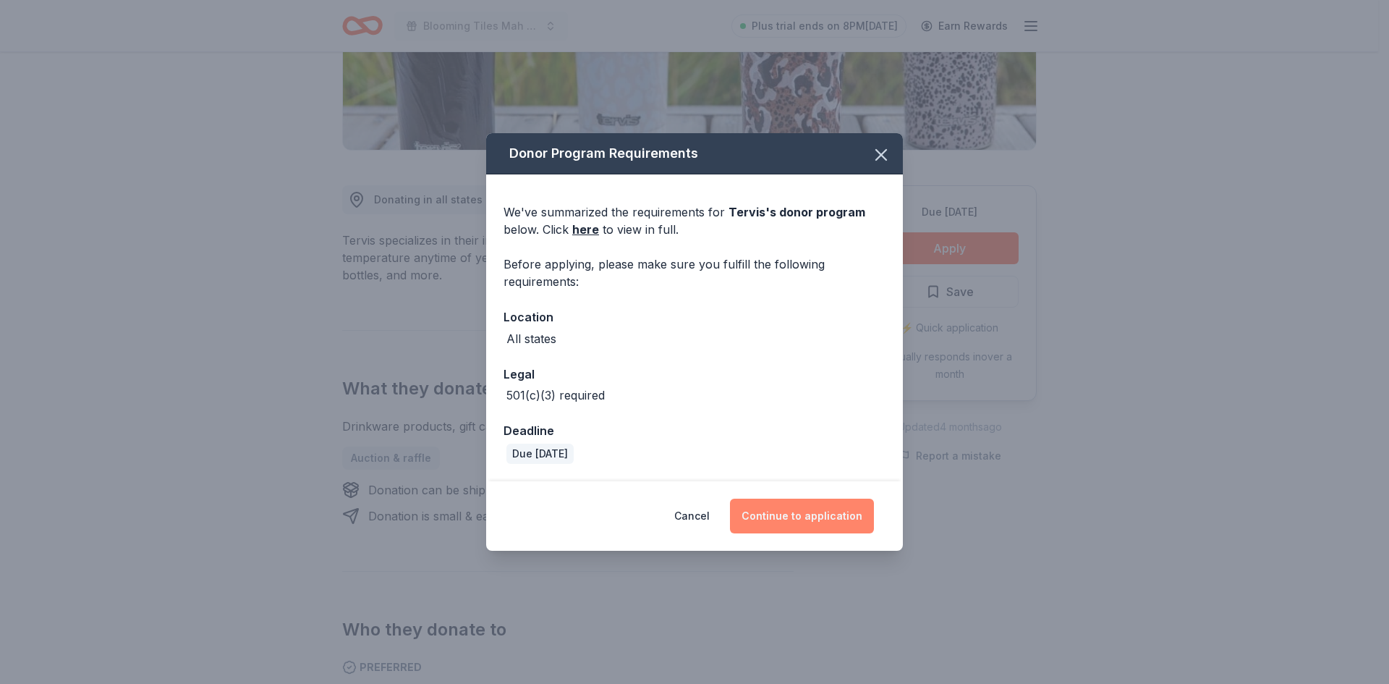
click at [818, 513] on button "Continue to application" at bounding box center [802, 516] width 144 height 35
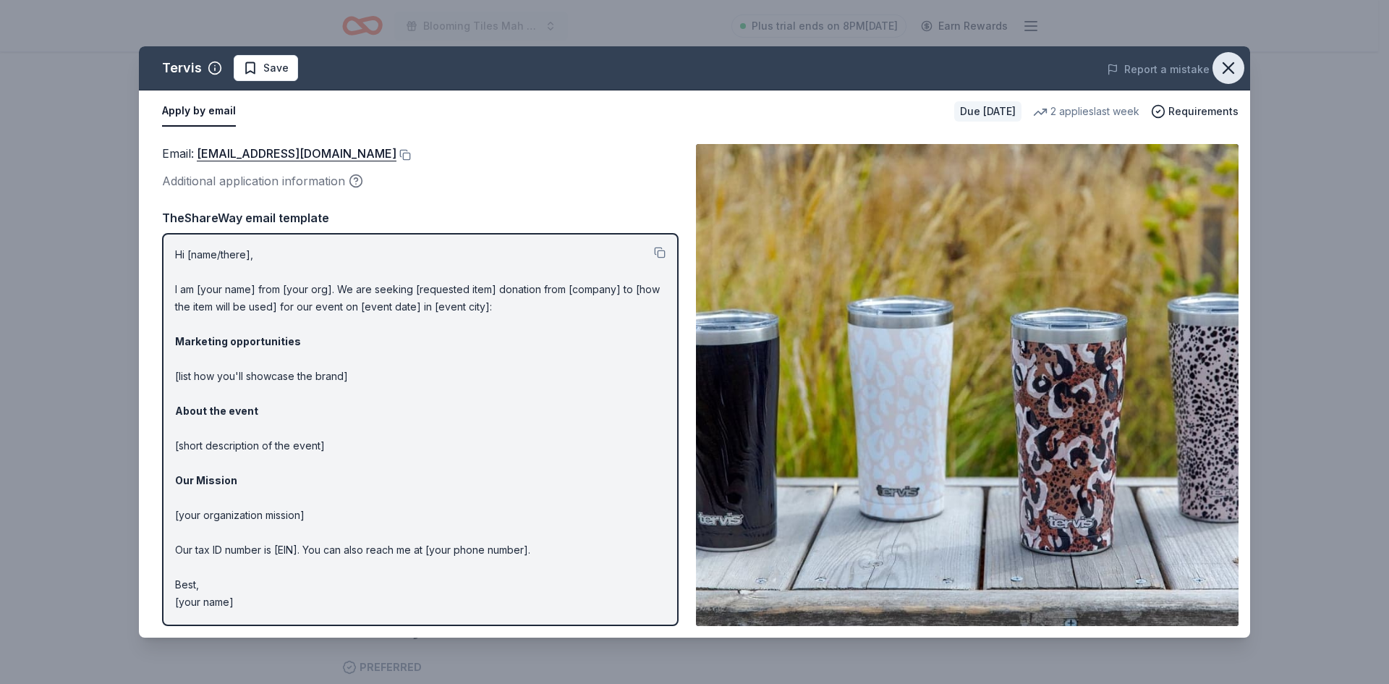
click at [1230, 67] on icon "button" at bounding box center [1229, 68] width 10 height 10
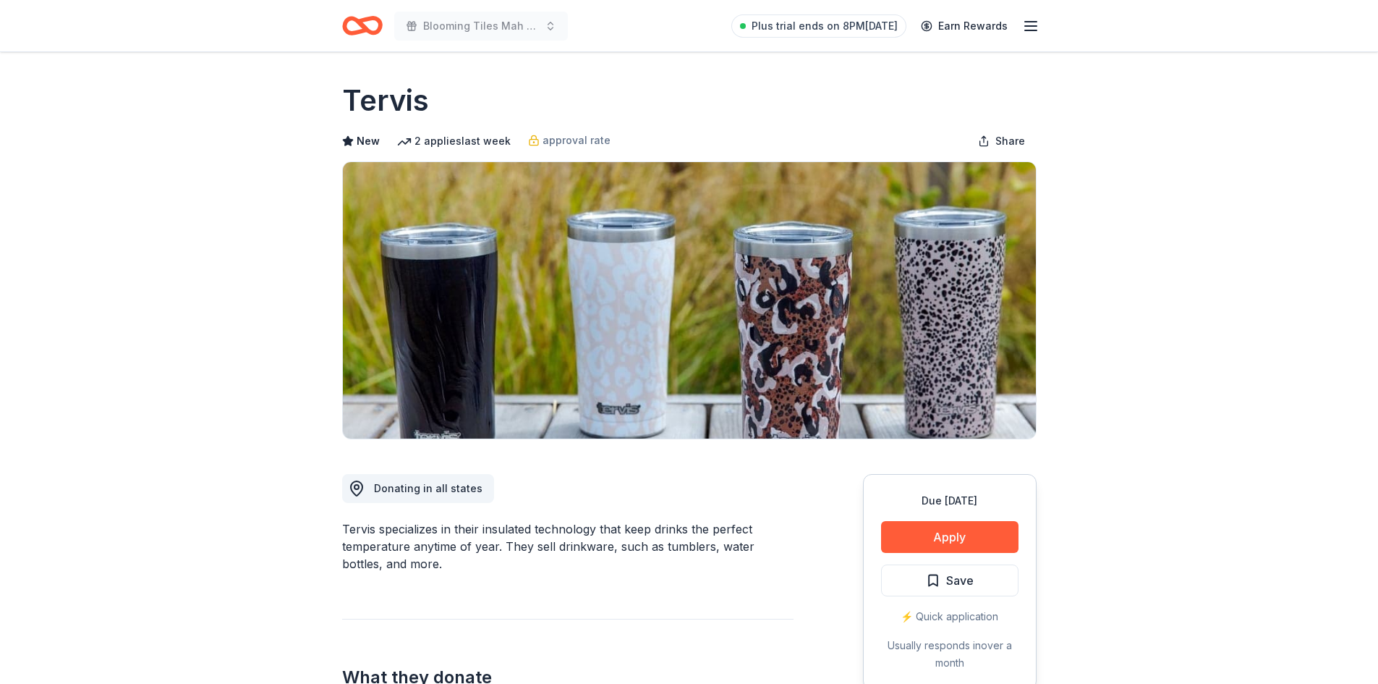
scroll to position [0, 0]
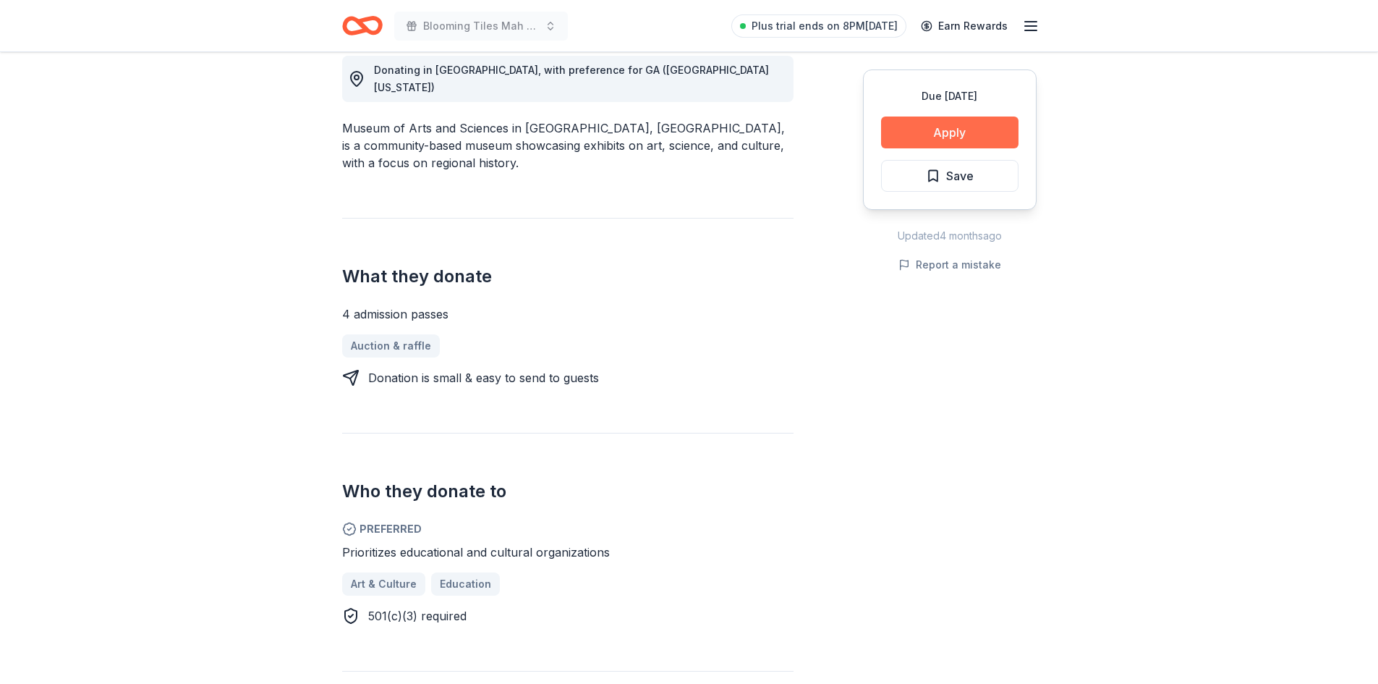
scroll to position [289, 0]
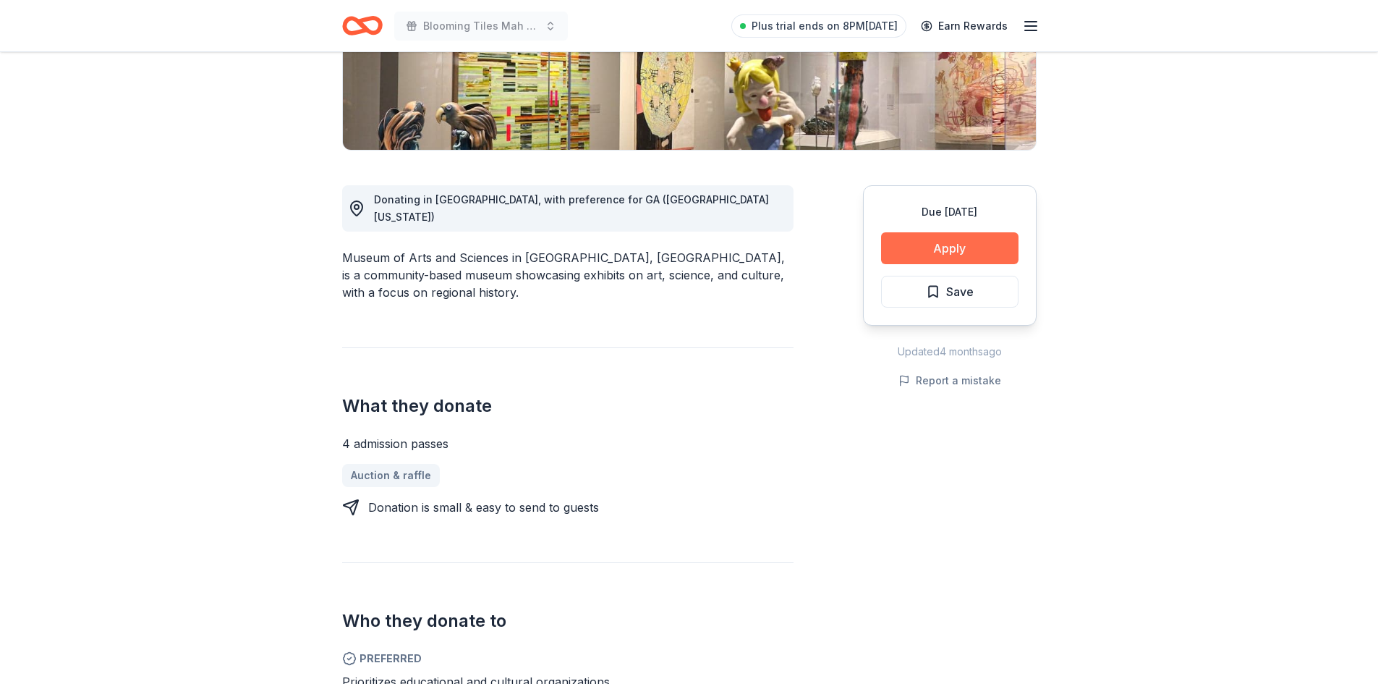
click at [923, 244] on button "Apply" at bounding box center [949, 248] width 137 height 32
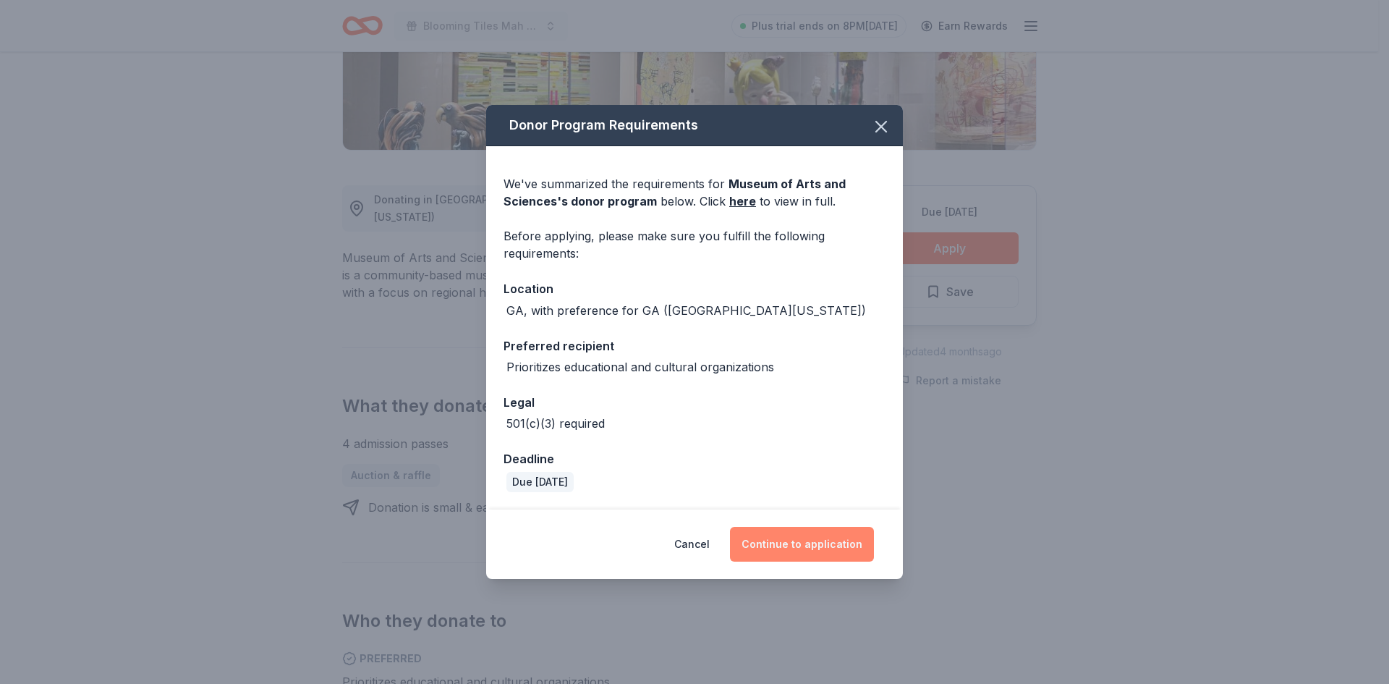
click at [792, 551] on button "Continue to application" at bounding box center [802, 544] width 144 height 35
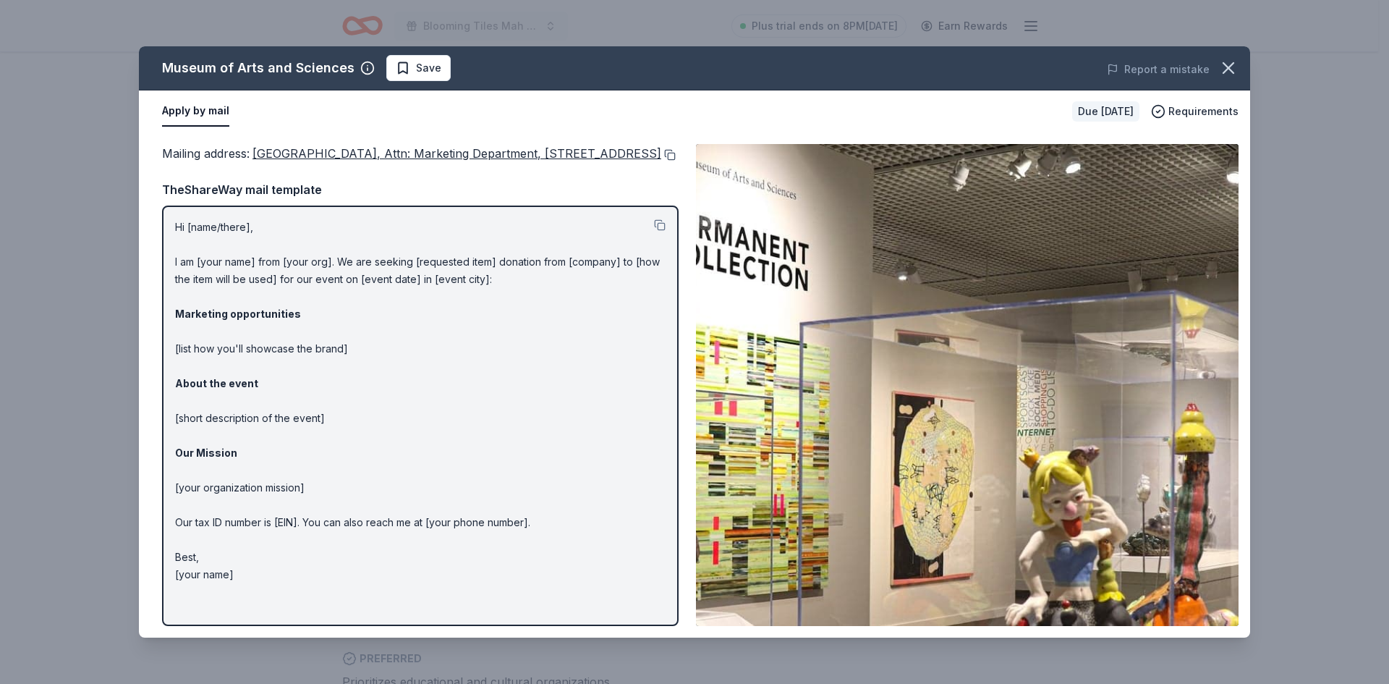
click at [661, 161] on button at bounding box center [668, 155] width 14 height 12
click at [1225, 68] on icon "button" at bounding box center [1228, 68] width 20 height 20
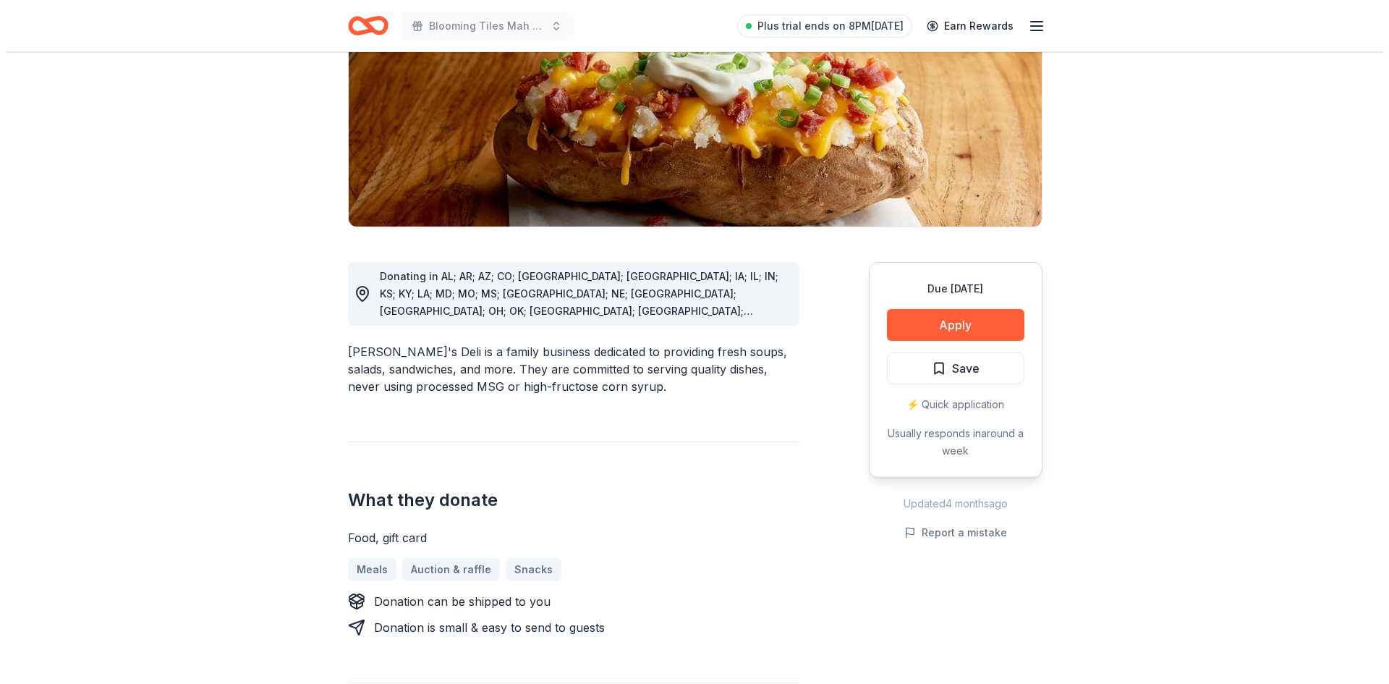
scroll to position [217, 0]
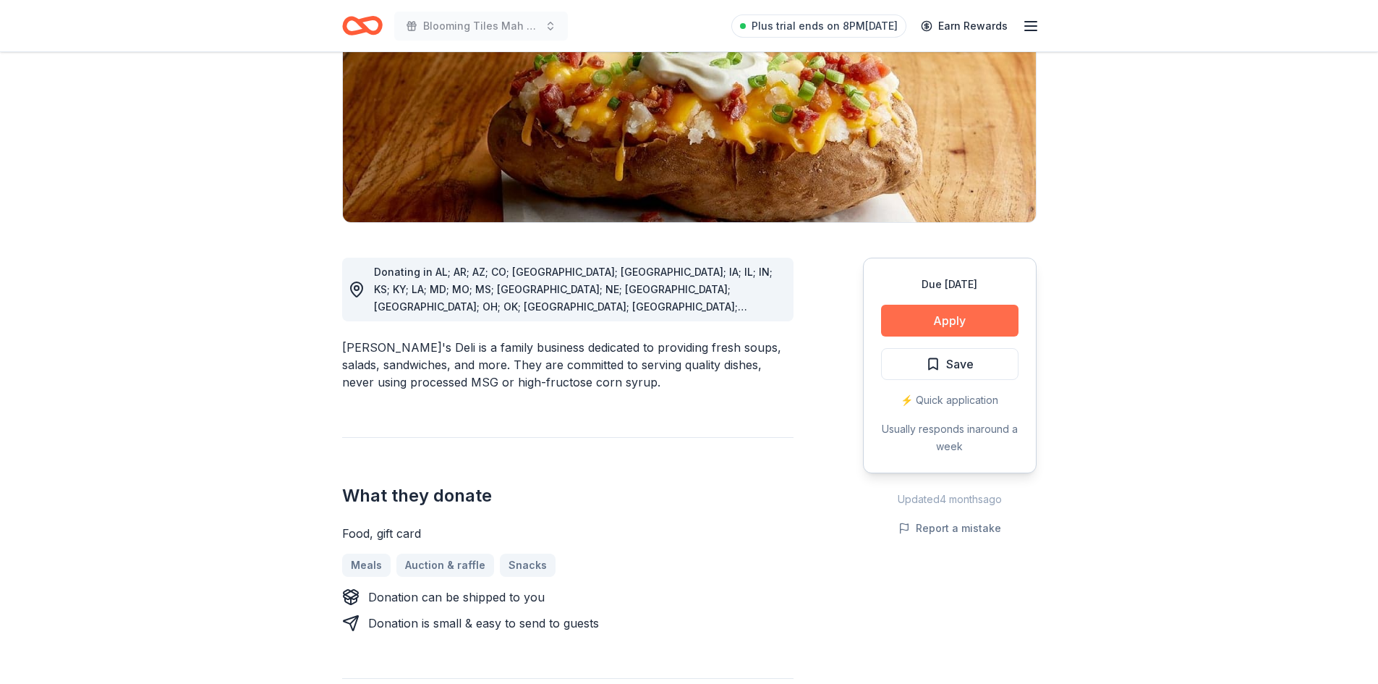
click at [954, 320] on button "Apply" at bounding box center [949, 321] width 137 height 32
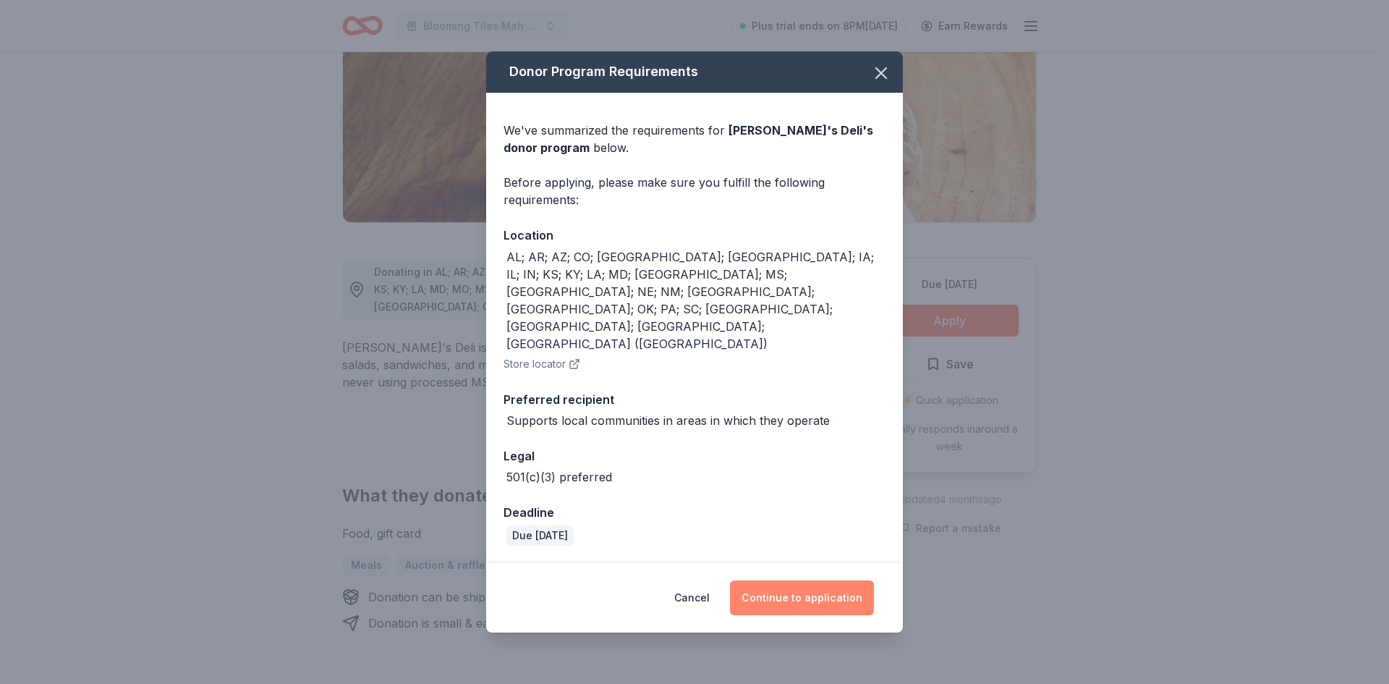
click at [789, 580] on button "Continue to application" at bounding box center [802, 597] width 144 height 35
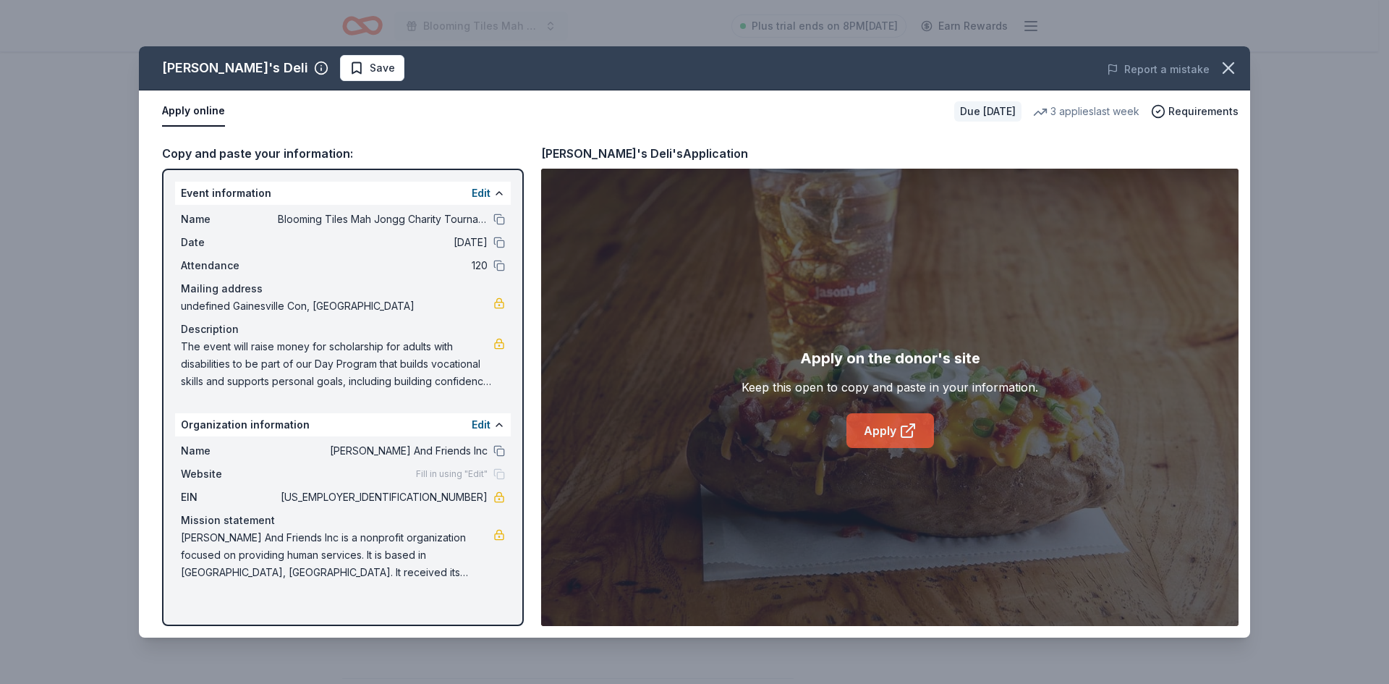
click at [891, 435] on link "Apply" at bounding box center [891, 430] width 88 height 35
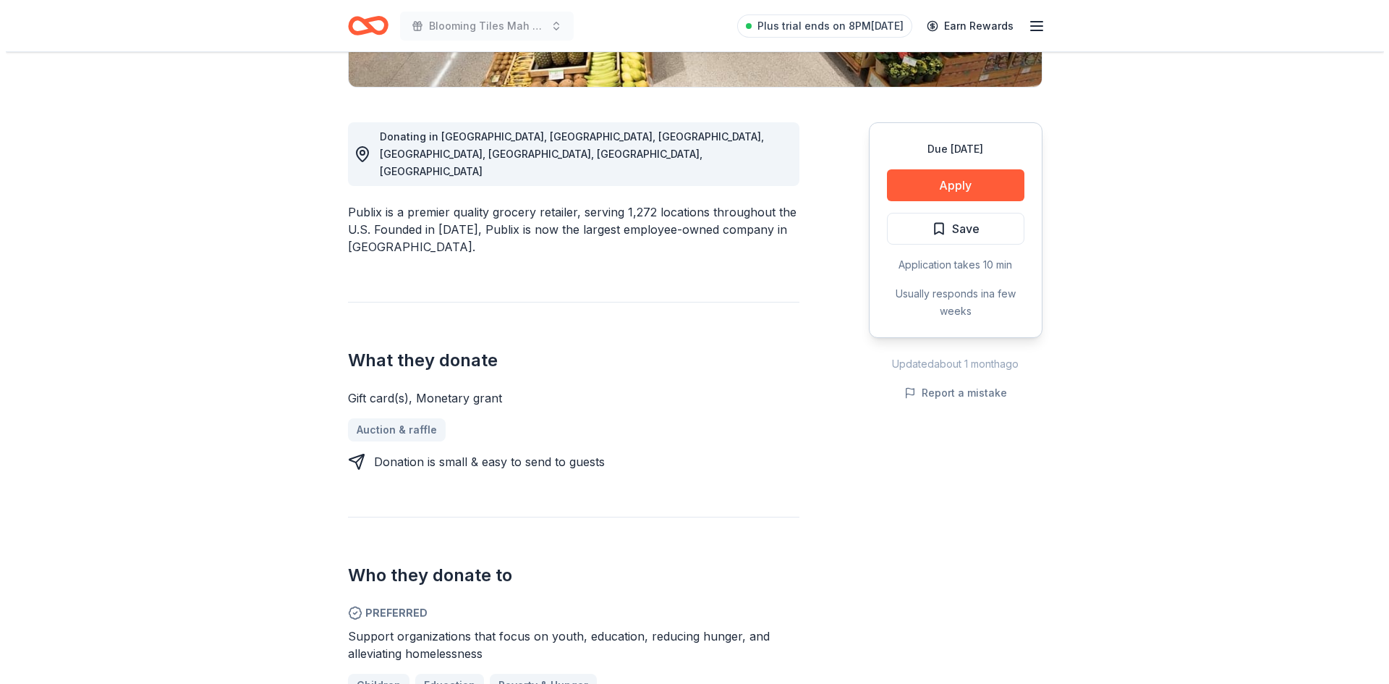
scroll to position [434, 0]
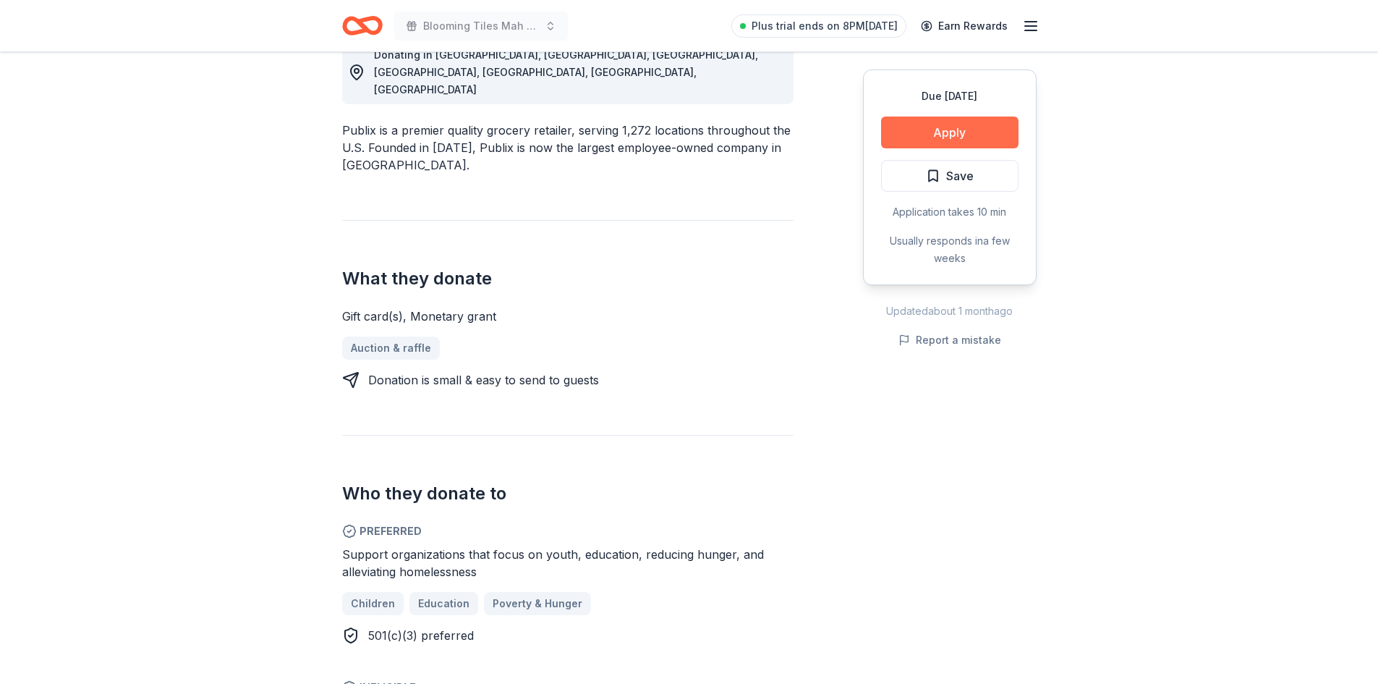
click at [944, 133] on button "Apply" at bounding box center [949, 132] width 137 height 32
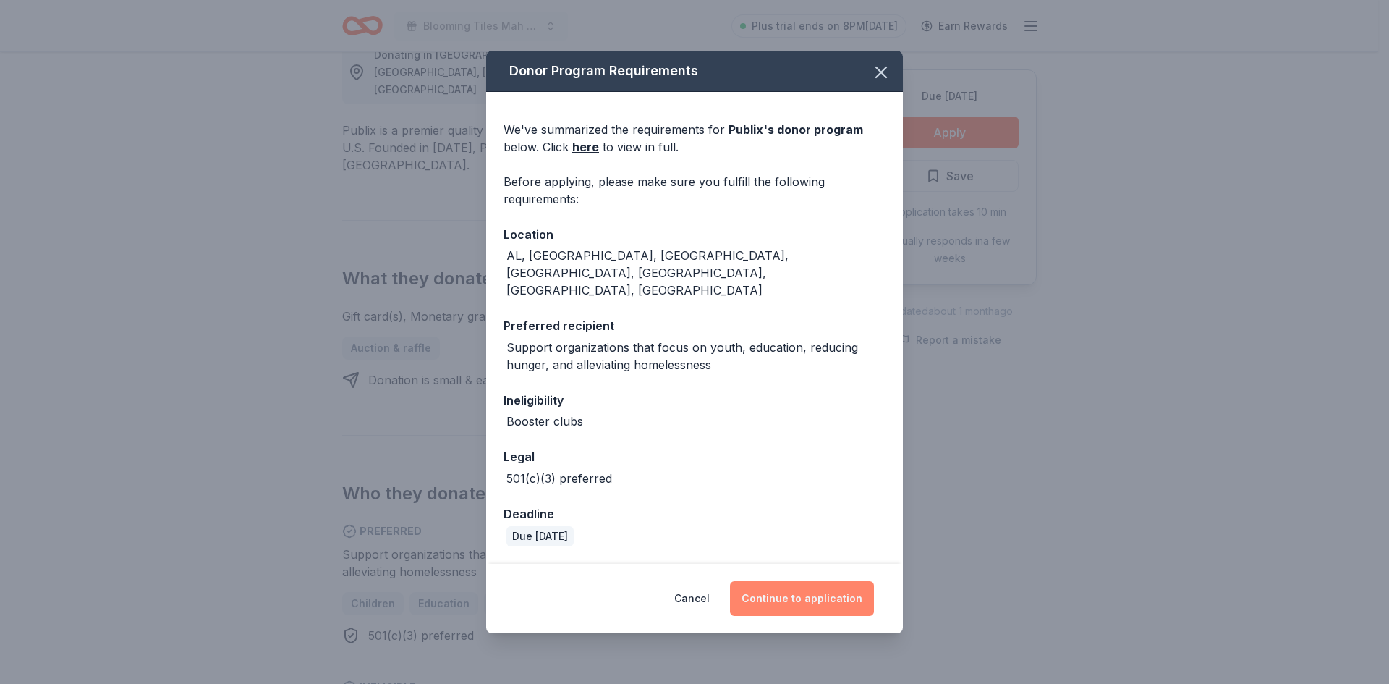
click at [779, 585] on button "Continue to application" at bounding box center [802, 598] width 144 height 35
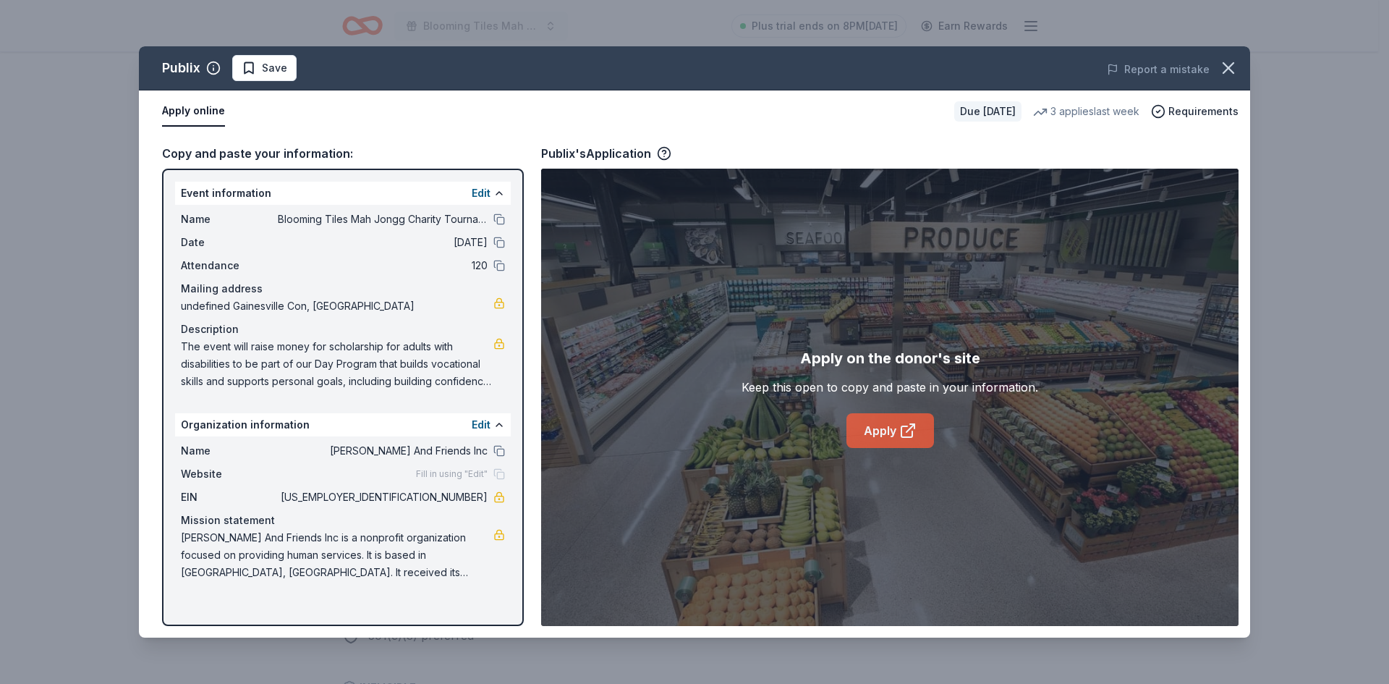
click at [881, 437] on link "Apply" at bounding box center [891, 430] width 88 height 35
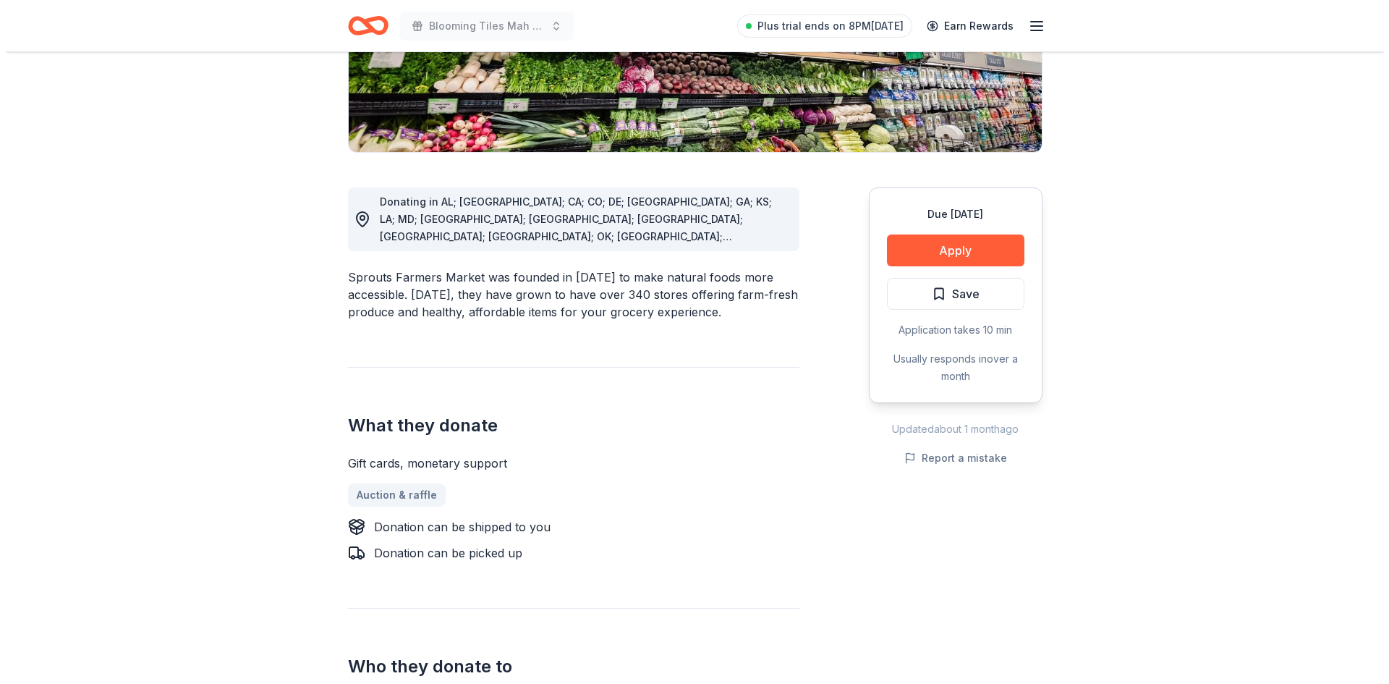
scroll to position [289, 0]
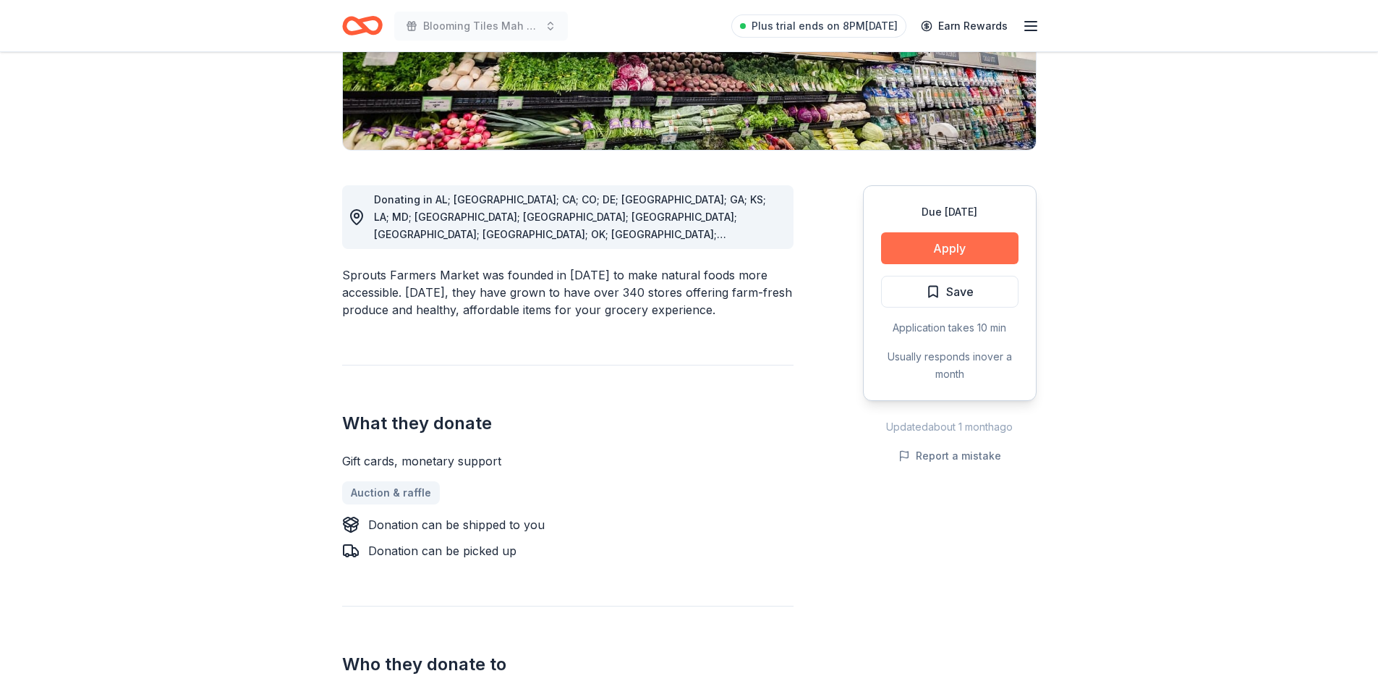
click at [965, 245] on button "Apply" at bounding box center [949, 248] width 137 height 32
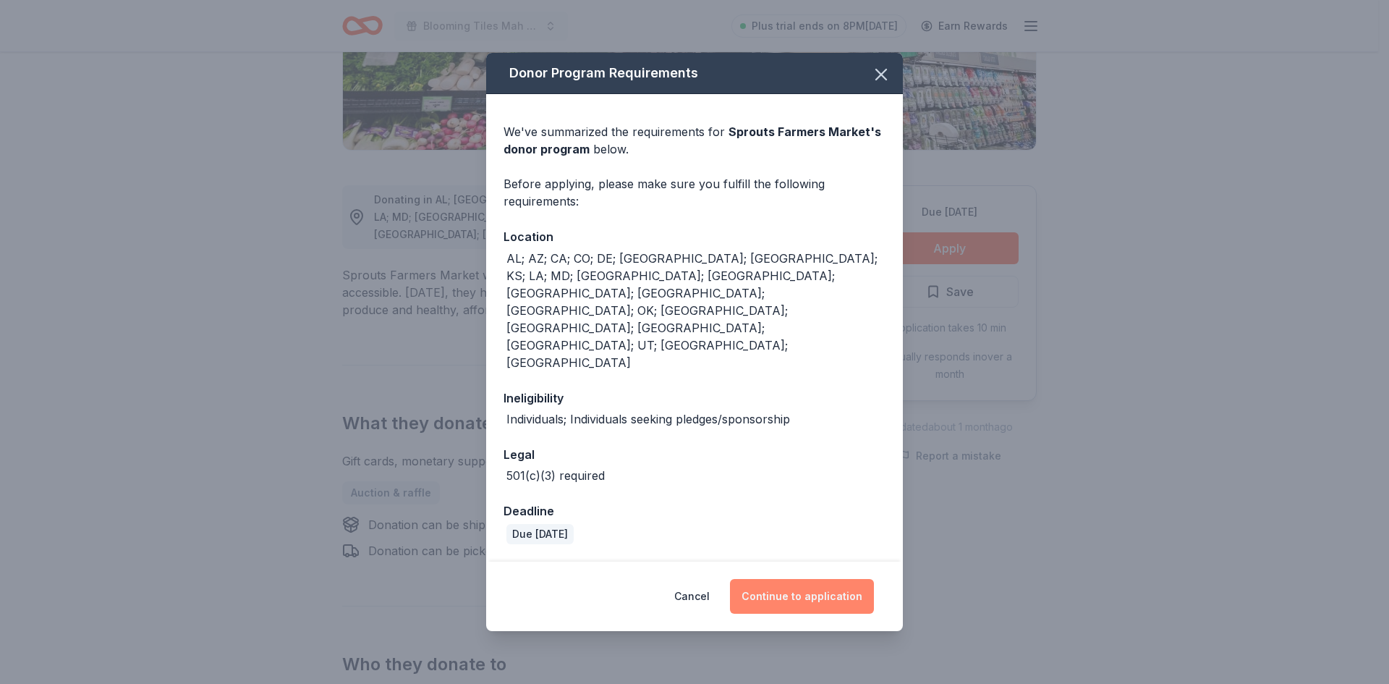
click at [796, 579] on button "Continue to application" at bounding box center [802, 596] width 144 height 35
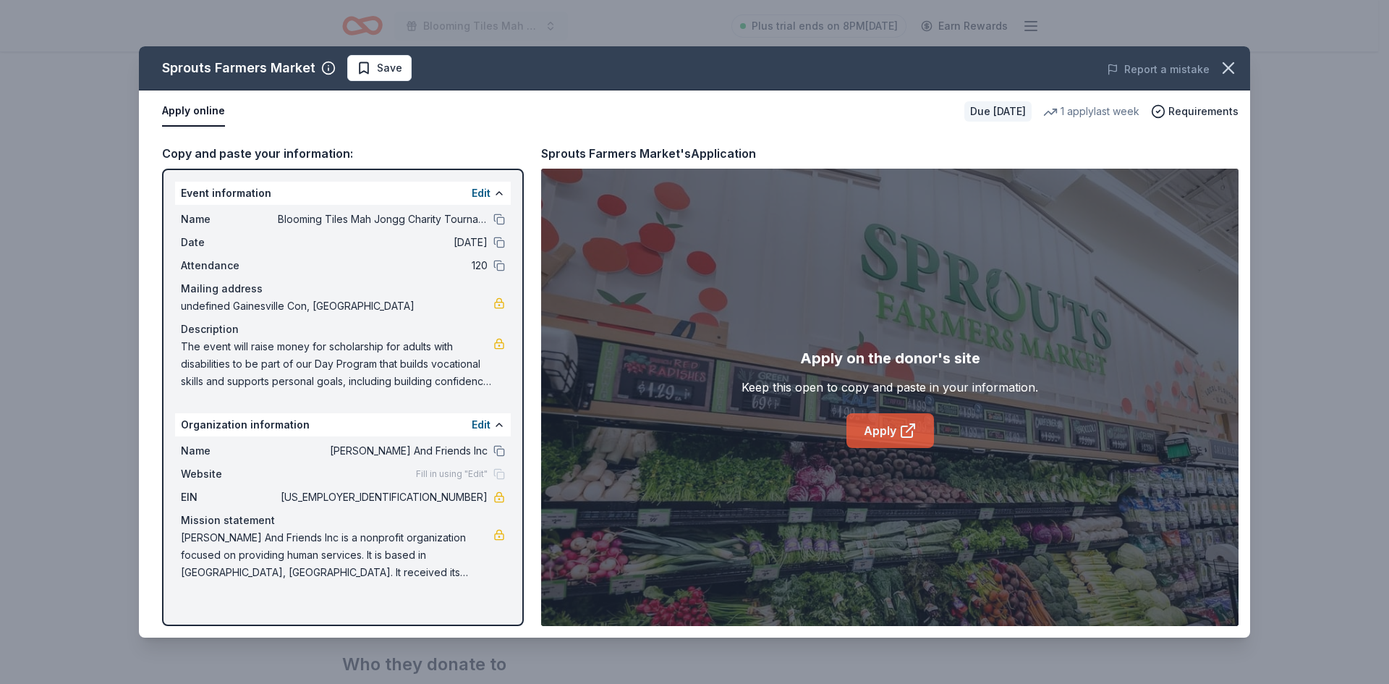
click at [884, 433] on link "Apply" at bounding box center [891, 430] width 88 height 35
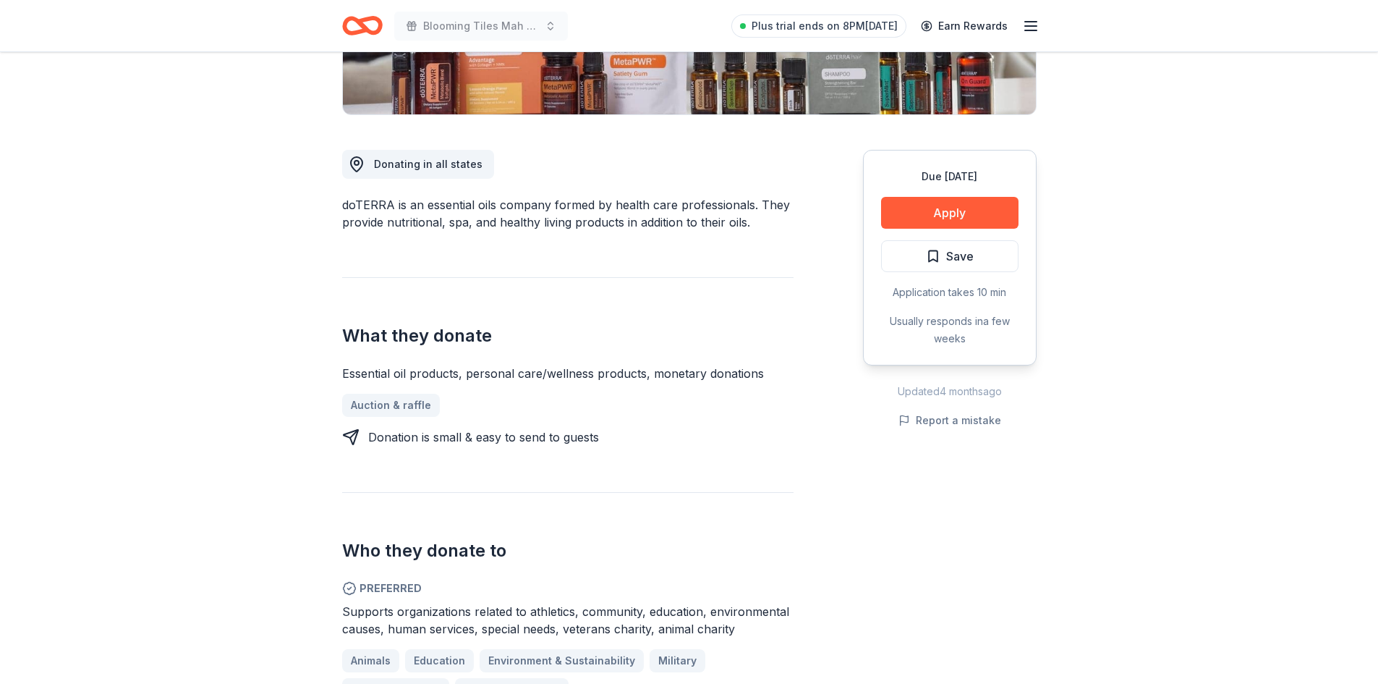
scroll to position [362, 0]
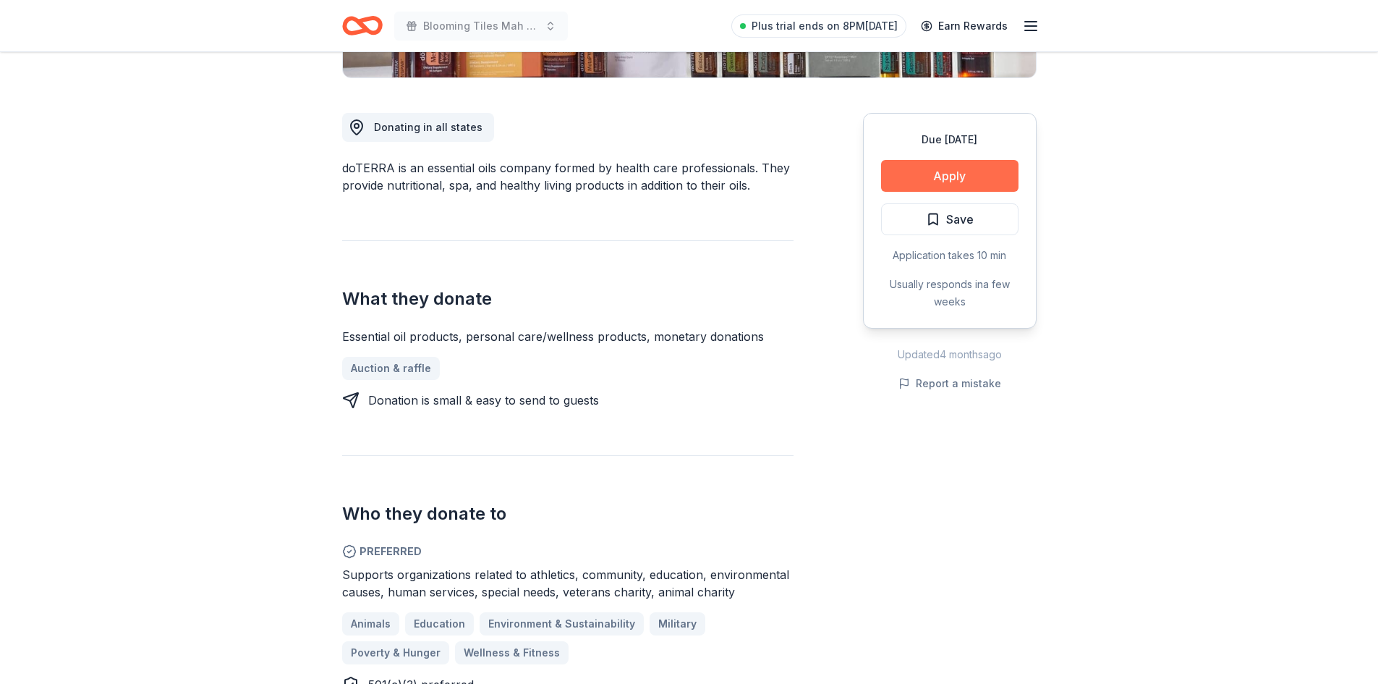
click at [942, 174] on button "Apply" at bounding box center [949, 176] width 137 height 32
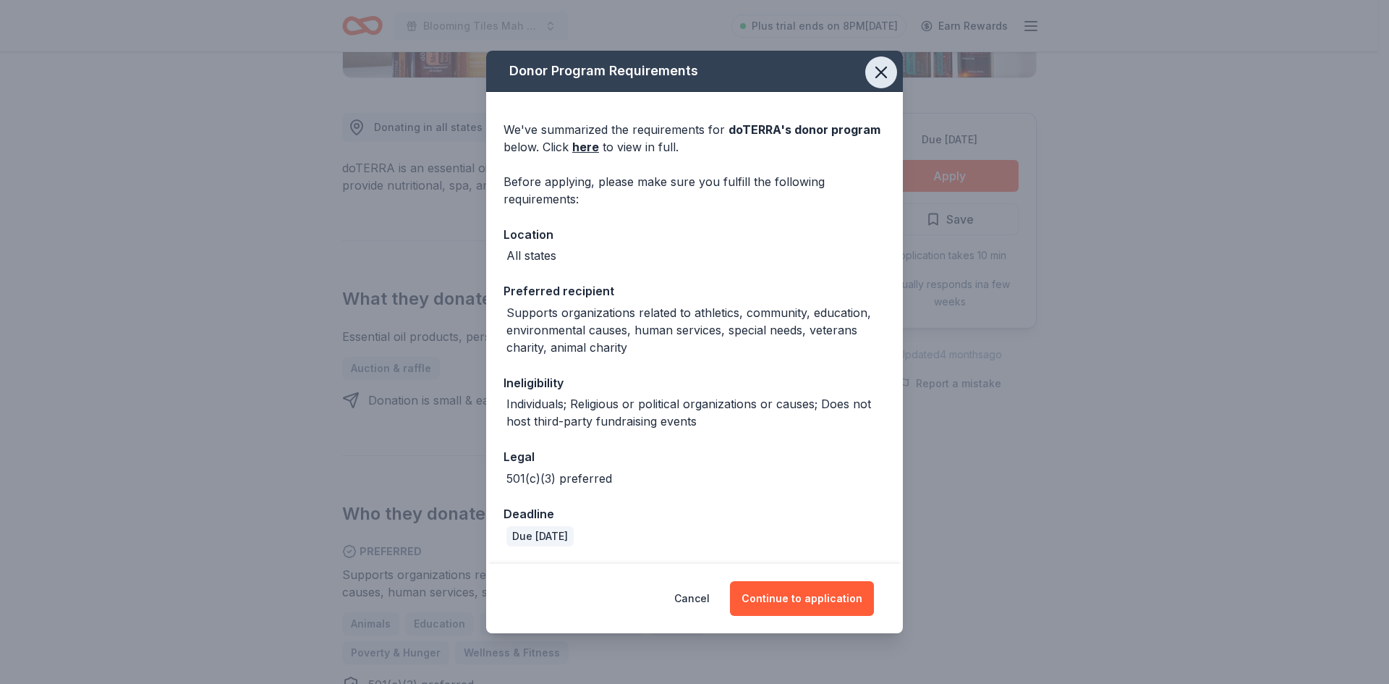
click at [894, 74] on button "button" at bounding box center [881, 72] width 32 height 32
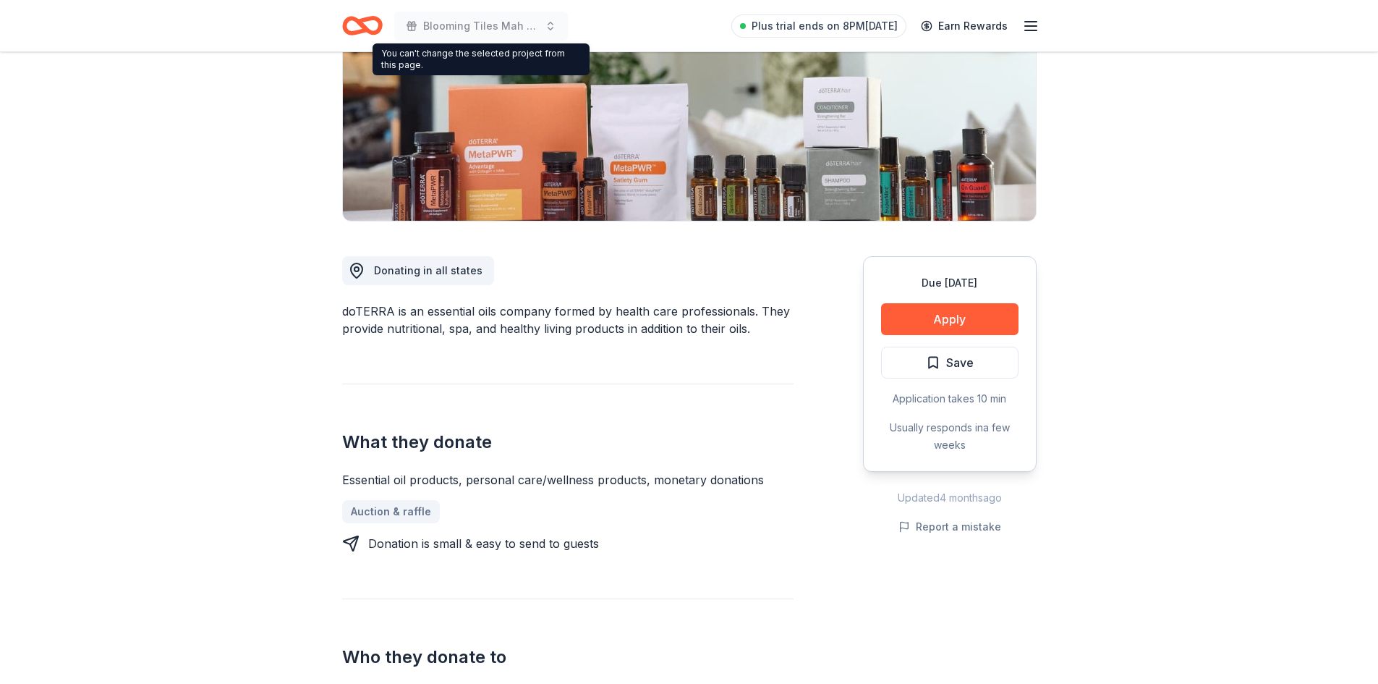
scroll to position [217, 0]
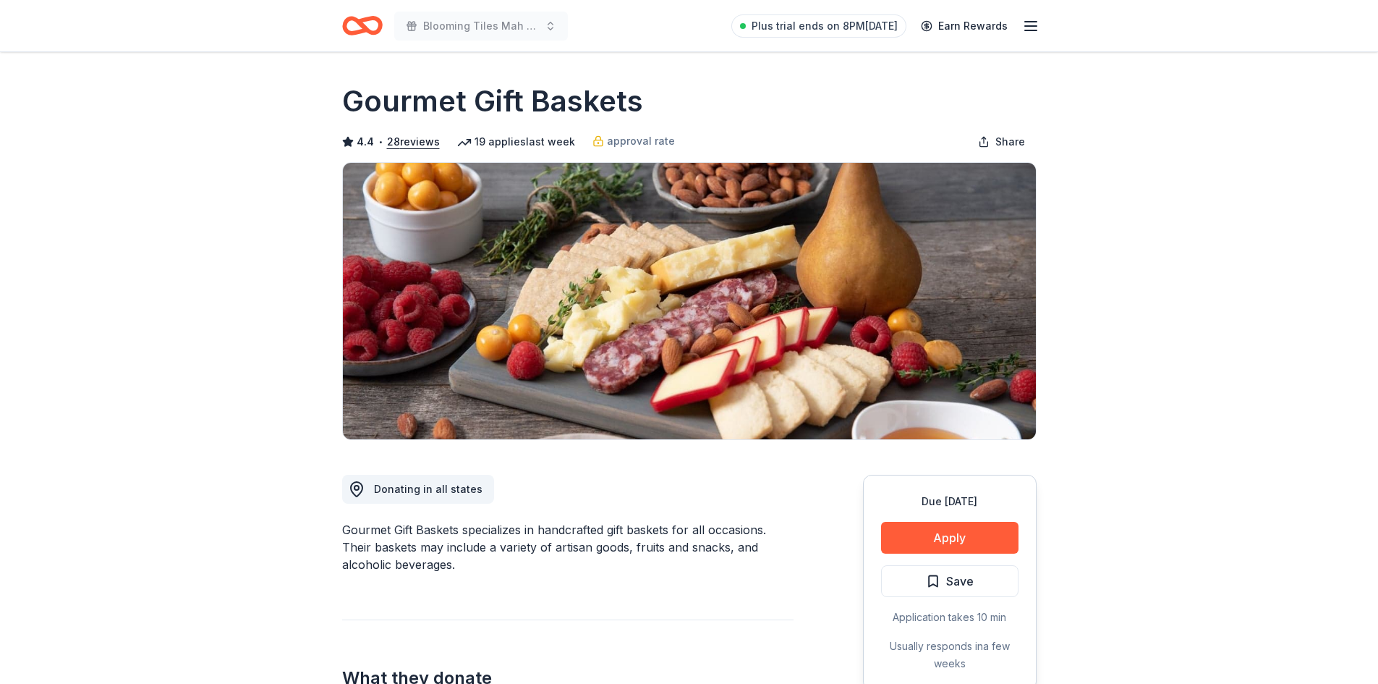
drag, startPoint x: 182, startPoint y: 325, endPoint x: 226, endPoint y: 284, distance: 59.9
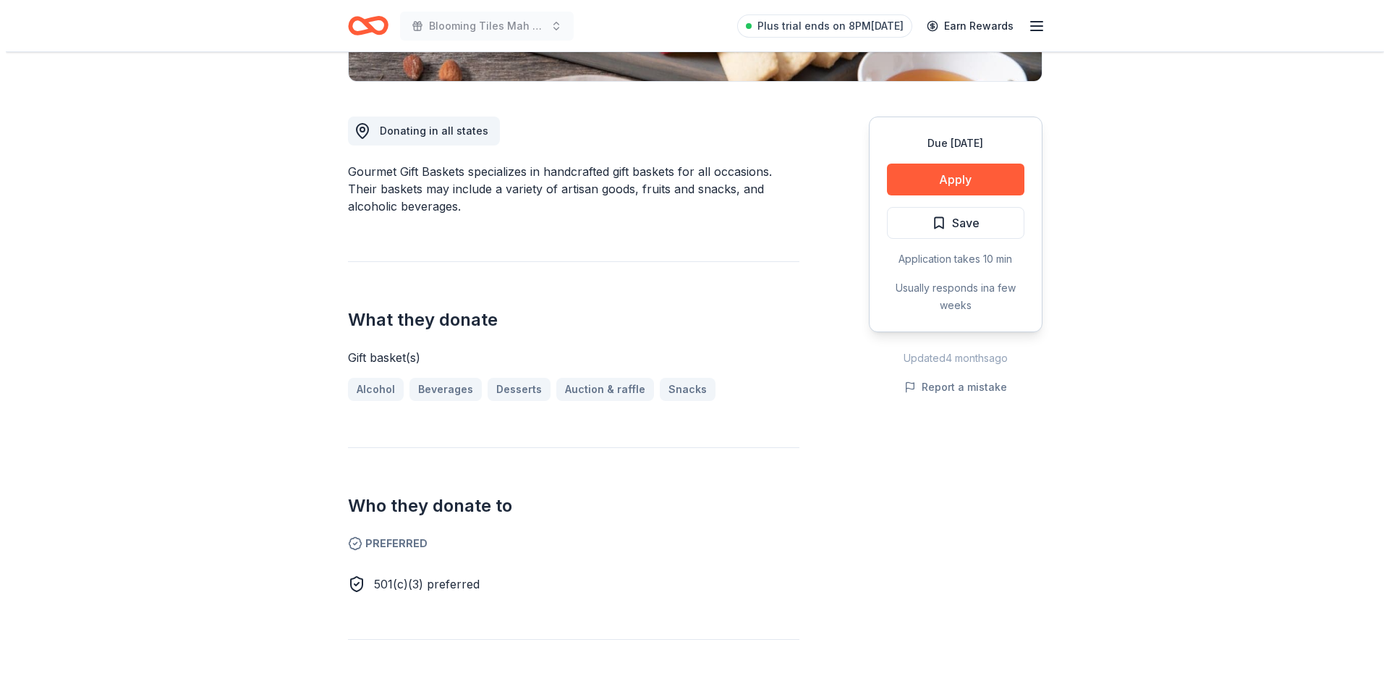
scroll to position [506, 0]
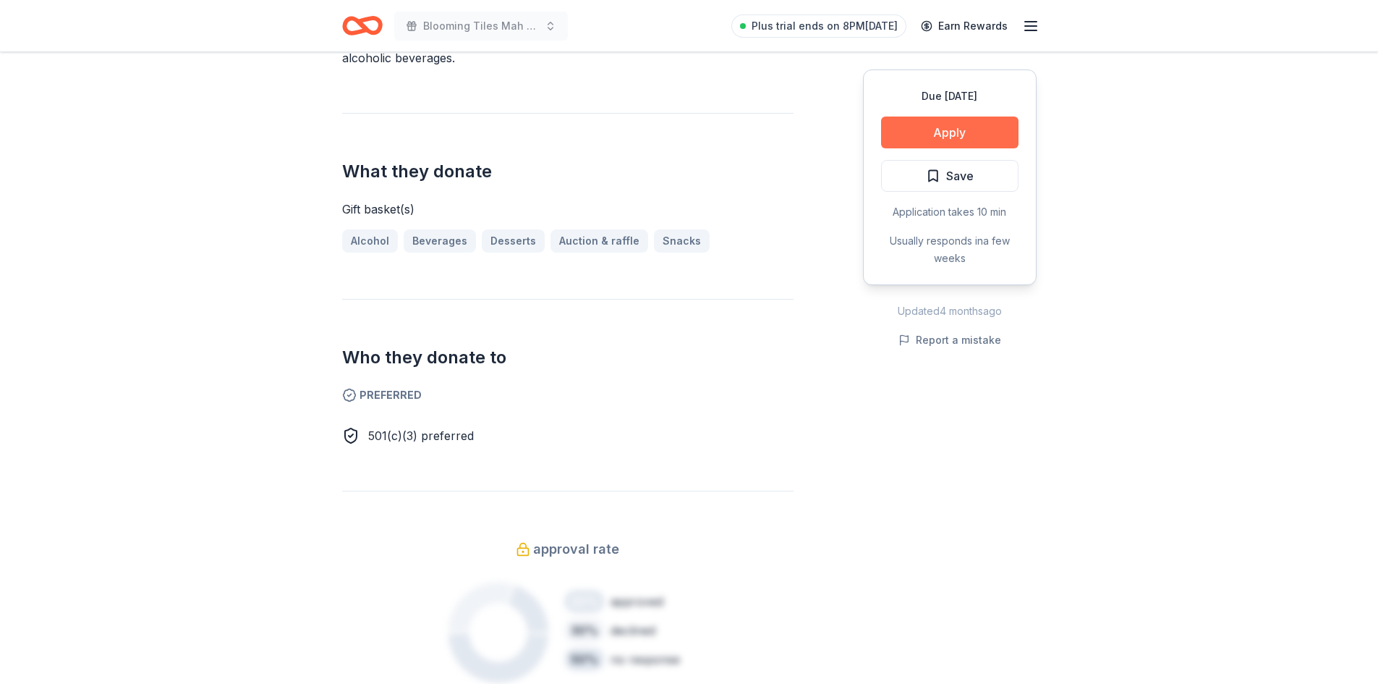
click at [950, 133] on button "Apply" at bounding box center [949, 132] width 137 height 32
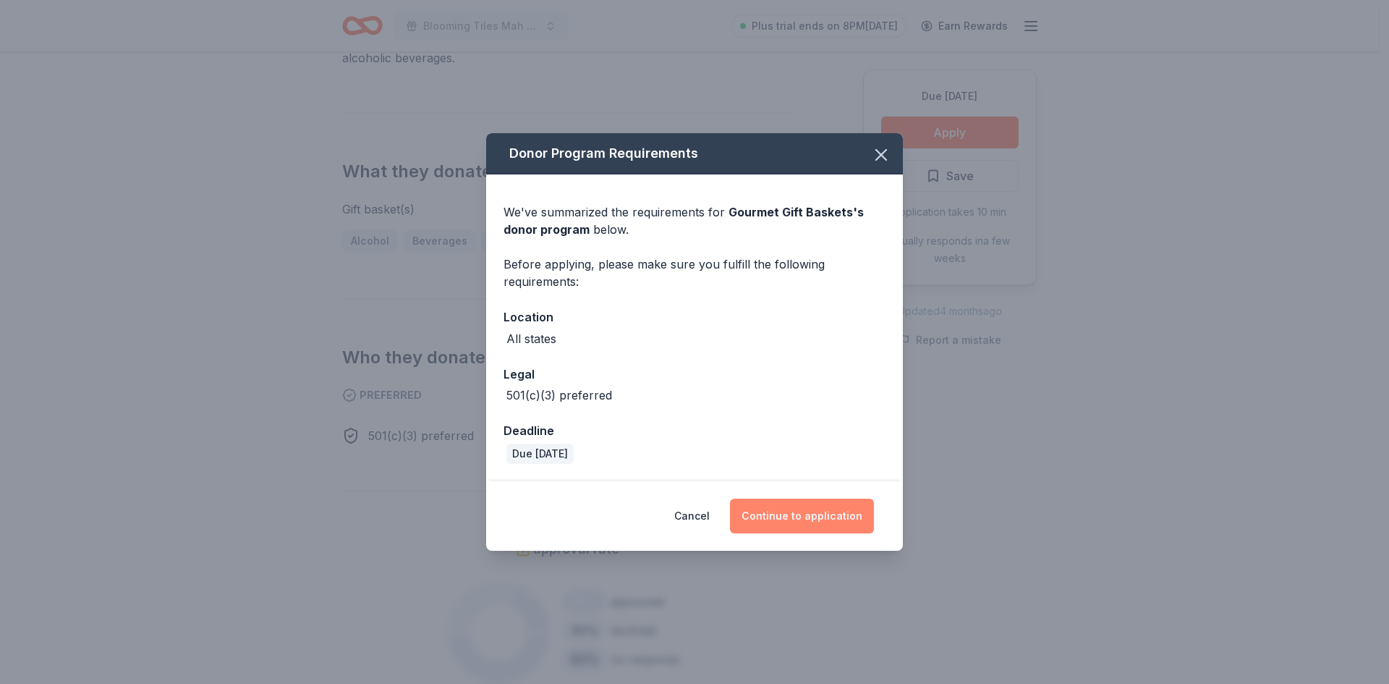
click at [800, 514] on button "Continue to application" at bounding box center [802, 516] width 144 height 35
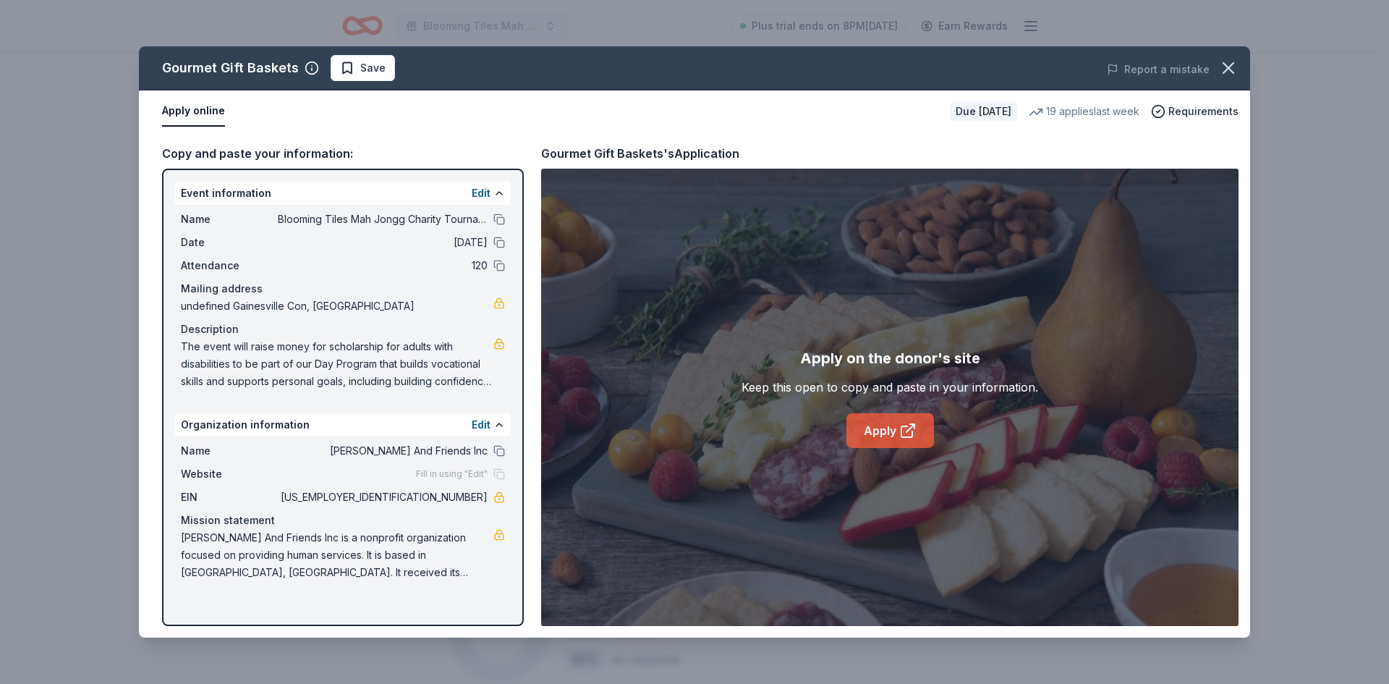
click at [885, 430] on link "Apply" at bounding box center [891, 430] width 88 height 35
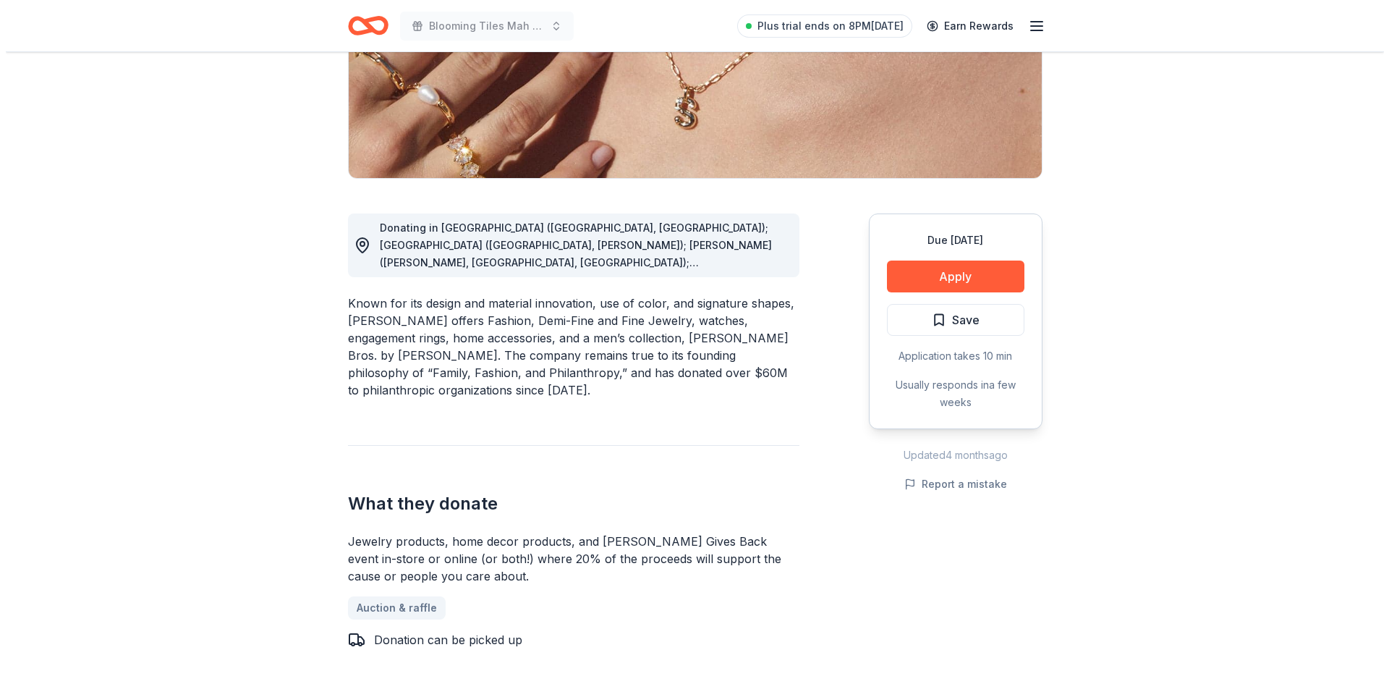
scroll to position [289, 0]
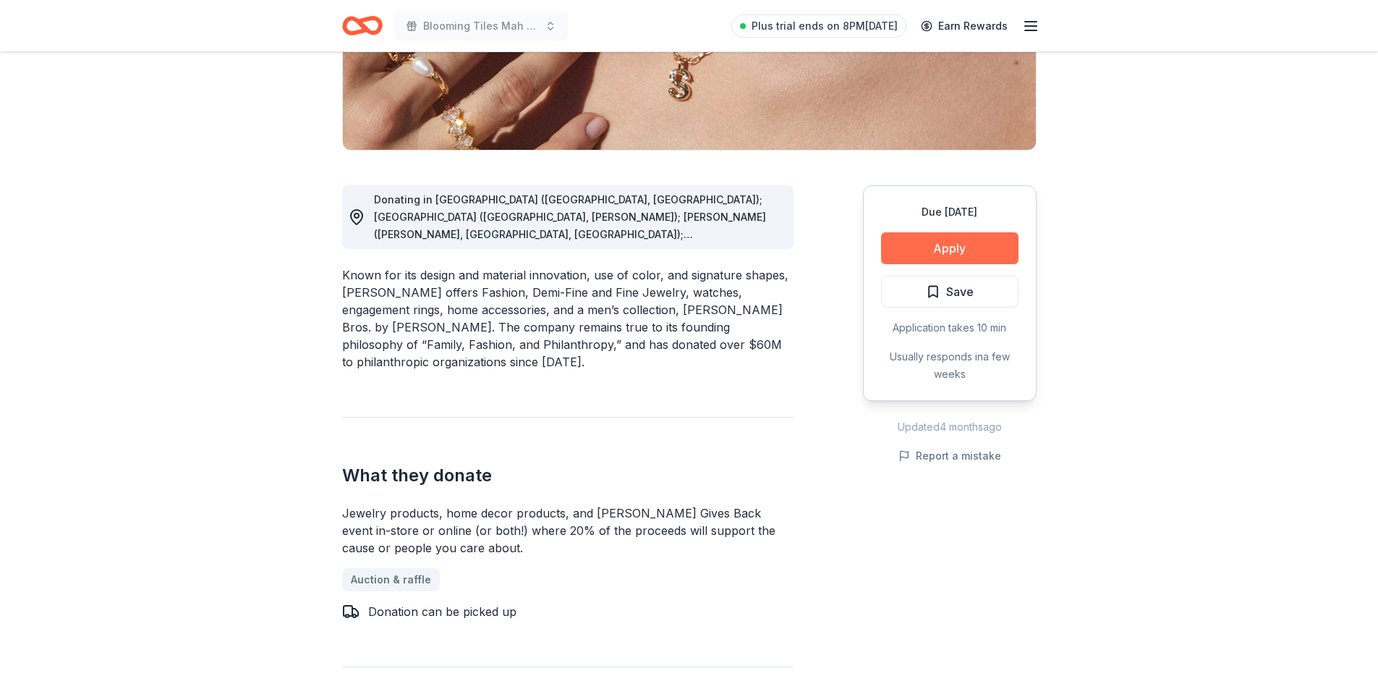
click at [966, 243] on button "Apply" at bounding box center [949, 248] width 137 height 32
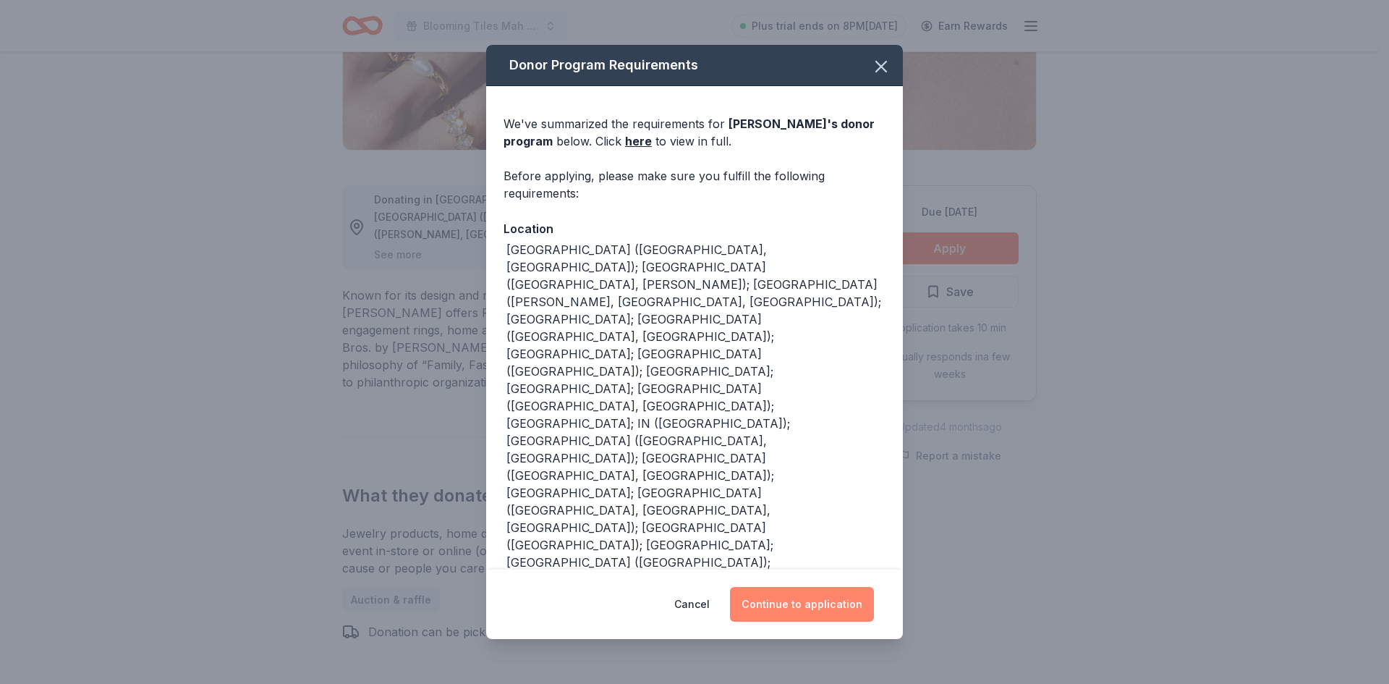
click at [825, 601] on button "Continue to application" at bounding box center [802, 604] width 144 height 35
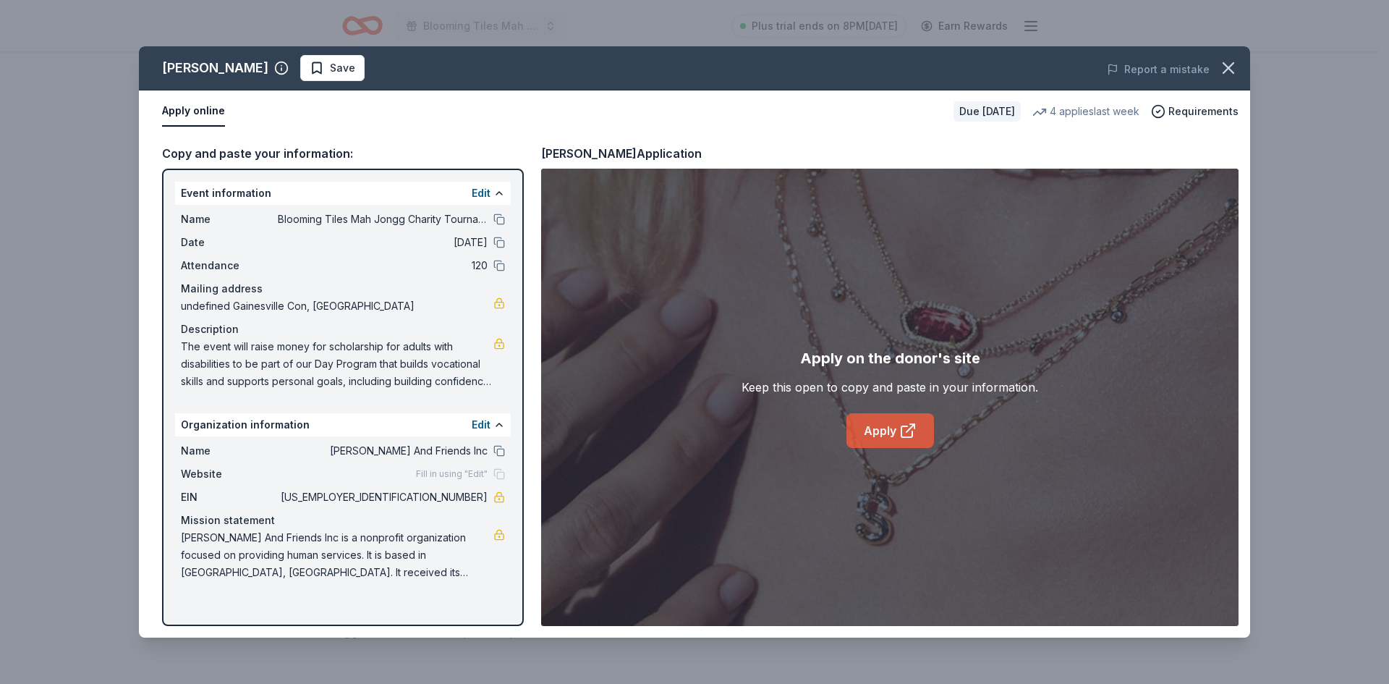
click at [878, 430] on link "Apply" at bounding box center [891, 430] width 88 height 35
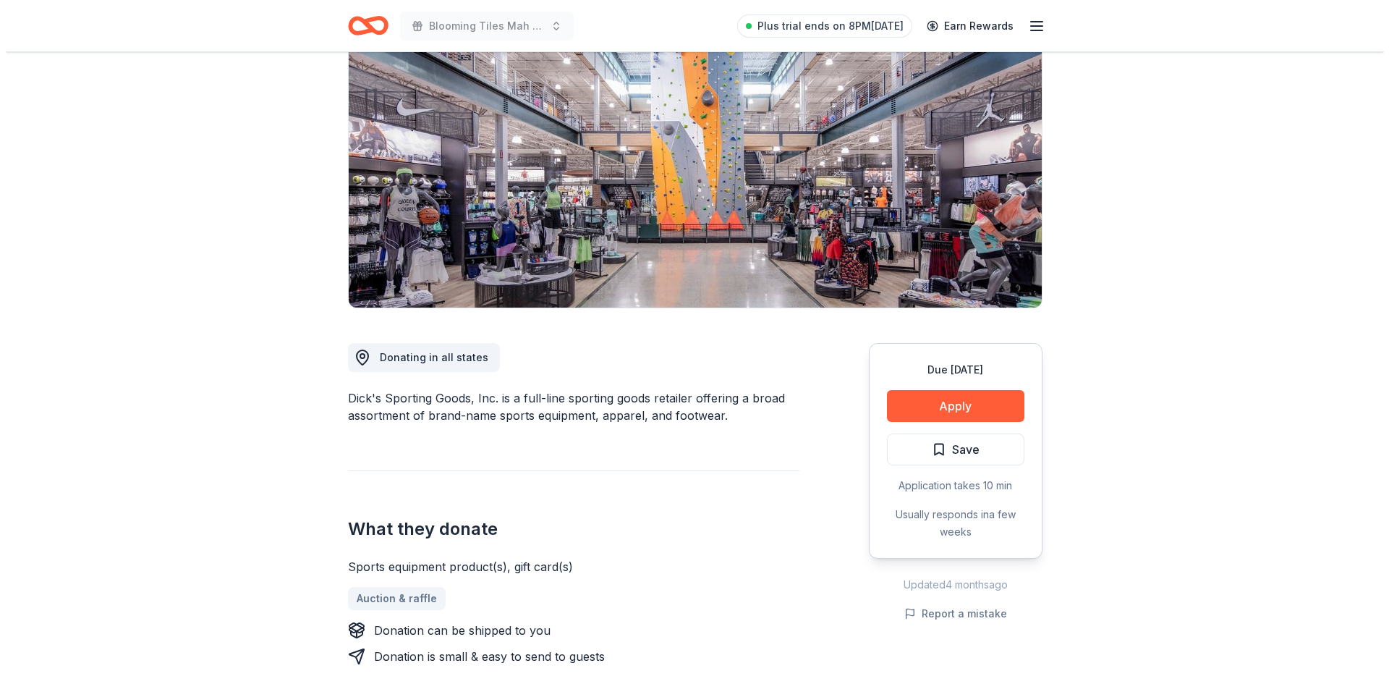
scroll to position [289, 0]
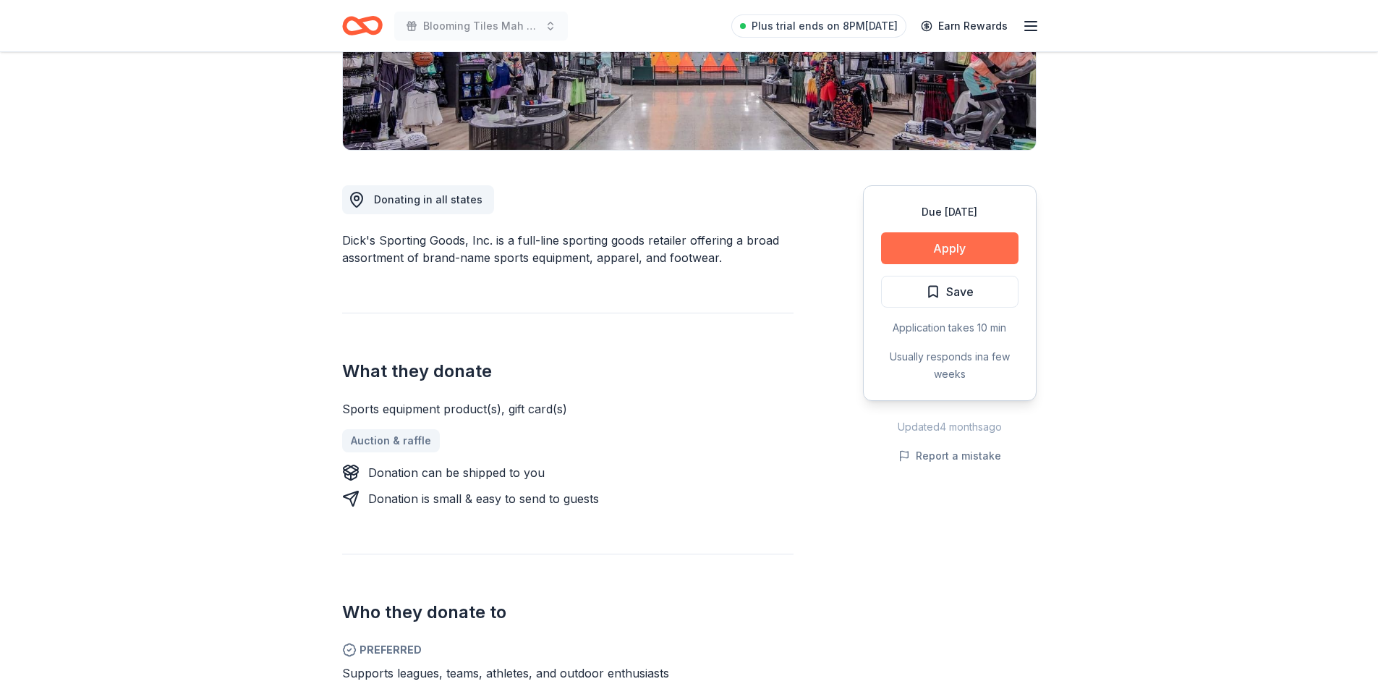
click at [970, 248] on button "Apply" at bounding box center [949, 248] width 137 height 32
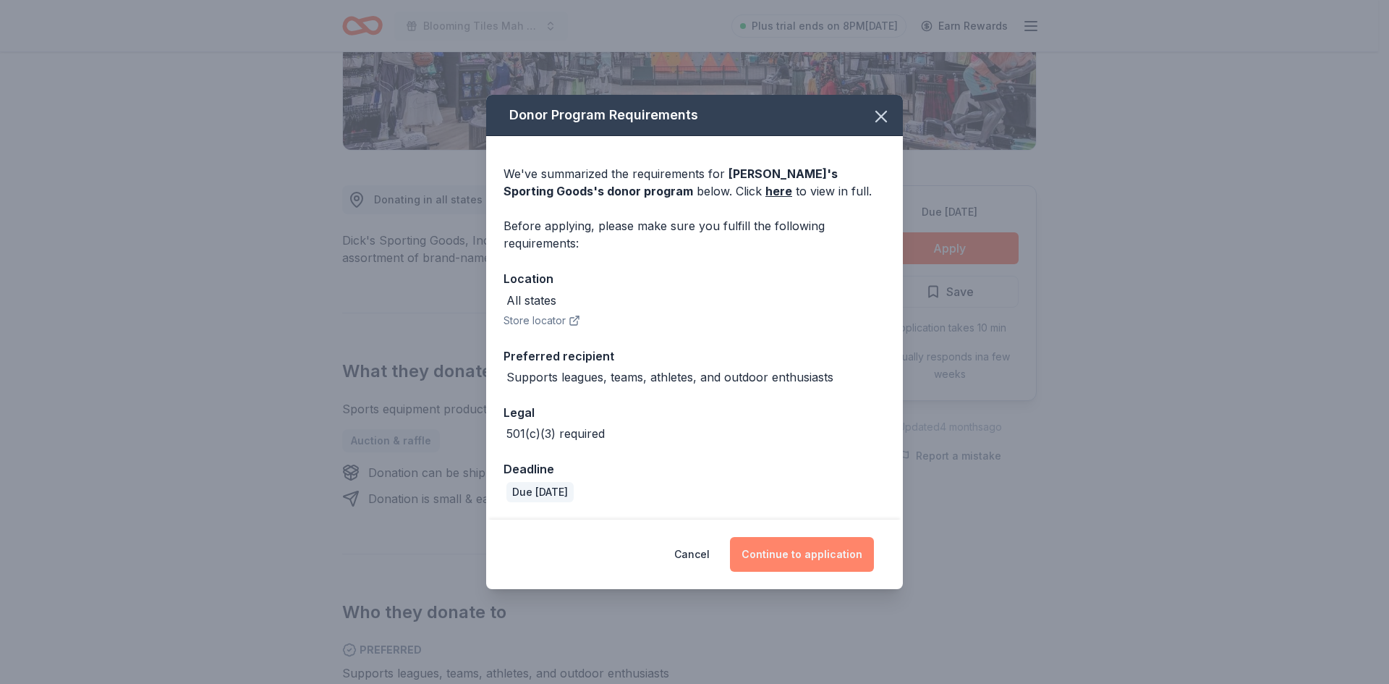
click at [785, 556] on button "Continue to application" at bounding box center [802, 554] width 144 height 35
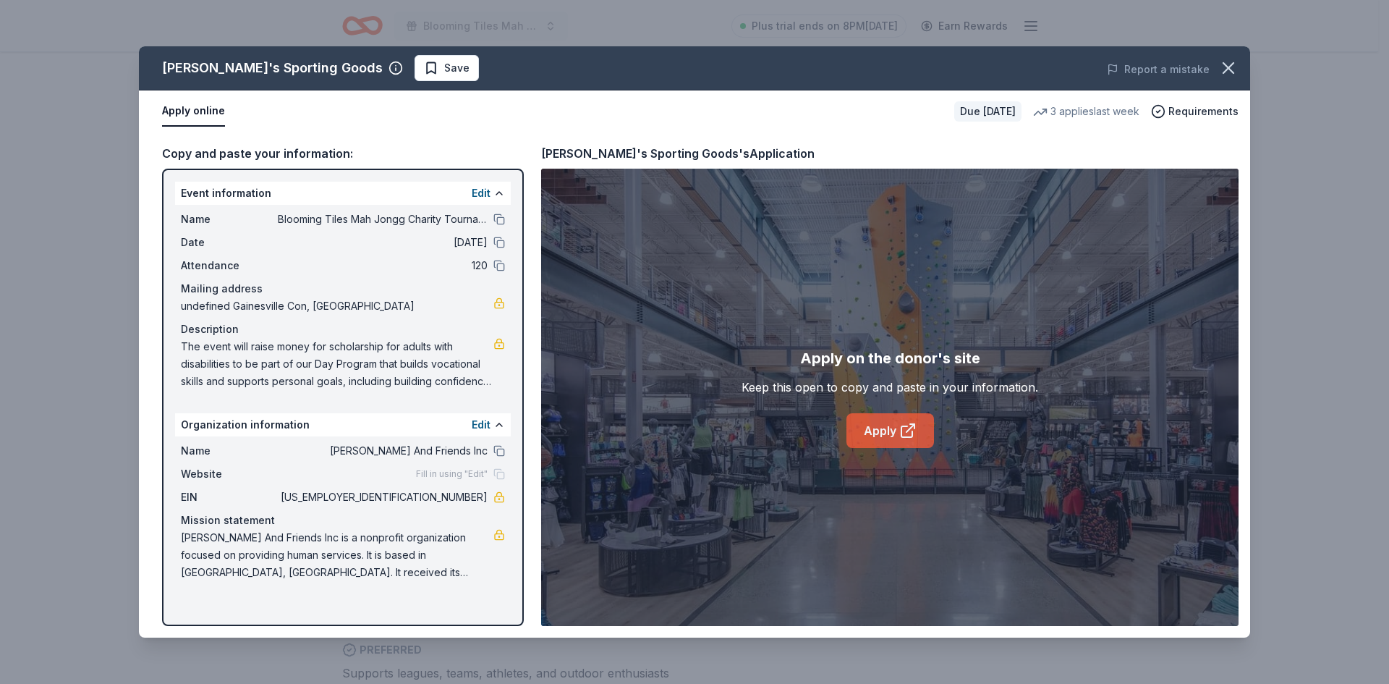
click at [891, 429] on link "Apply" at bounding box center [891, 430] width 88 height 35
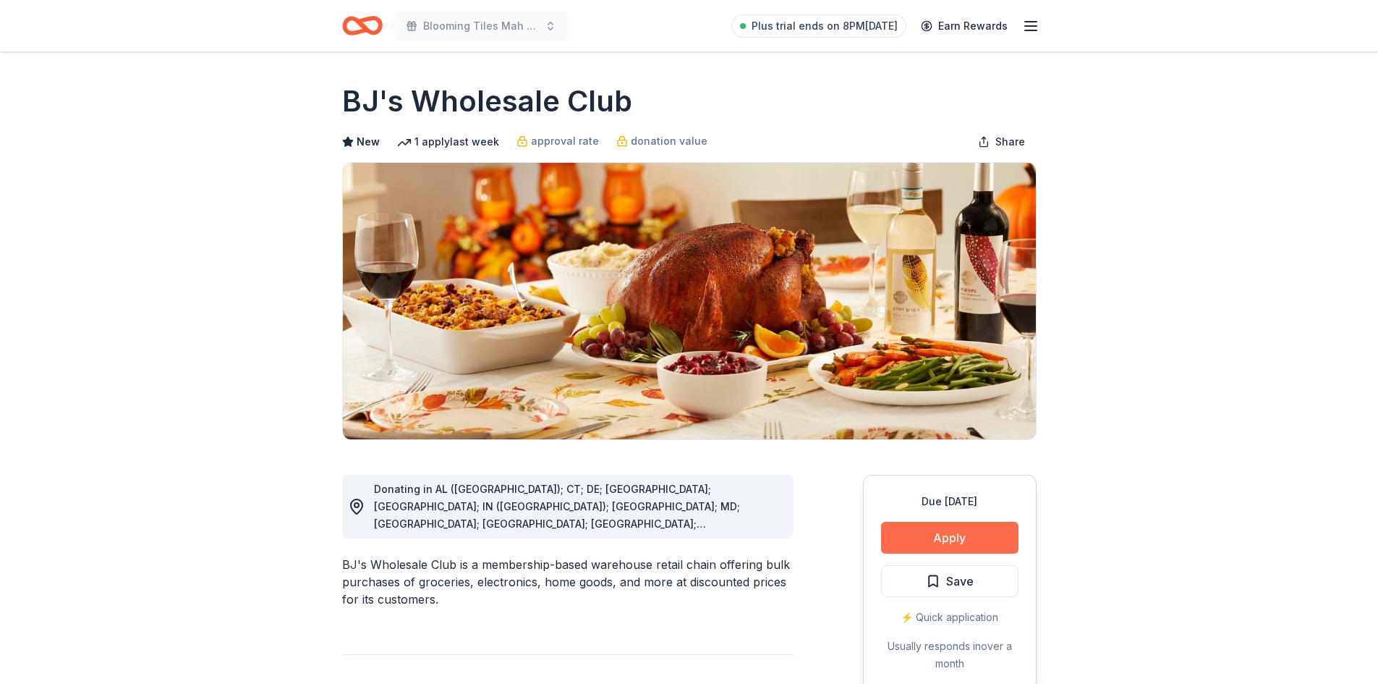
click at [933, 546] on button "Apply" at bounding box center [949, 538] width 137 height 32
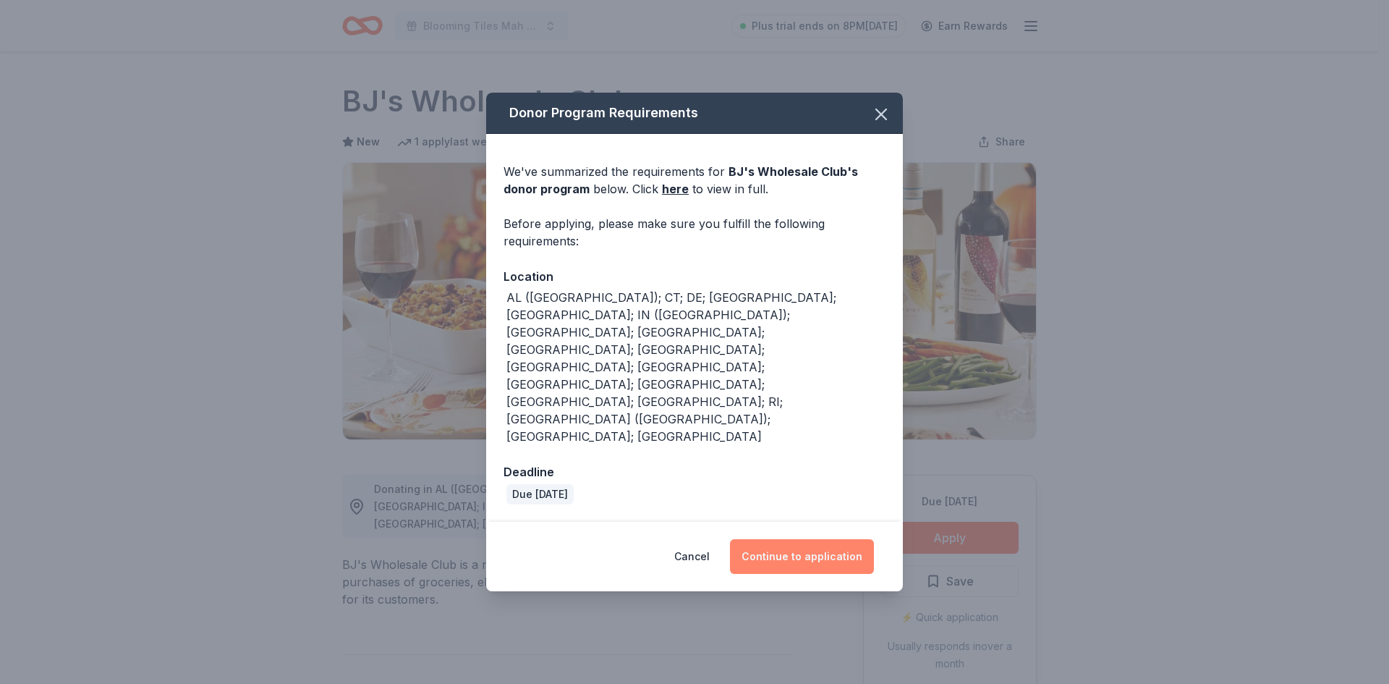
click at [789, 539] on button "Continue to application" at bounding box center [802, 556] width 144 height 35
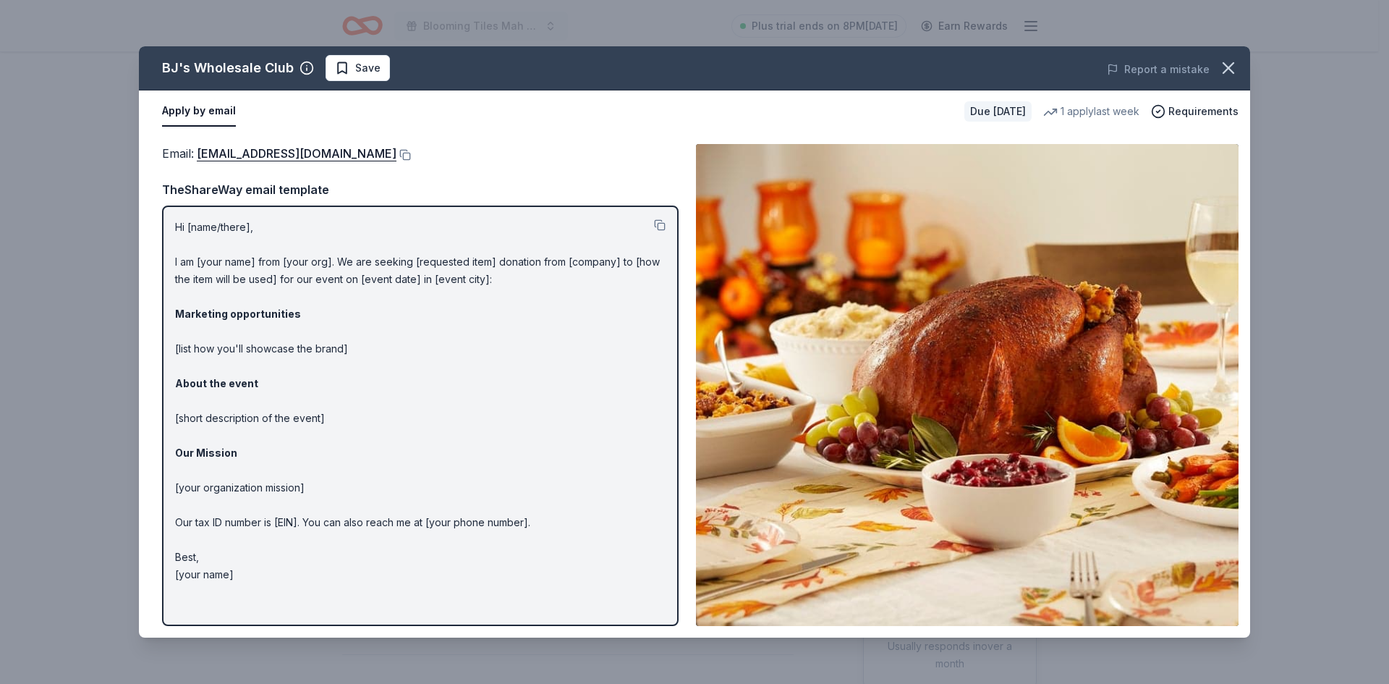
click at [95, 237] on div "BJ's Wholesale Club Save Report a mistake Apply by email Due in 98 days 1 apply…" at bounding box center [694, 342] width 1389 height 684
